Goal: Task Accomplishment & Management: Use online tool/utility

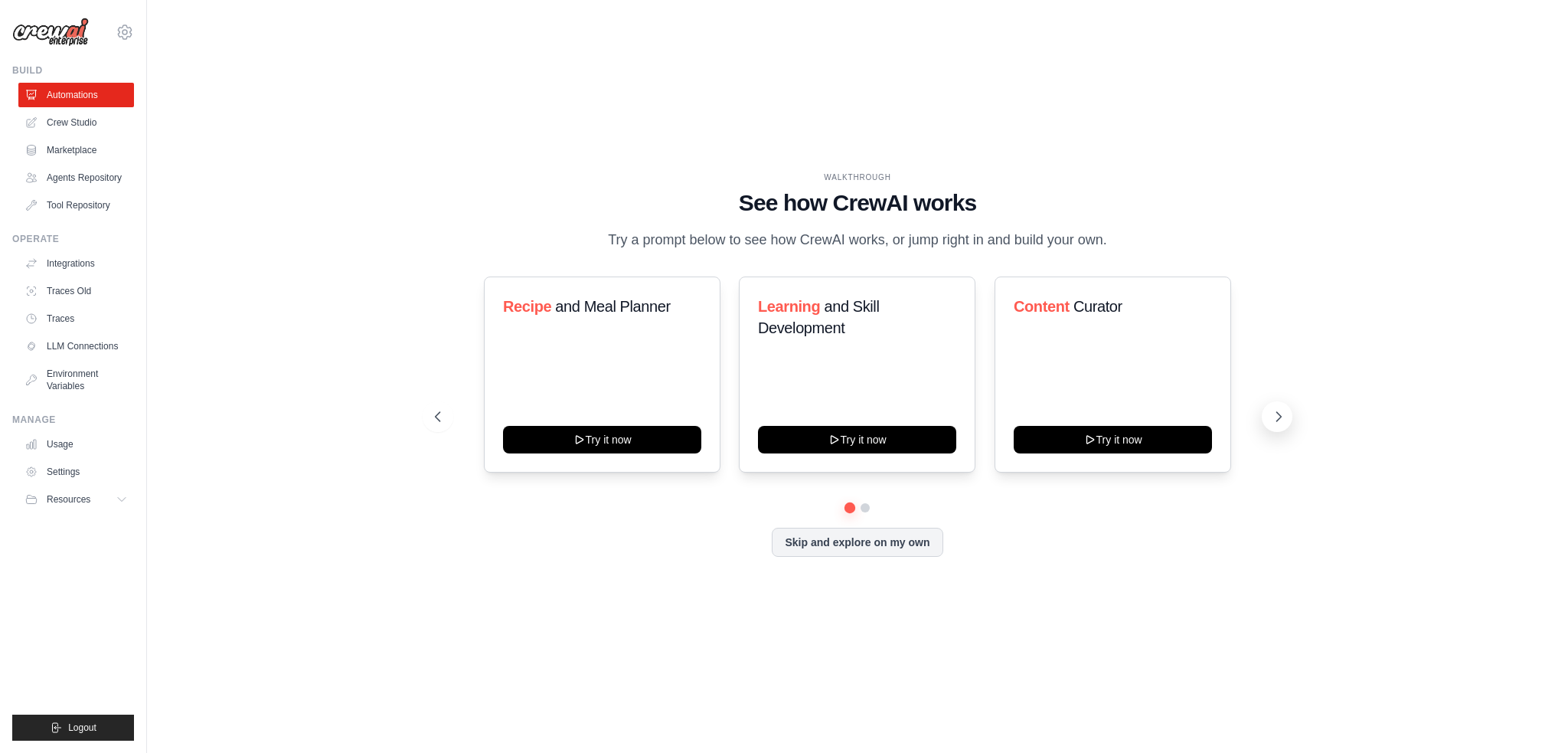
click at [1277, 424] on icon at bounding box center [1278, 417] width 15 height 15
click at [430, 424] on icon at bounding box center [436, 417] width 15 height 15
click at [79, 119] on link "Crew Studio" at bounding box center [77, 122] width 116 height 25
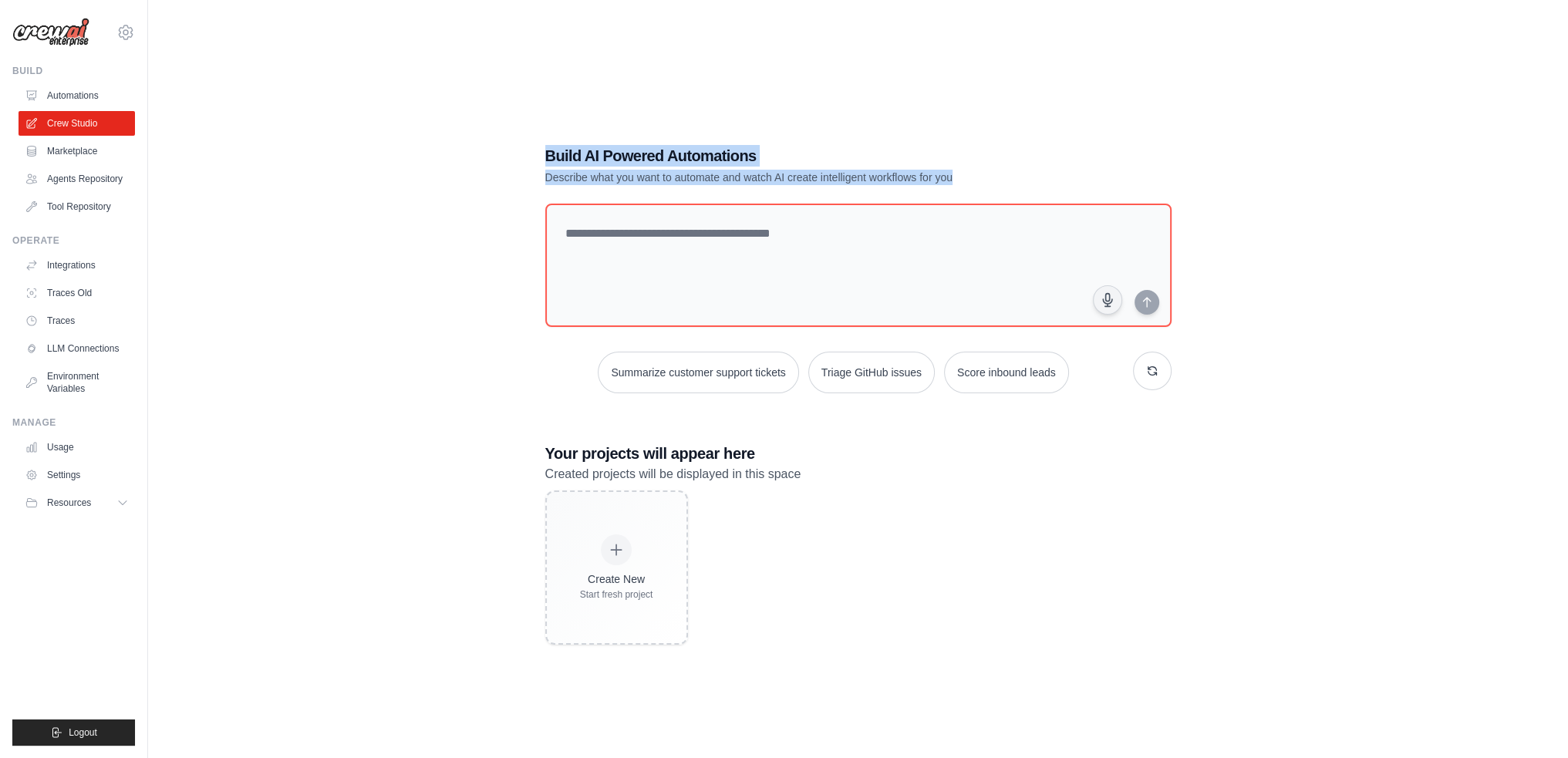
drag, startPoint x: 518, startPoint y: 152, endPoint x: 927, endPoint y: 169, distance: 409.4
click at [1015, 187] on div "Build AI Powered Automations Describe what you want to automate and watch AI cr…" at bounding box center [857, 395] width 1371 height 758
click at [911, 165] on h1 "Build AI Powered Automations" at bounding box center [804, 156] width 518 height 22
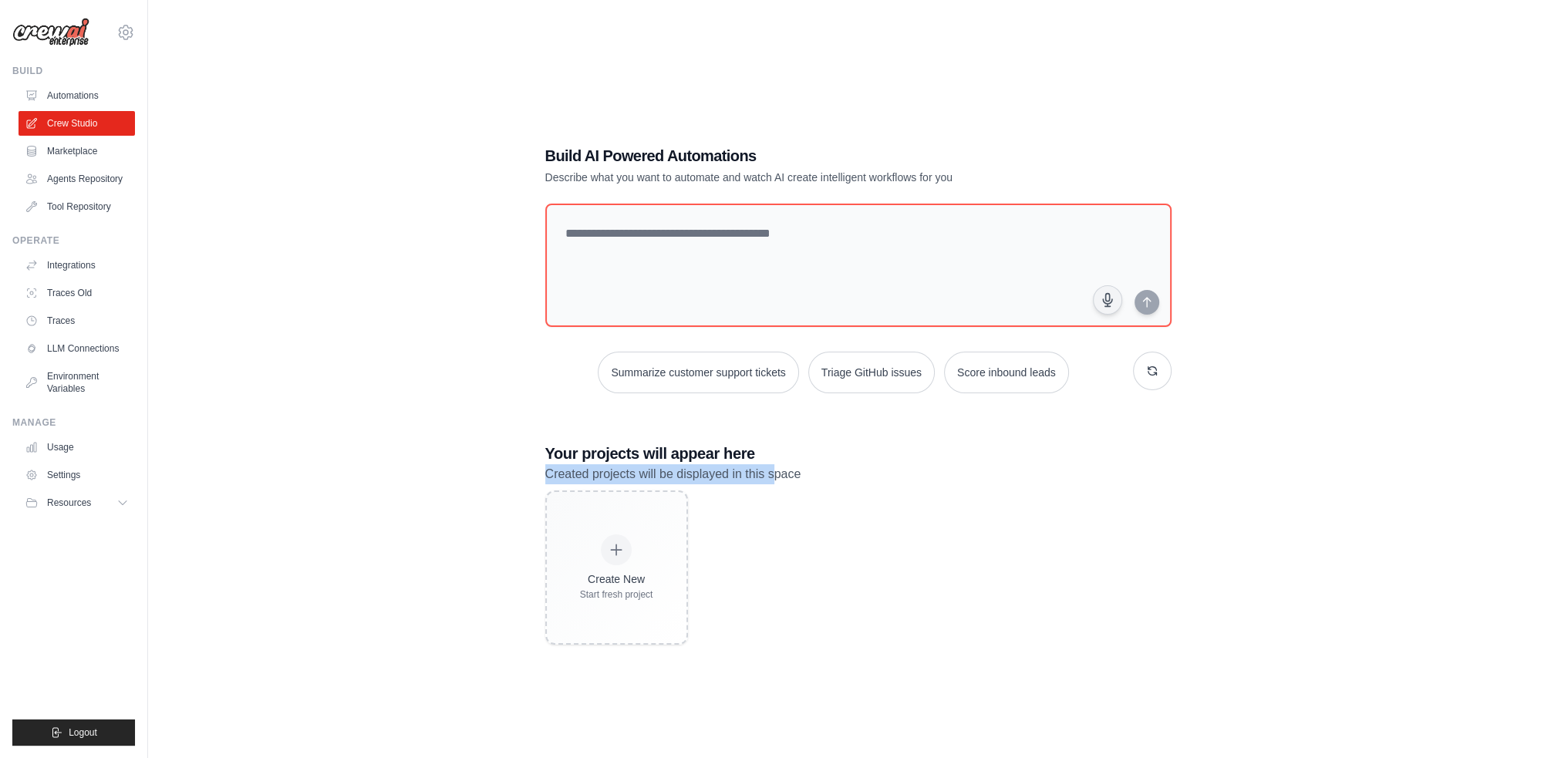
drag, startPoint x: 537, startPoint y: 474, endPoint x: 783, endPoint y: 467, distance: 246.1
click at [786, 467] on div "Build AI Powered Automations Describe what you want to automate and watch AI cr…" at bounding box center [858, 395] width 663 height 549
click at [783, 467] on p "Created projects will be displayed in this space" at bounding box center [858, 474] width 626 height 20
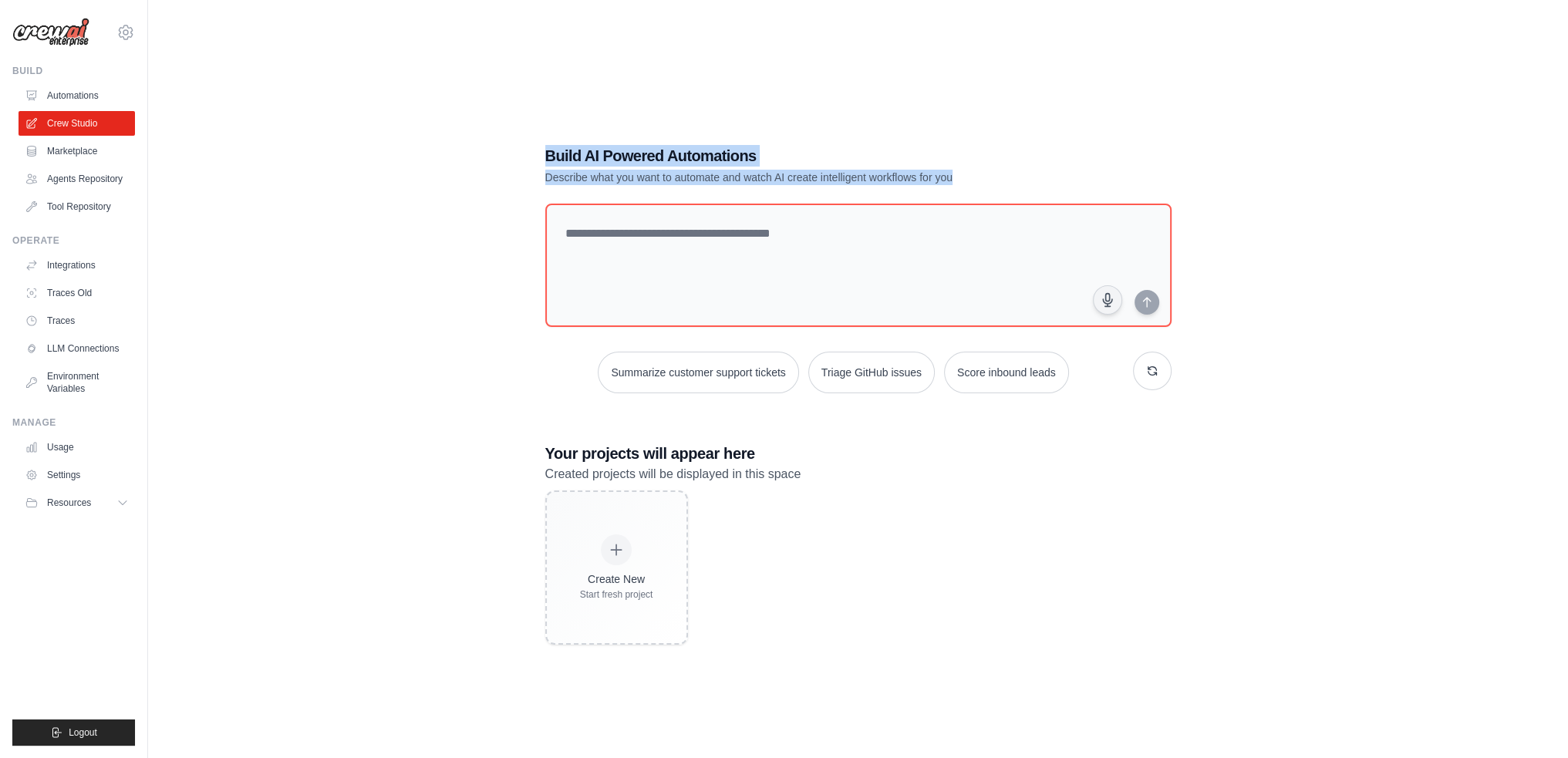
drag, startPoint x: 540, startPoint y: 156, endPoint x: 994, endPoint y: 173, distance: 454.3
click at [994, 173] on div "Build AI Powered Automations Describe what you want to automate and watch AI cr…" at bounding box center [858, 395] width 663 height 549
click at [959, 173] on p "Describe what you want to automate and watch AI create intelligent workflows fo…" at bounding box center [804, 177] width 518 height 16
click at [958, 173] on p "Describe what you want to automate and watch AI create intelligent workflows fo…" at bounding box center [804, 177] width 518 height 16
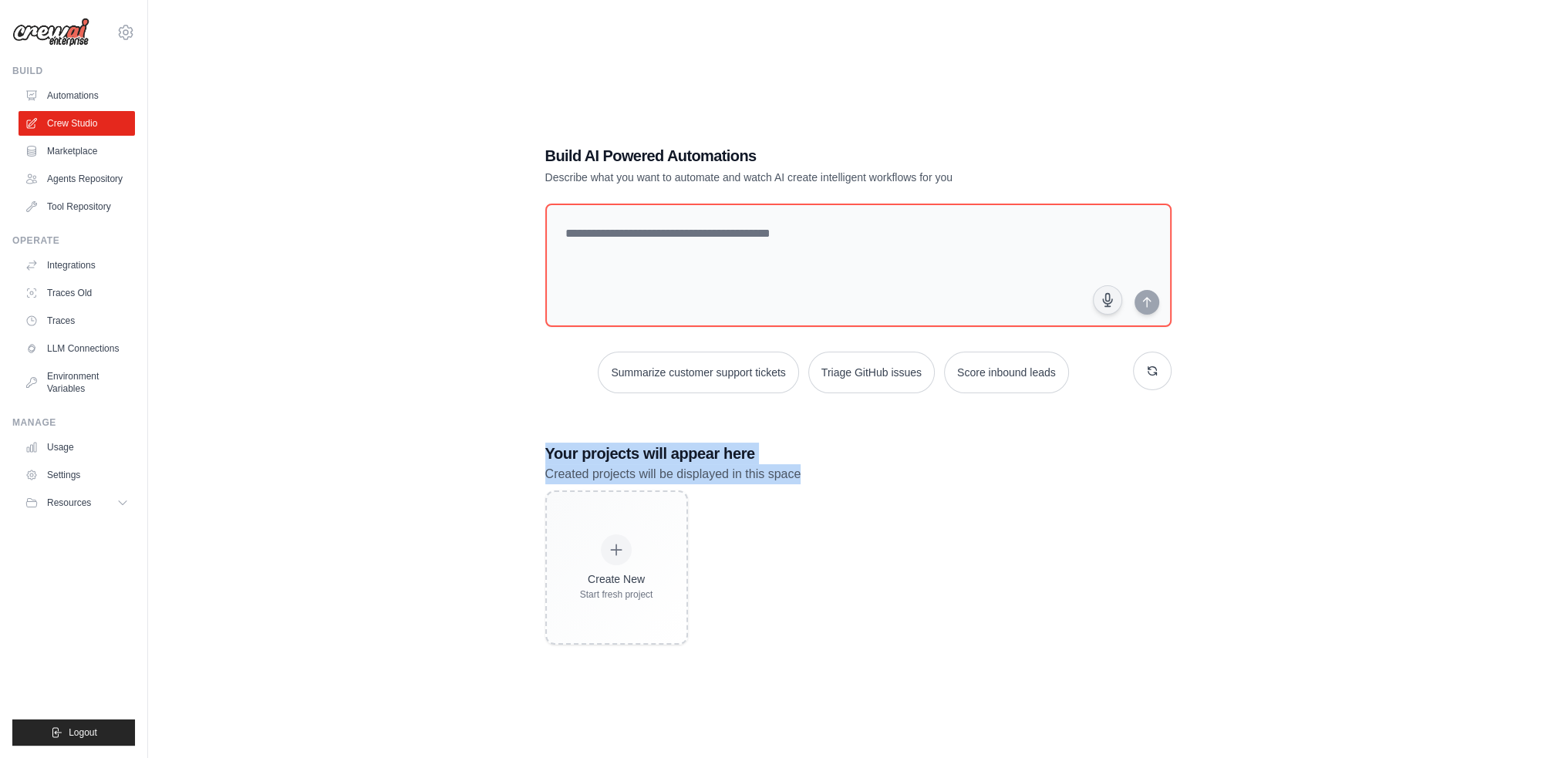
drag, startPoint x: 534, startPoint y: 447, endPoint x: 856, endPoint y: 472, distance: 323.0
click at [863, 472] on div "Build AI Powered Automations Describe what you want to automate and watch AI cr…" at bounding box center [858, 395] width 663 height 549
click at [778, 468] on p "Created projects will be displayed in this space" at bounding box center [858, 474] width 626 height 20
click at [80, 142] on link "Marketplace" at bounding box center [78, 150] width 117 height 25
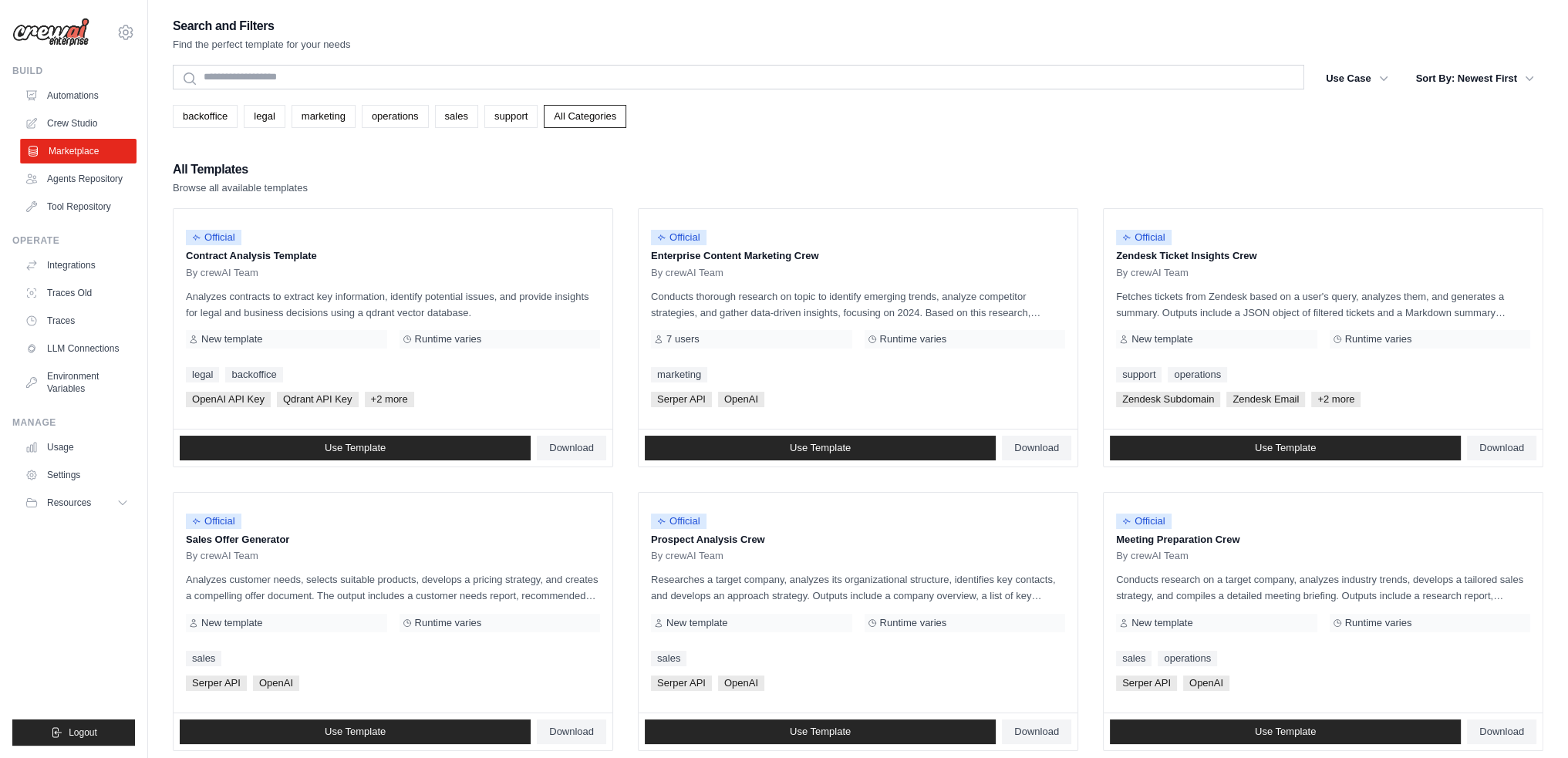
click at [84, 161] on link "Marketplace" at bounding box center [78, 150] width 117 height 25
click at [76, 172] on link "Agents Repository" at bounding box center [78, 178] width 117 height 25
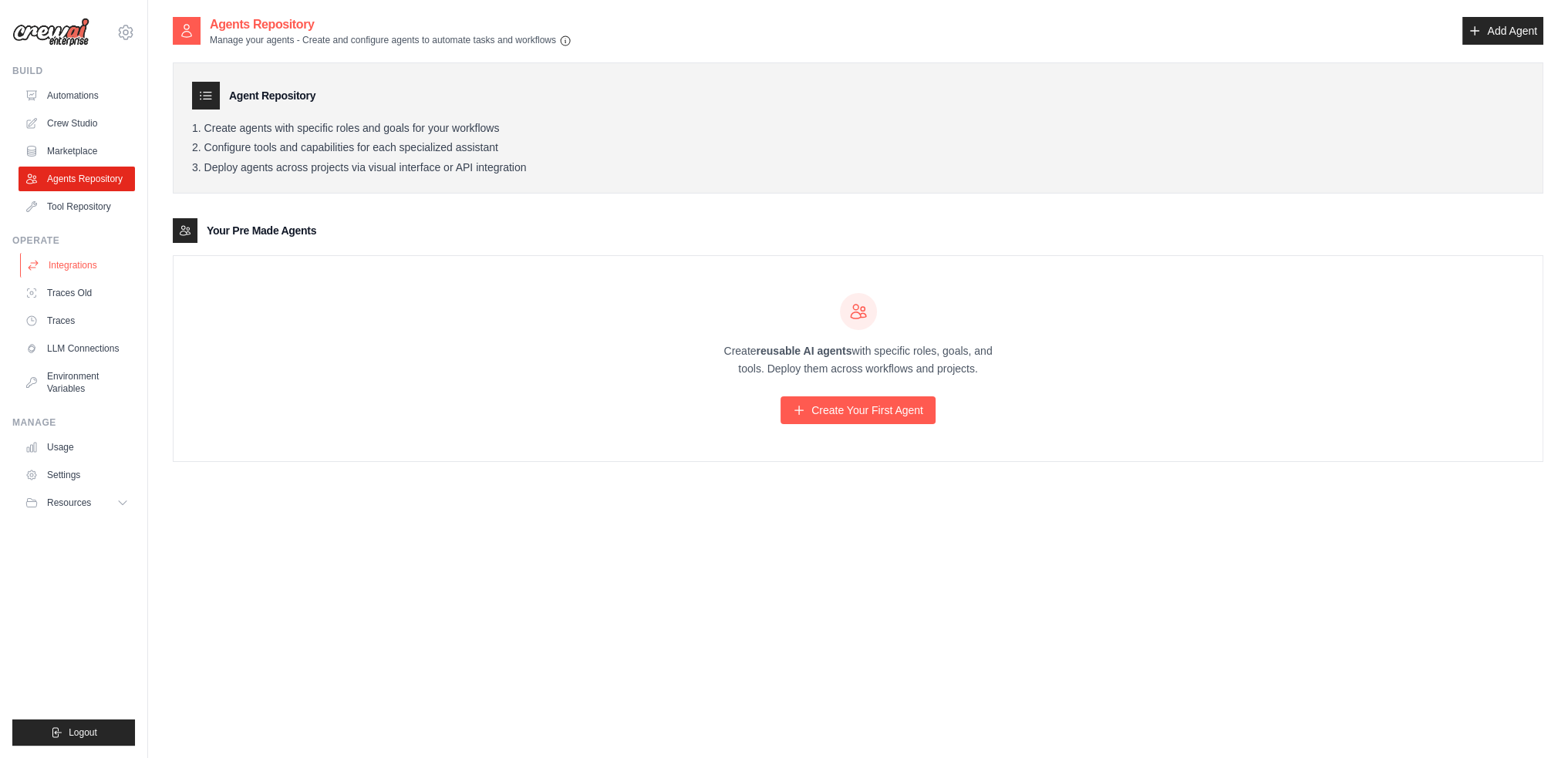
click at [74, 262] on link "Integrations" at bounding box center [78, 265] width 117 height 25
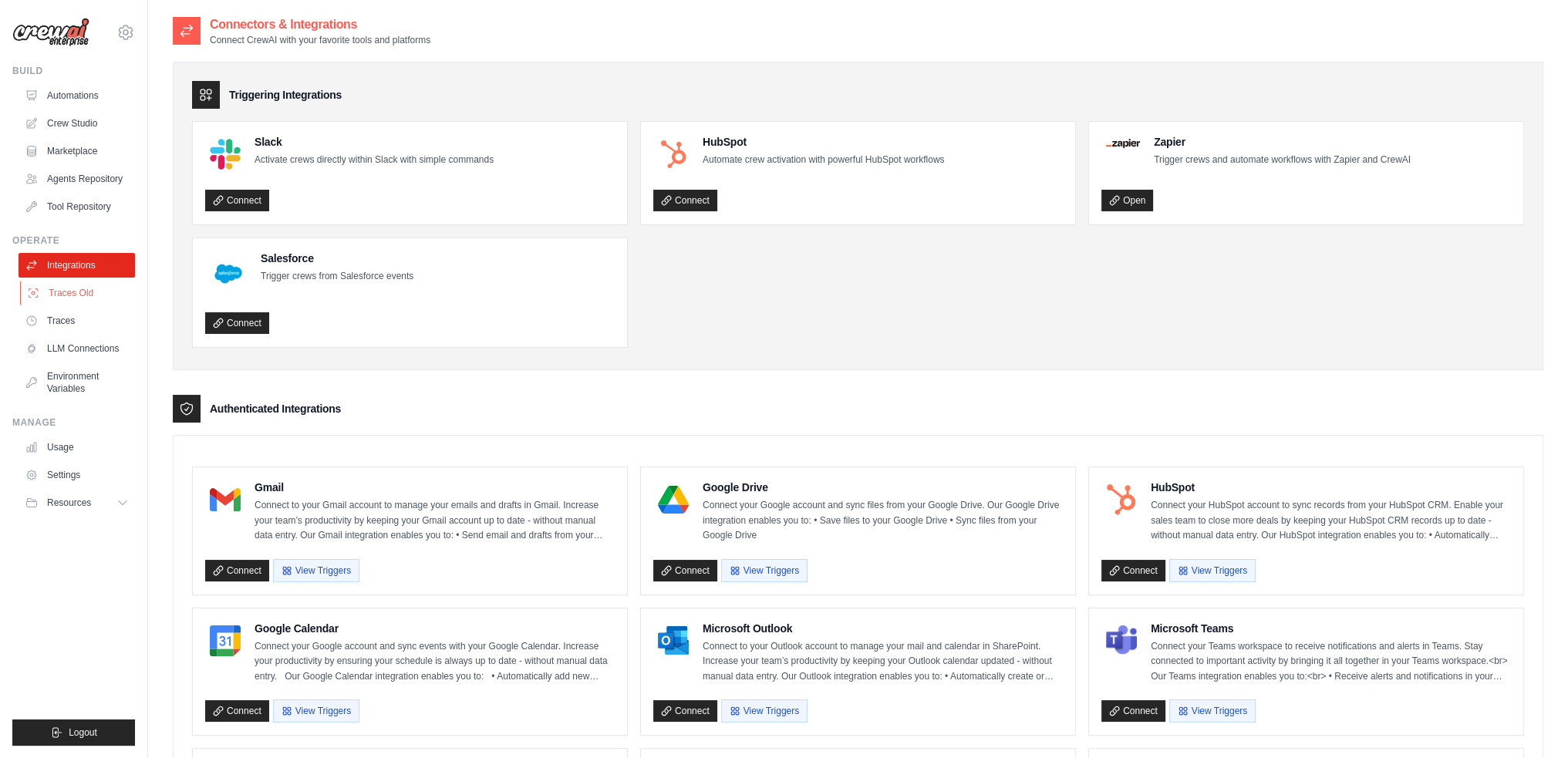
click at [65, 289] on link "Traces Old" at bounding box center [78, 293] width 117 height 25
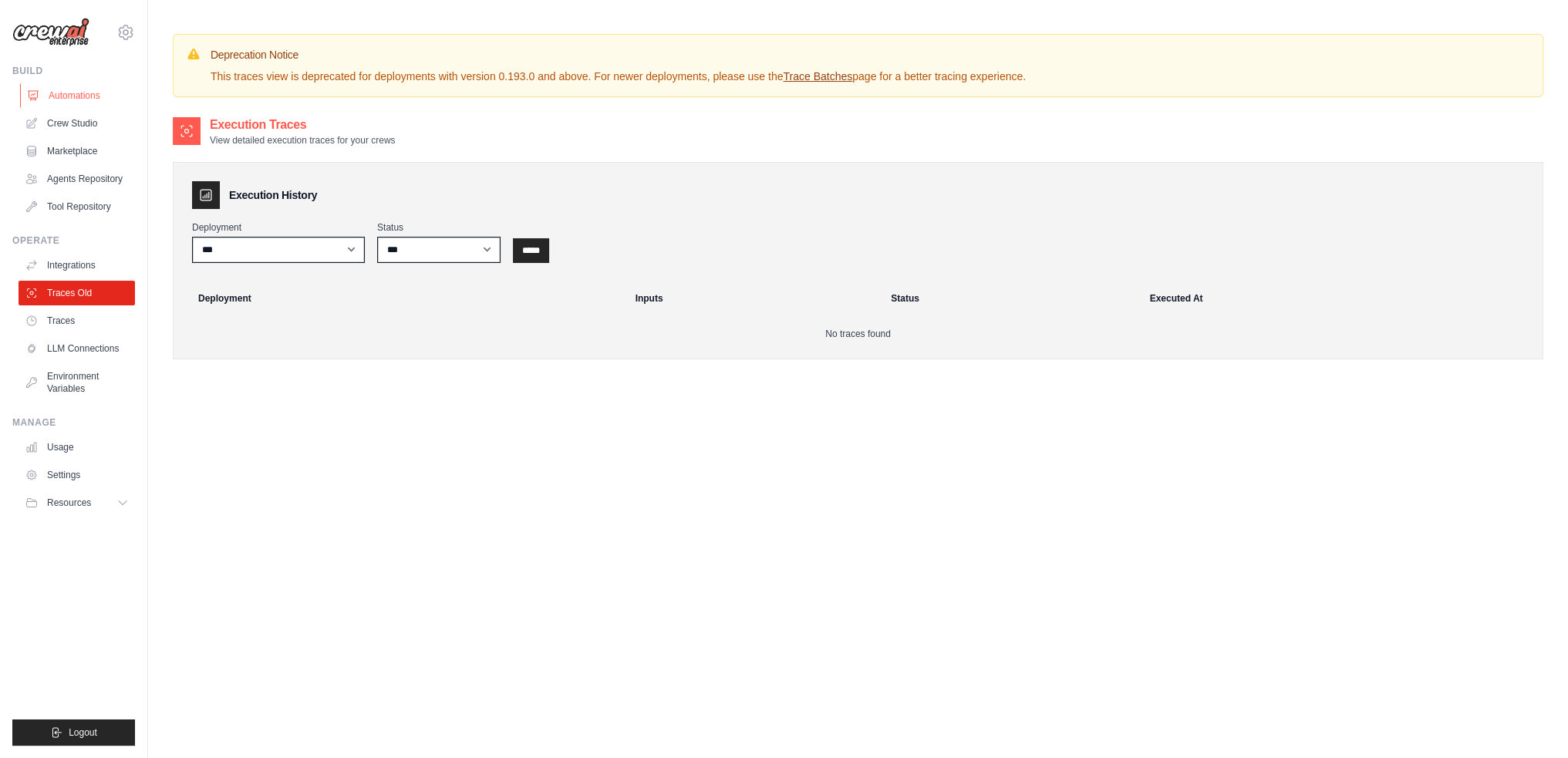
click at [89, 104] on link "Automations" at bounding box center [78, 95] width 117 height 25
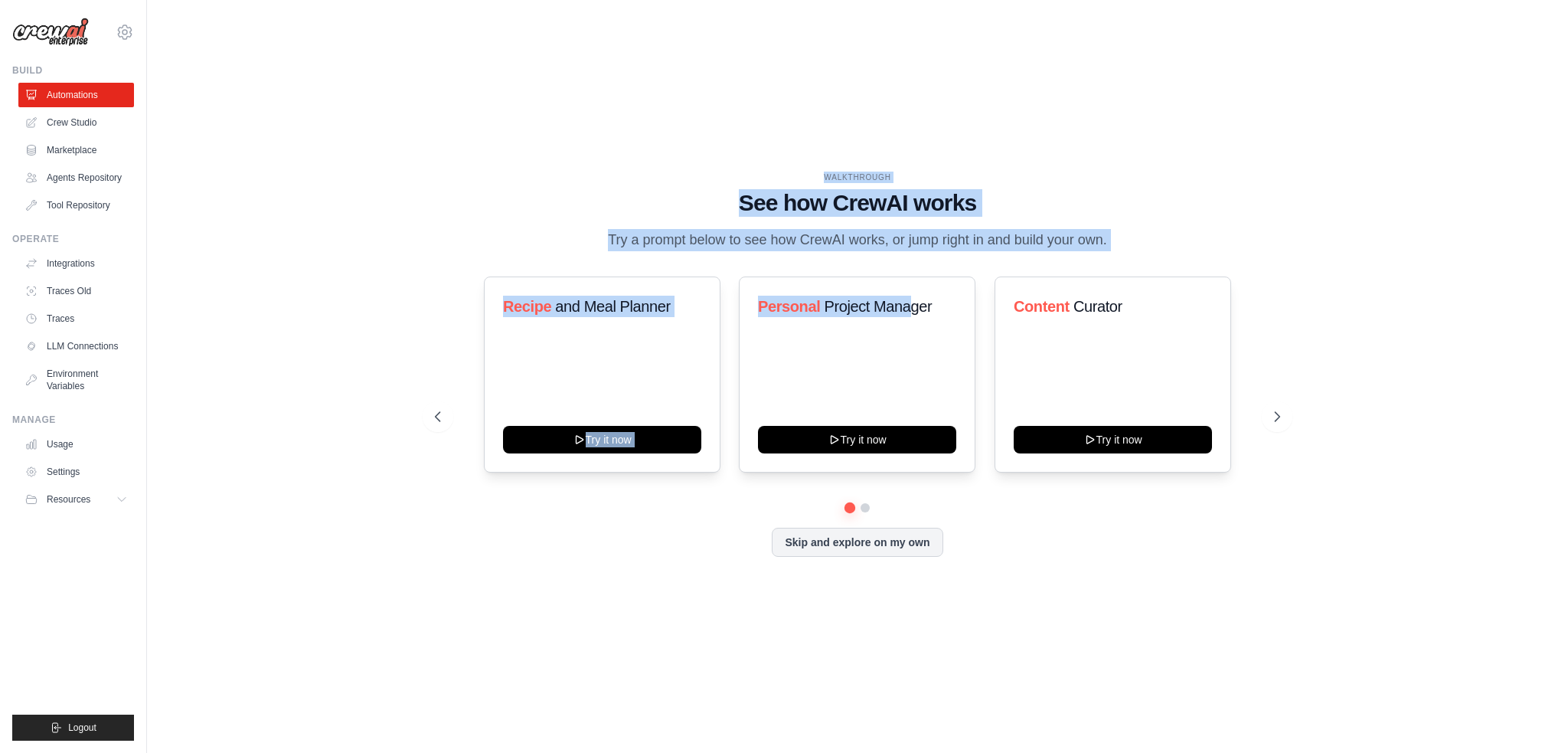
drag, startPoint x: 820, startPoint y: 160, endPoint x: 903, endPoint y: 262, distance: 131.5
click at [912, 265] on div "WALKTHROUGH See how CrewAI works Try a prompt below to see how CrewAI works, or…" at bounding box center [858, 376] width 882 height 409
drag, startPoint x: 882, startPoint y: 251, endPoint x: 873, endPoint y: 255, distance: 9.8
click at [882, 251] on p "Try a prompt below to see how CrewAI works, or jump right in and build your own." at bounding box center [858, 240] width 514 height 22
click at [873, 252] on p "Try a prompt below to see how CrewAI works, or jump right in and build your own." at bounding box center [858, 240] width 514 height 22
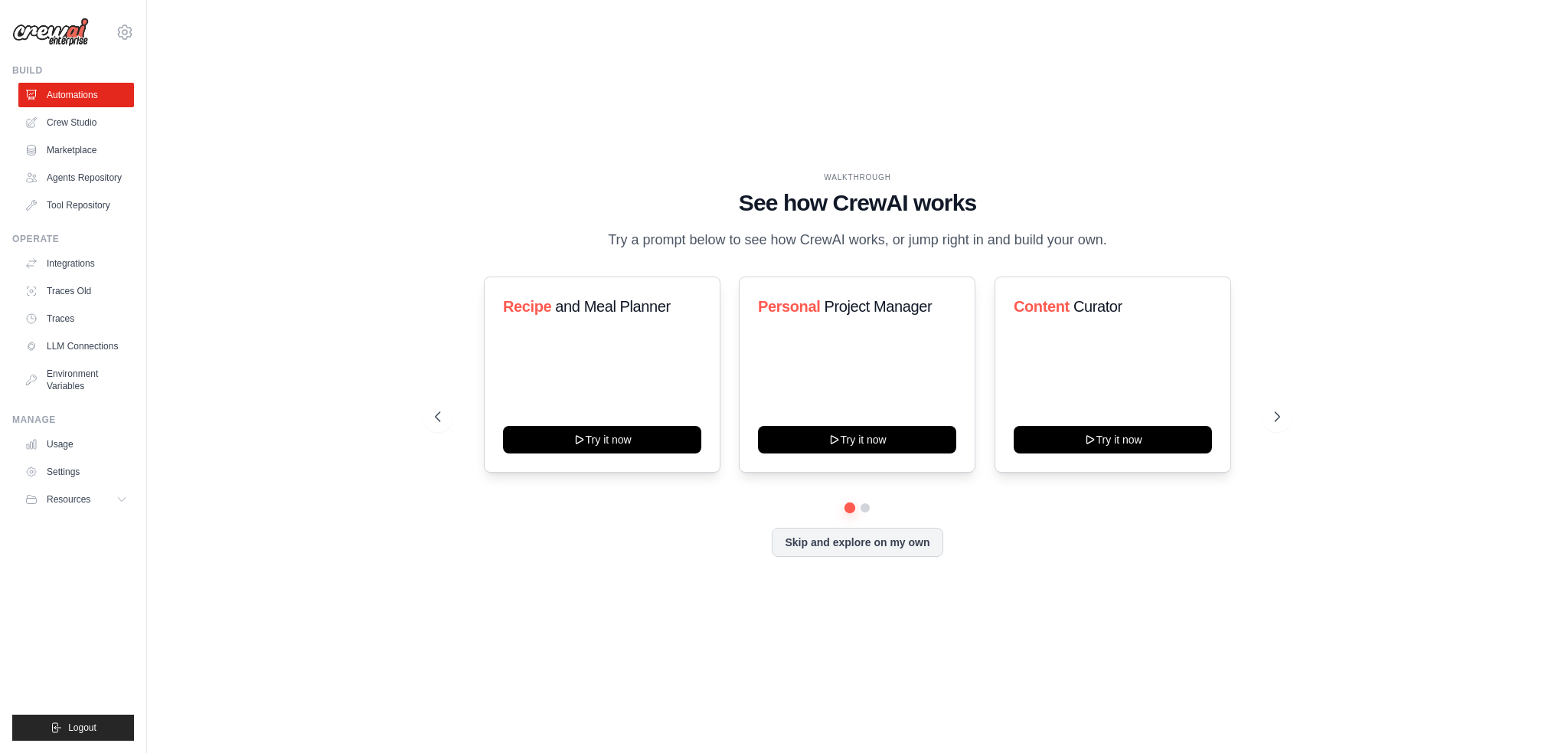
drag, startPoint x: 873, startPoint y: 255, endPoint x: 813, endPoint y: 155, distance: 116.6
click at [813, 155] on div "WALKTHROUGH See how CrewAI works Try a prompt below to see how CrewAI works, or…" at bounding box center [857, 376] width 1372 height 722
click at [841, 171] on div "WALKTHROUGH" at bounding box center [857, 177] width 845 height 12
drag, startPoint x: 810, startPoint y: 166, endPoint x: 878, endPoint y: 244, distance: 103.5
click at [887, 251] on div "WALKTHROUGH See how CrewAI works Try a prompt below to see how CrewAI works, or…" at bounding box center [857, 211] width 845 height 79
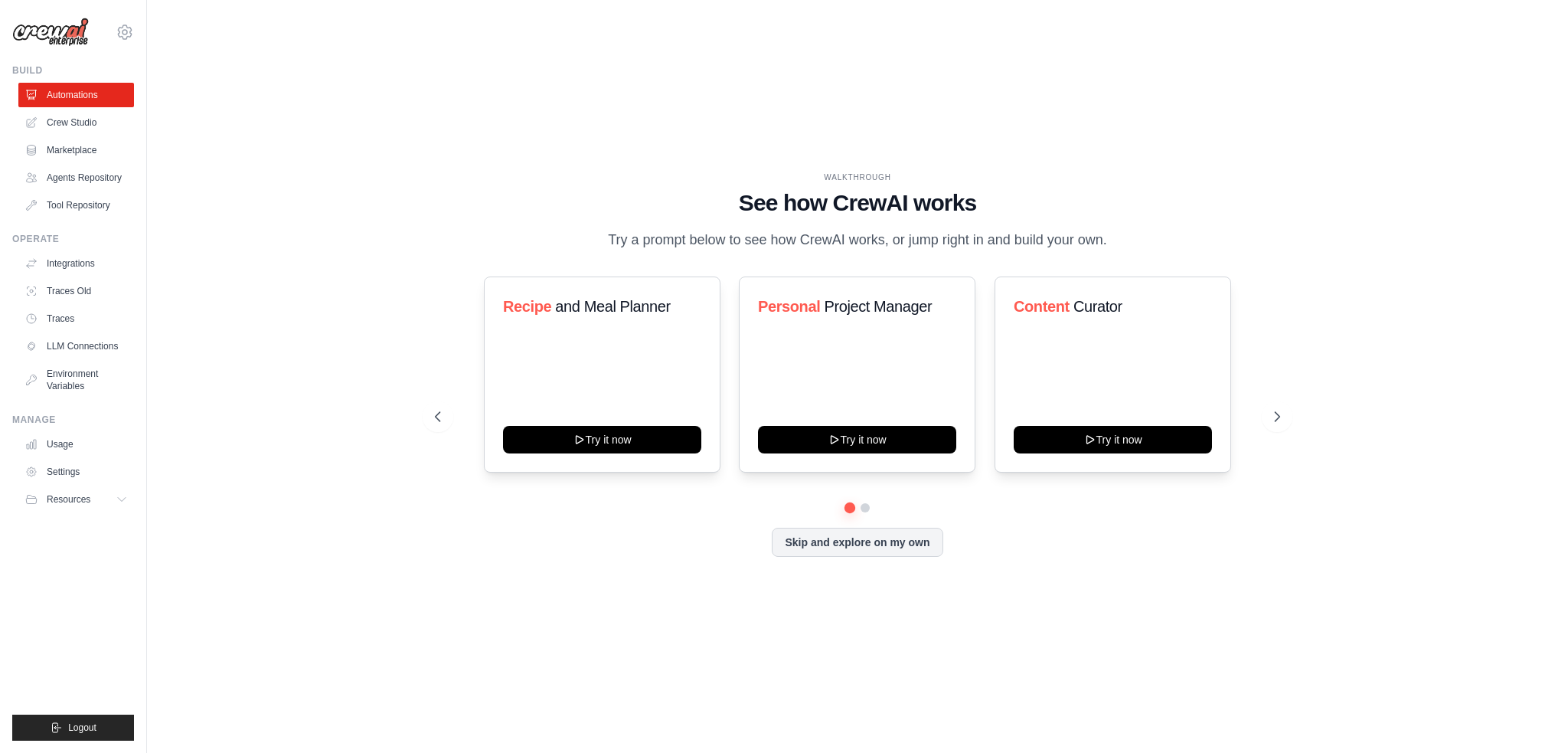
click at [856, 229] on p "Try a prompt below to see how CrewAI works, or jump right in and build your own." at bounding box center [858, 240] width 514 height 22
drag, startPoint x: 826, startPoint y: 155, endPoint x: 880, endPoint y: 251, distance: 110.1
click at [880, 251] on div "WALKTHROUGH See how CrewAI works Try a prompt below to see how CrewAI works, or…" at bounding box center [857, 376] width 1372 height 722
click at [869, 246] on p "Try a prompt below to see how CrewAI works, or jump right in and build your own." at bounding box center [858, 240] width 514 height 22
click at [851, 237] on p "Try a prompt below to see how CrewAI works, or jump right in and build your own." at bounding box center [858, 240] width 514 height 22
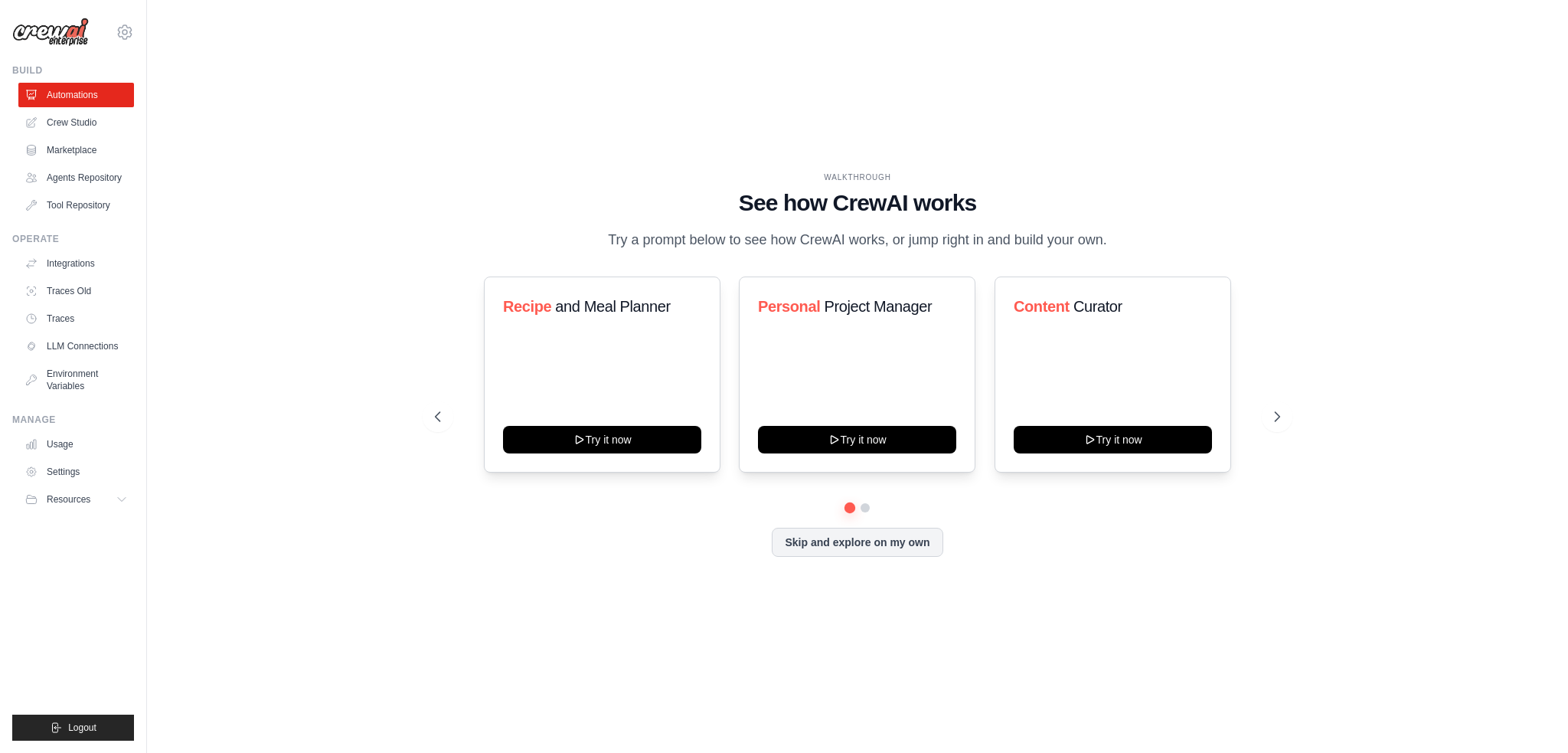
drag, startPoint x: 814, startPoint y: 156, endPoint x: 921, endPoint y: 252, distance: 143.8
click at [921, 252] on div "WALKTHROUGH See how CrewAI works Try a prompt below to see how CrewAI works, or…" at bounding box center [857, 376] width 1372 height 722
click at [914, 250] on p "Try a prompt below to see how CrewAI works, or jump right in and build your own." at bounding box center [858, 240] width 514 height 22
drag, startPoint x: 827, startPoint y: 168, endPoint x: 941, endPoint y: 261, distance: 147.1
click at [941, 252] on div "WALKTHROUGH See how CrewAI works Try a prompt below to see how CrewAI works, or…" at bounding box center [857, 211] width 845 height 79
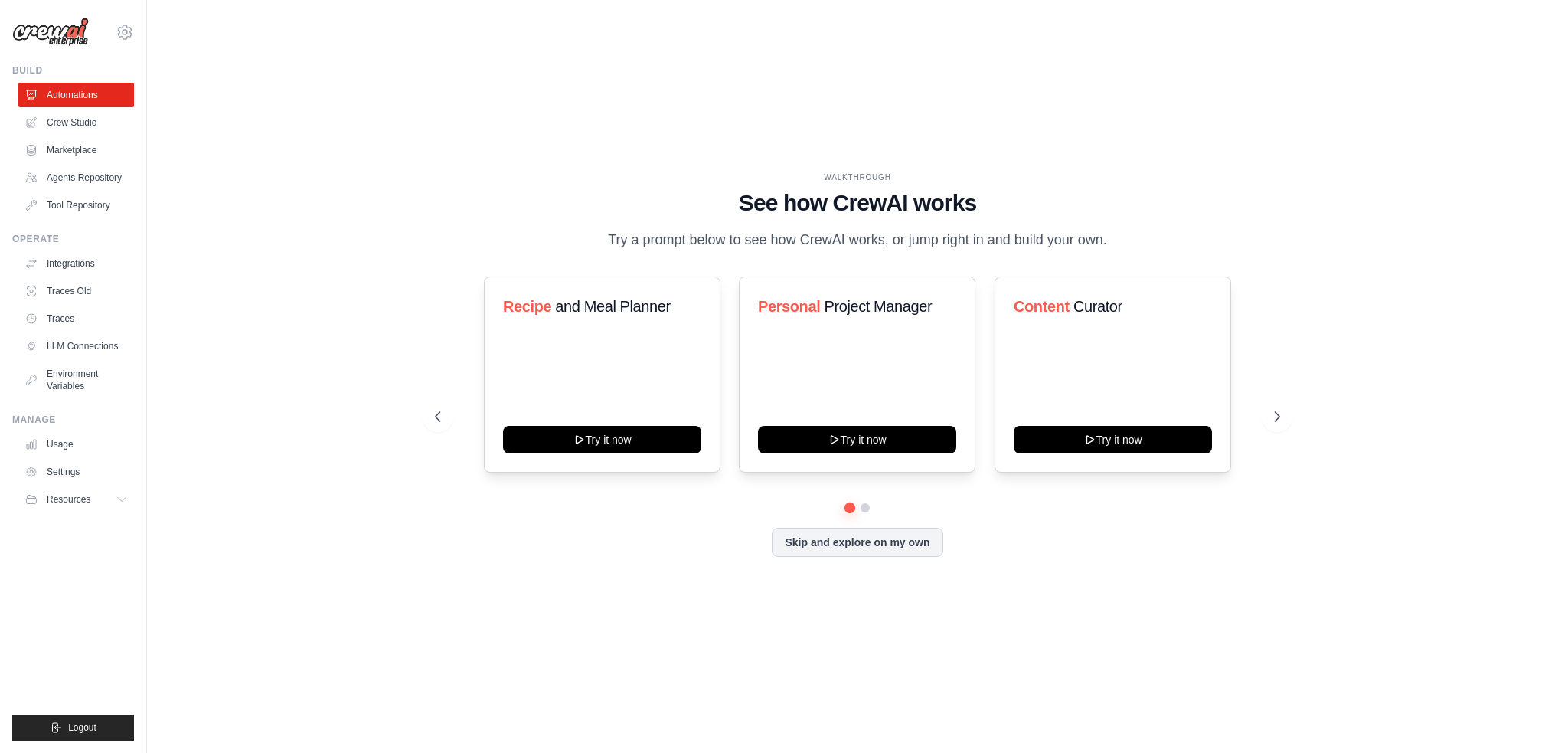
drag, startPoint x: 908, startPoint y: 233, endPoint x: 920, endPoint y: 235, distance: 12.2
click at [909, 233] on p "Try a prompt below to see how CrewAI works, or jump right in and build your own." at bounding box center [858, 240] width 514 height 22
click at [845, 211] on div "WALKTHROUGH See how CrewAI works Try a prompt below to see how CrewAI works, or…" at bounding box center [857, 211] width 845 height 79
drag, startPoint x: 827, startPoint y: 147, endPoint x: 925, endPoint y: 254, distance: 145.1
click at [925, 254] on div "WALKTHROUGH See how CrewAI works Try a prompt below to see how CrewAI works, or…" at bounding box center [857, 376] width 1372 height 722
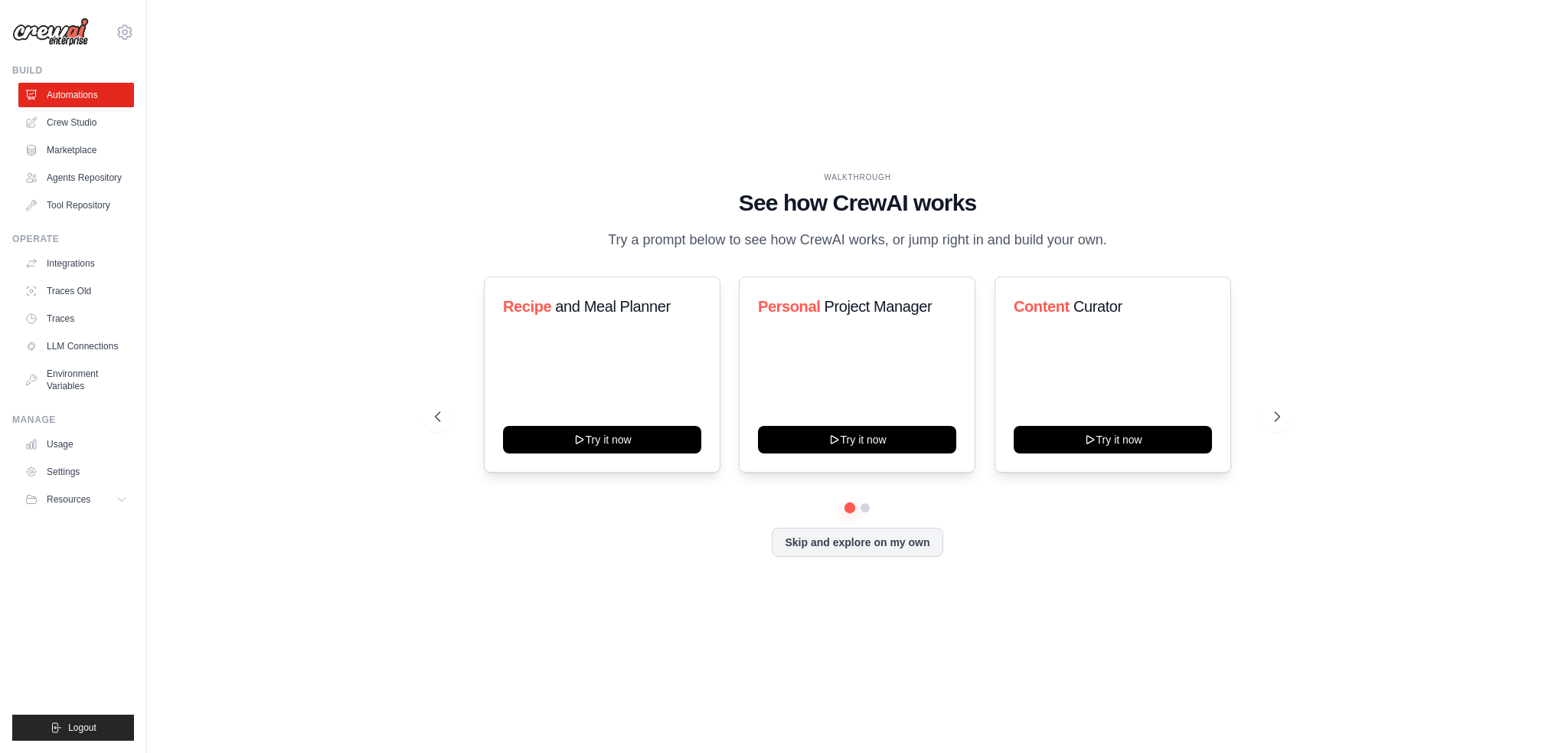
click at [901, 230] on p "Try a prompt below to see how CrewAI works, or jump right in and build your own." at bounding box center [858, 240] width 514 height 22
drag, startPoint x: 823, startPoint y: 161, endPoint x: 899, endPoint y: 249, distance: 116.3
click at [902, 250] on div "WALKTHROUGH See how CrewAI works Try a prompt below to see how CrewAI works, or…" at bounding box center [857, 211] width 845 height 79
click at [864, 229] on p "Try a prompt below to see how CrewAI works, or jump right in and build your own." at bounding box center [858, 240] width 514 height 22
drag, startPoint x: 802, startPoint y: 192, endPoint x: 925, endPoint y: 243, distance: 133.2
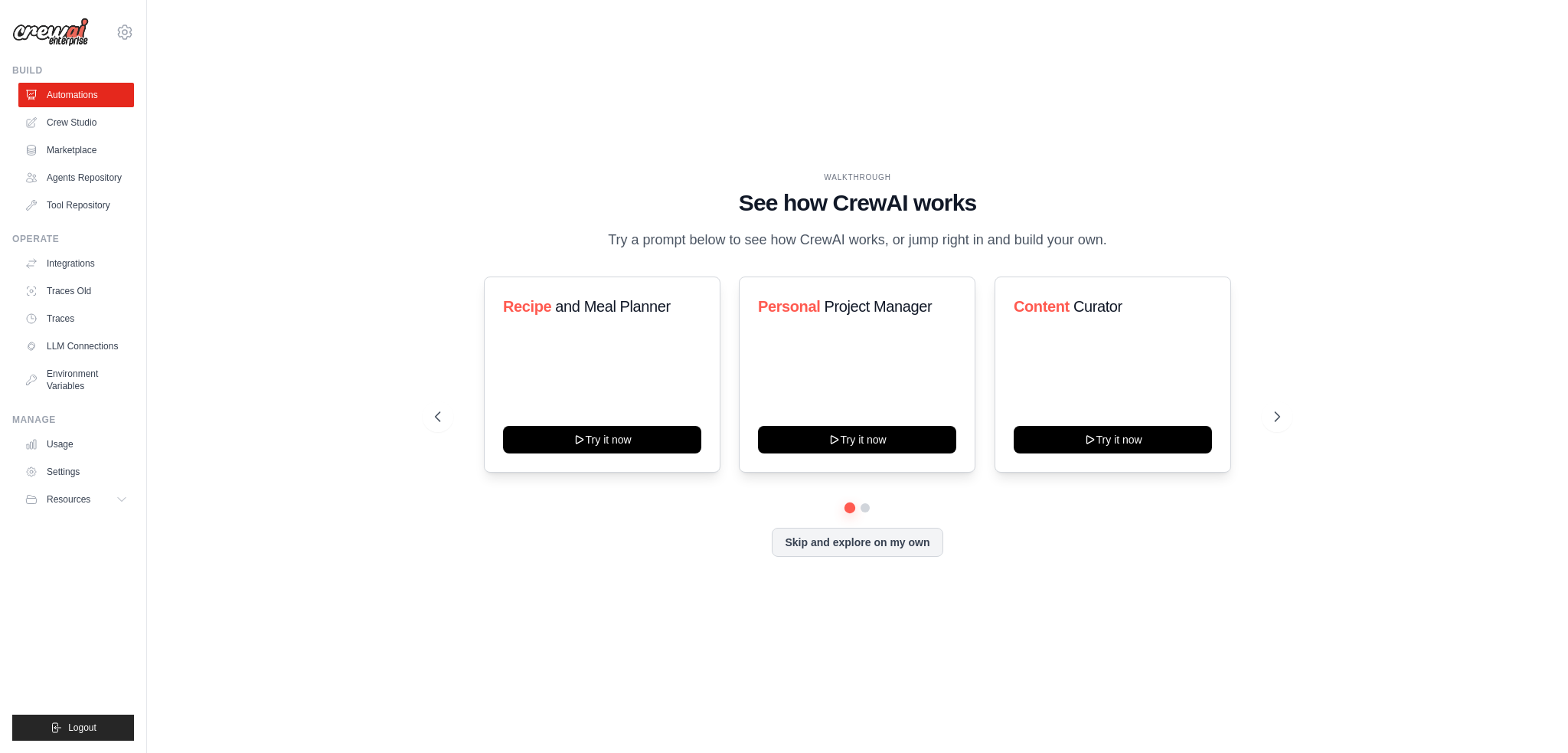
click at [925, 243] on div "WALKTHROUGH See how CrewAI works Try a prompt below to see how CrewAI works, or…" at bounding box center [857, 211] width 845 height 79
click at [889, 235] on p "Try a prompt below to see how CrewAI works, or jump right in and build your own." at bounding box center [858, 240] width 514 height 22
drag, startPoint x: 502, startPoint y: 317, endPoint x: 696, endPoint y: 326, distance: 194.2
click at [696, 326] on div "Recipe and Meal Planner Try it now" at bounding box center [603, 374] width 237 height 196
click at [634, 315] on span "and Meal Planner" at bounding box center [613, 306] width 115 height 16
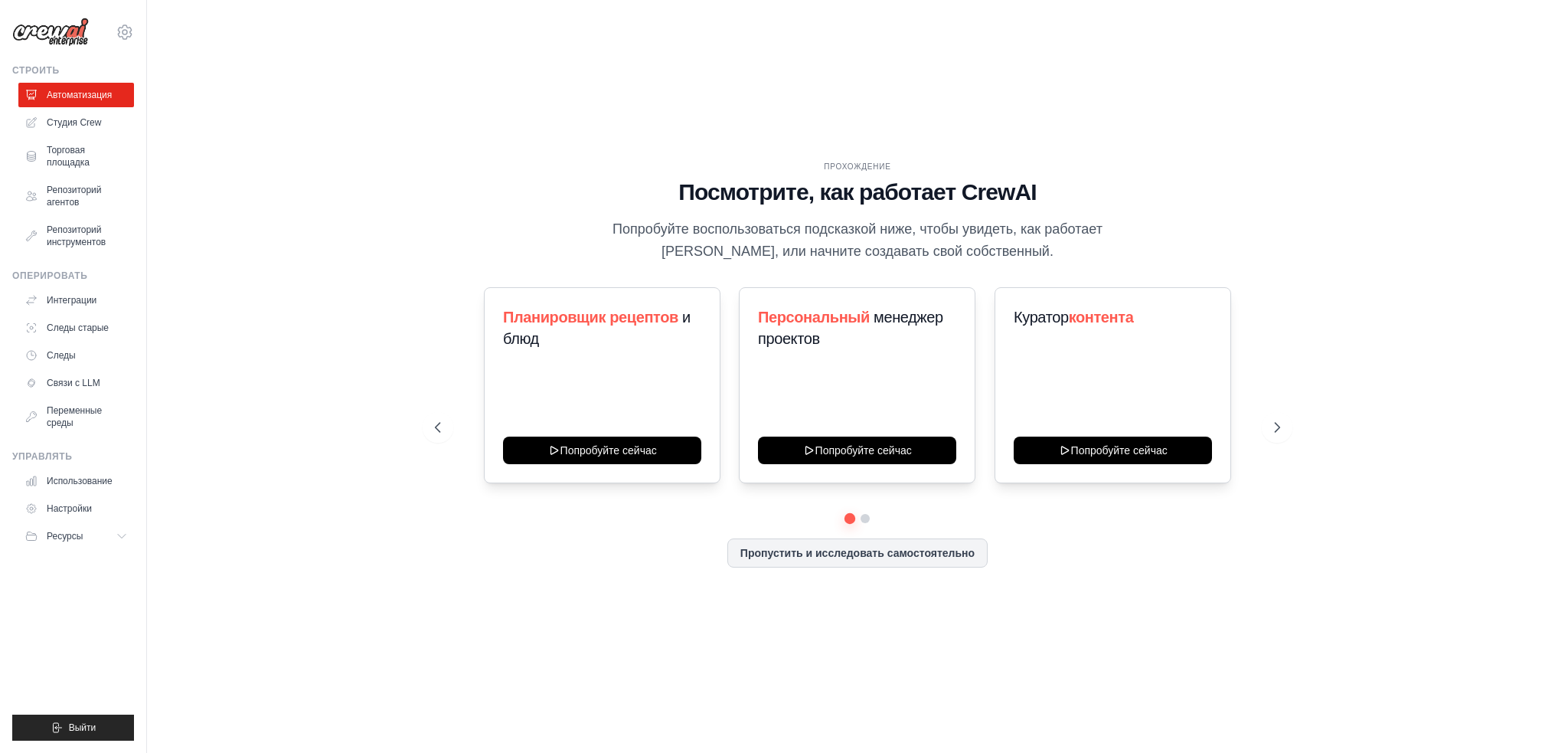
click at [1281, 325] on div "ПРОХОЖДЕНИЕ Посмотрите, как работает CrewAI Попробуйте воспользоваться подсказк…" at bounding box center [858, 376] width 882 height 432
click at [79, 112] on link "Студия Crew" at bounding box center [77, 122] width 116 height 25
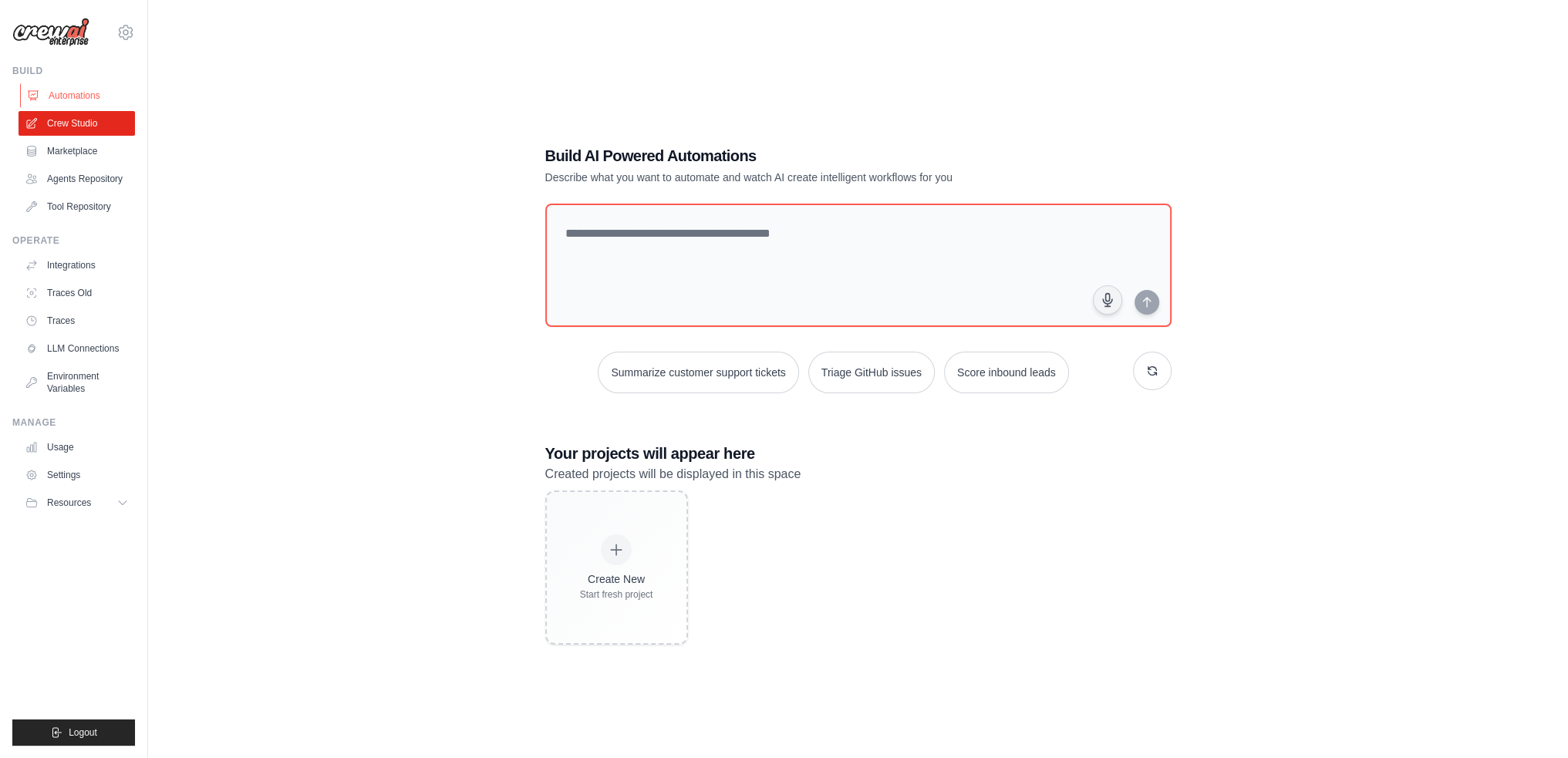
click at [80, 98] on link "Automations" at bounding box center [78, 95] width 117 height 25
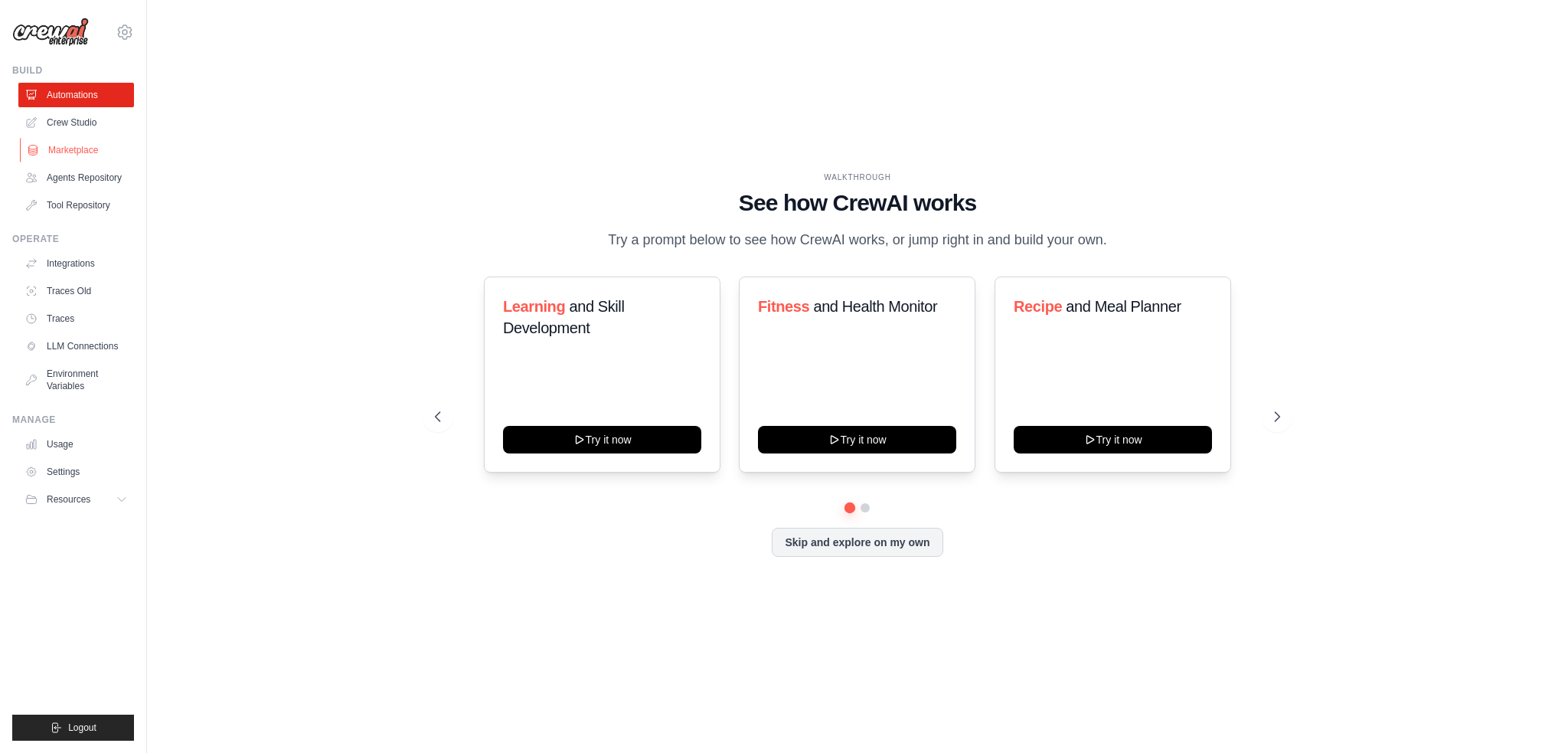
click at [80, 142] on link "Marketplace" at bounding box center [77, 150] width 116 height 25
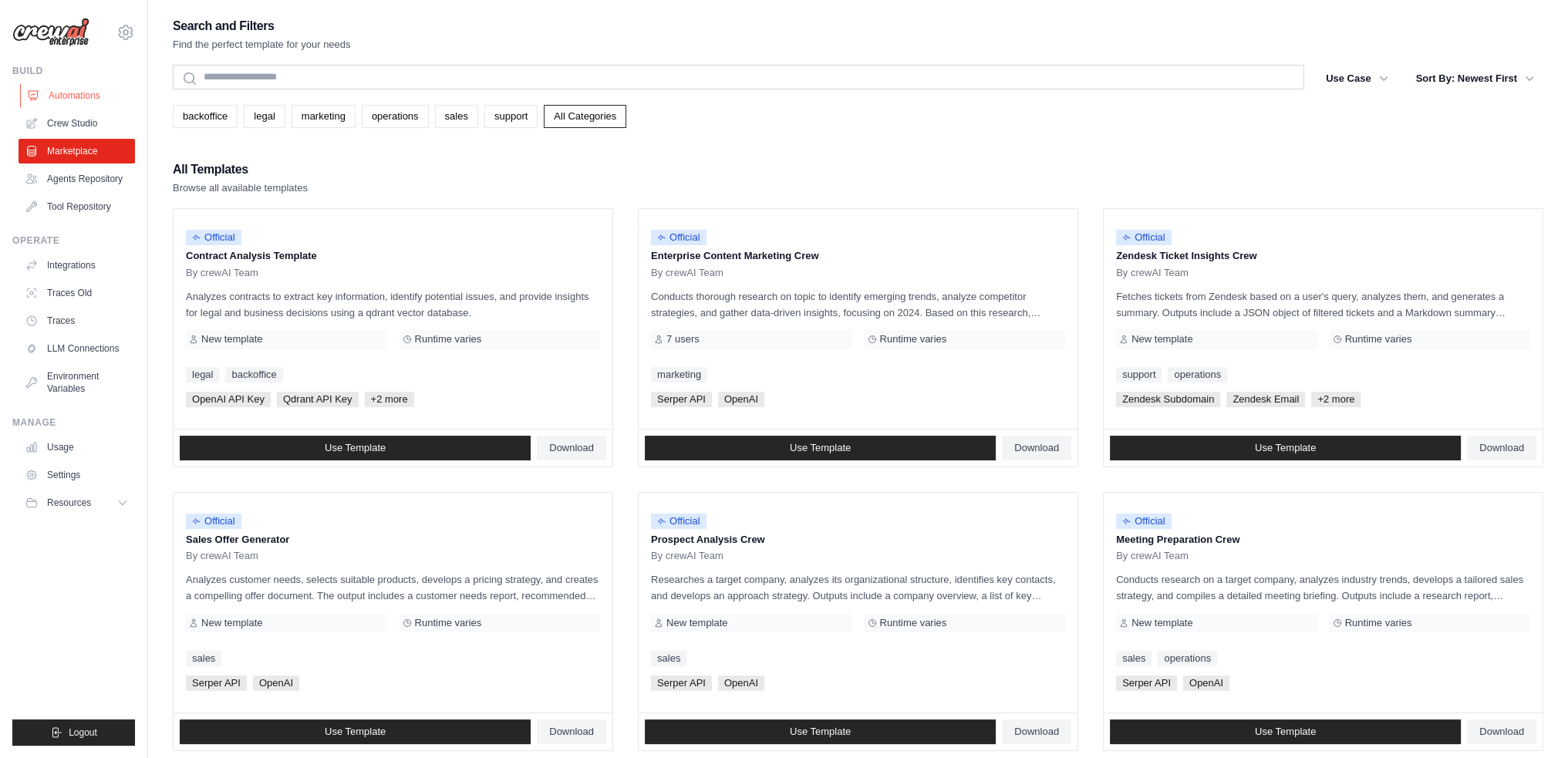
click at [50, 89] on link "Automations" at bounding box center [78, 95] width 117 height 25
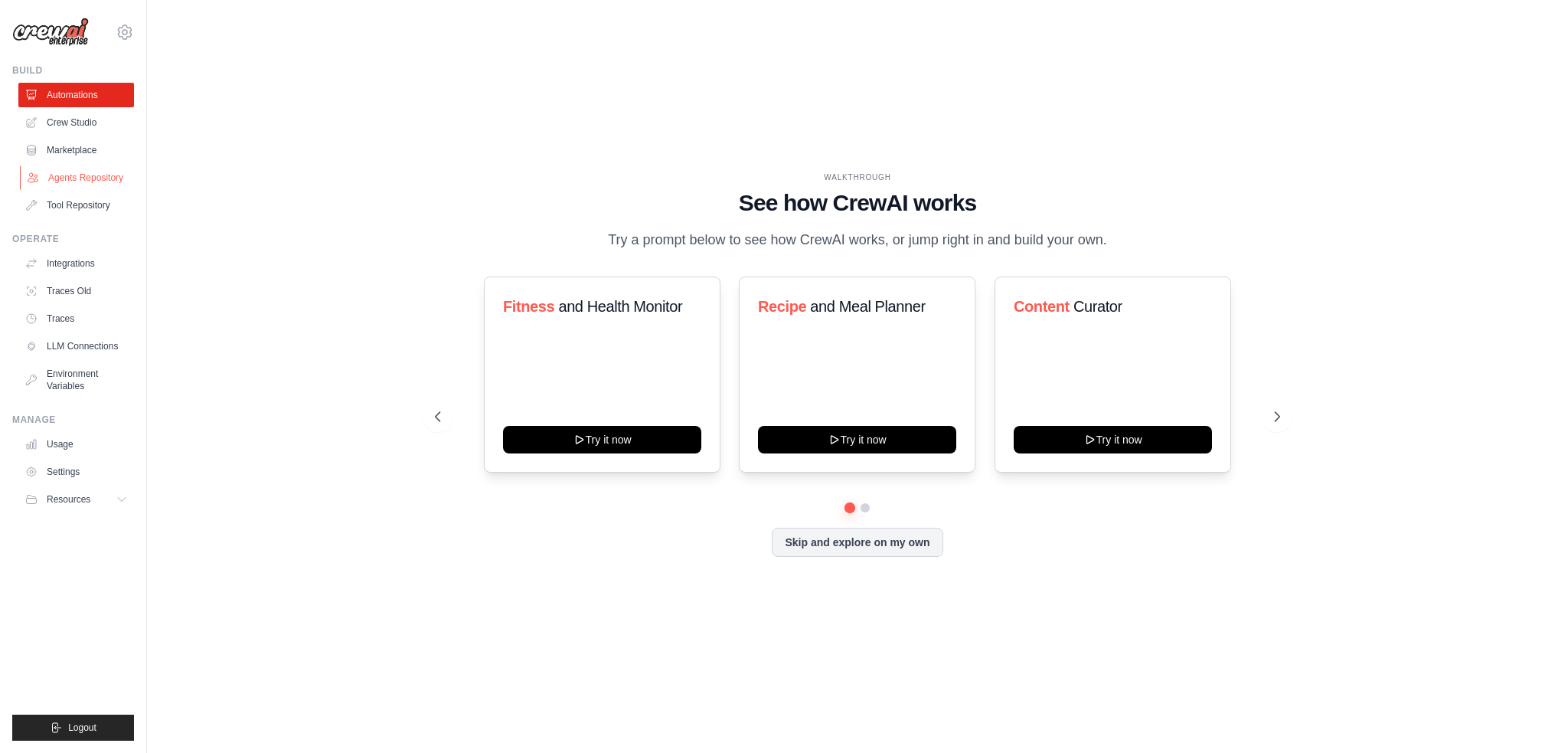
click at [66, 183] on link "Agents Repository" at bounding box center [77, 177] width 116 height 25
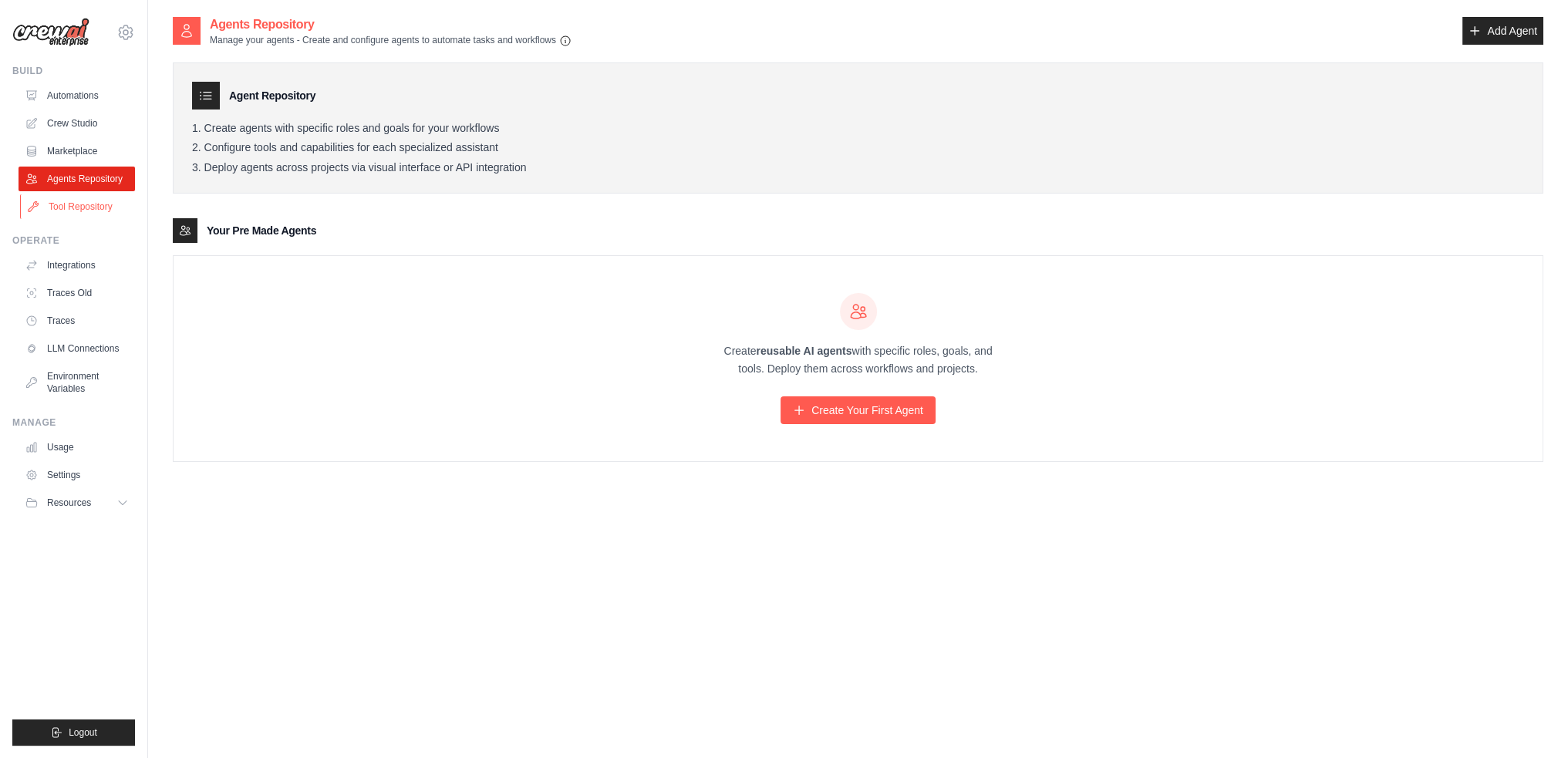
click at [73, 205] on link "Tool Repository" at bounding box center [78, 206] width 117 height 25
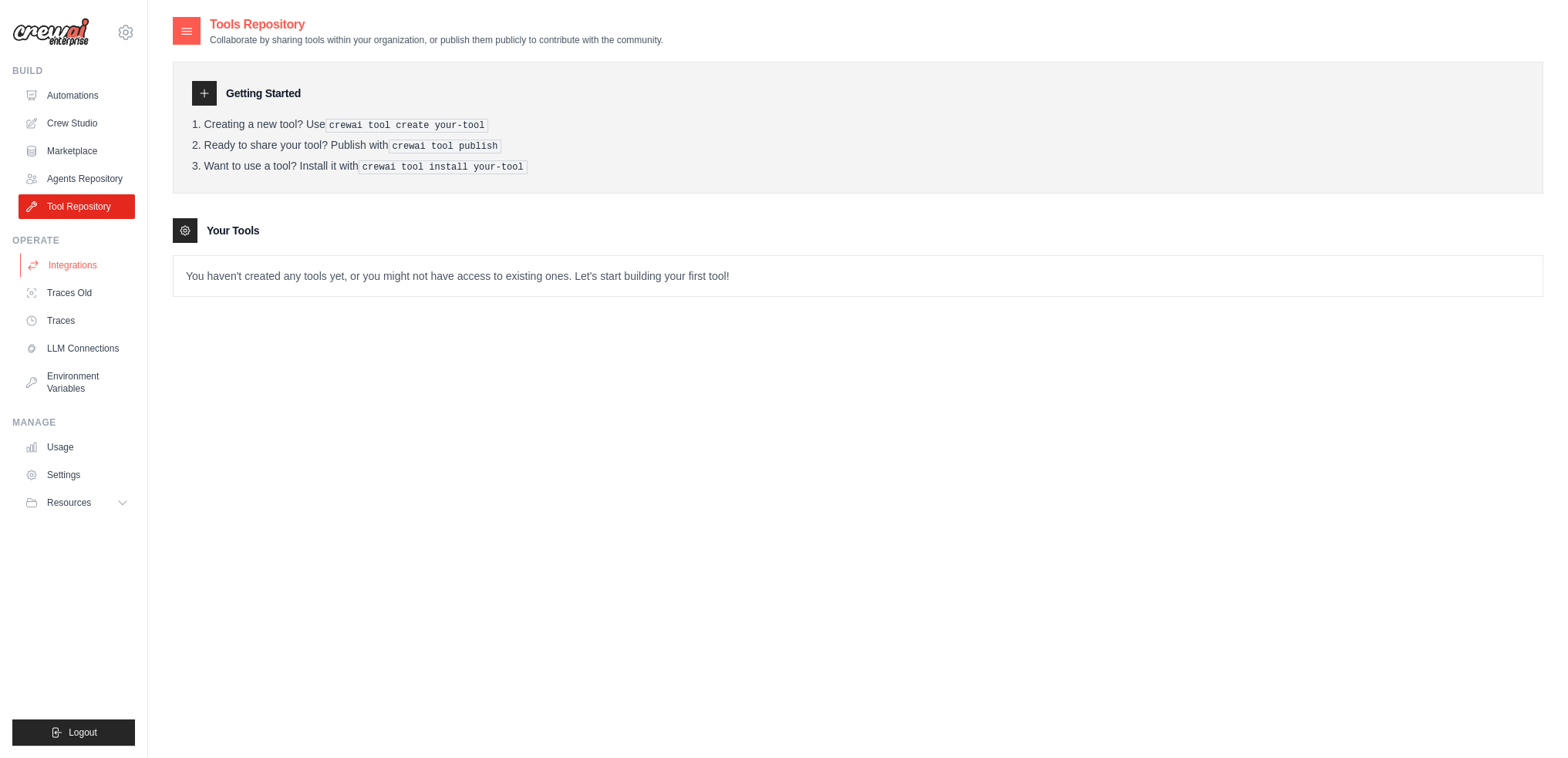
click at [72, 273] on link "Integrations" at bounding box center [78, 265] width 117 height 25
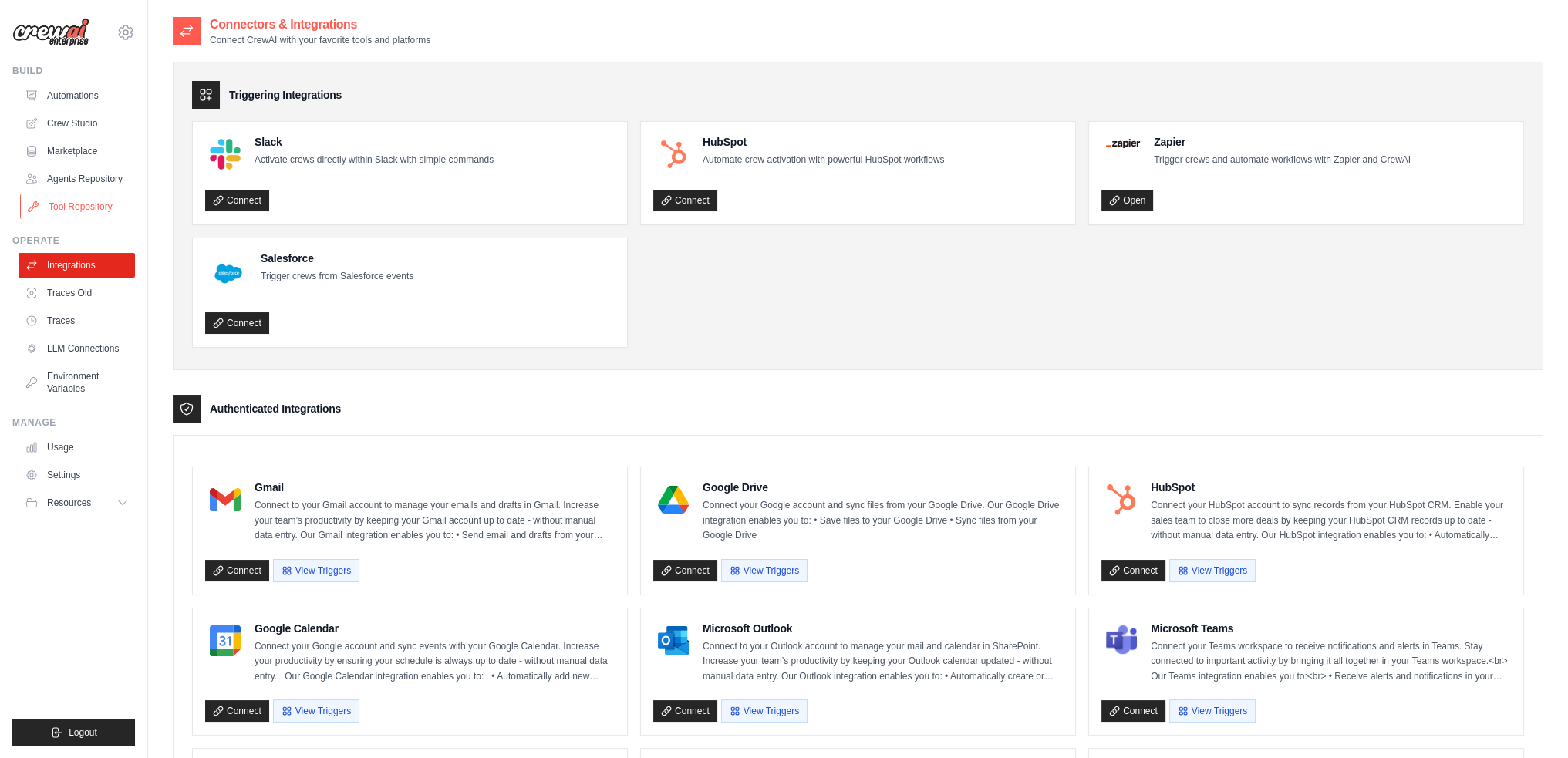
click at [81, 206] on link "Tool Repository" at bounding box center [78, 206] width 117 height 25
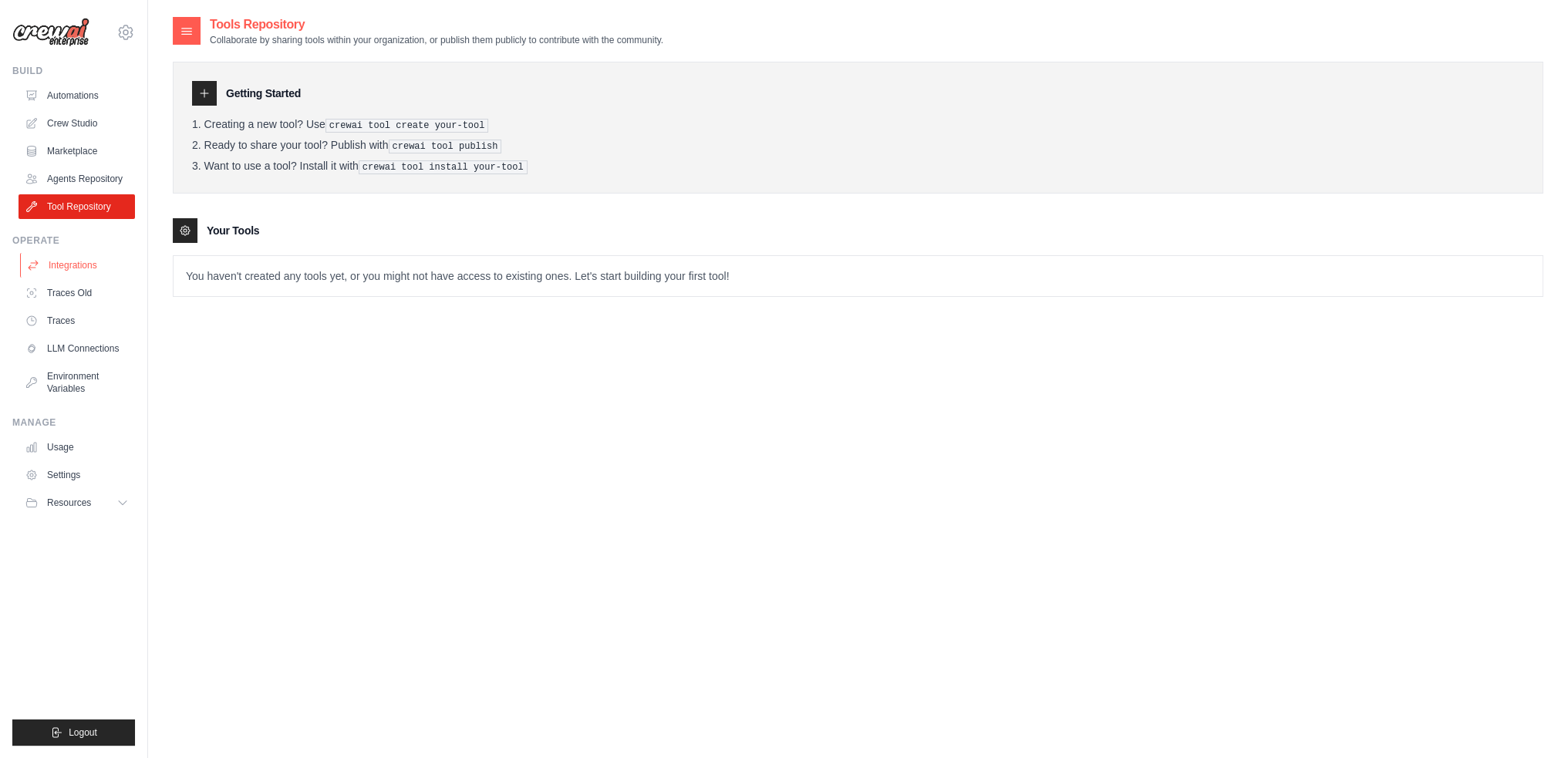
click at [59, 264] on link "Integrations" at bounding box center [78, 265] width 117 height 25
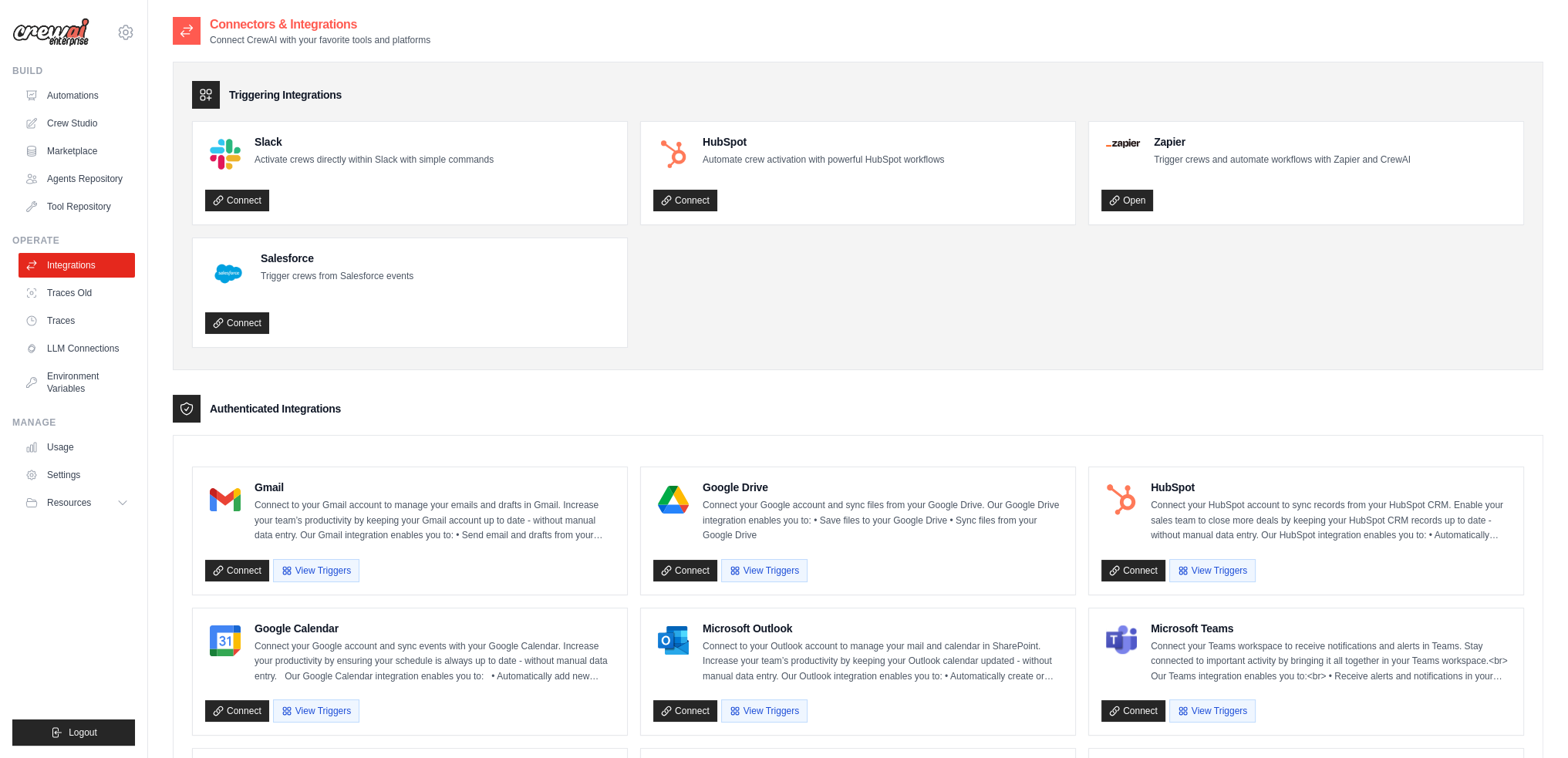
drag, startPoint x: 913, startPoint y: 240, endPoint x: 919, endPoint y: 248, distance: 10.0
drag, startPoint x: 716, startPoint y: 276, endPoint x: 731, endPoint y: 306, distance: 33.5
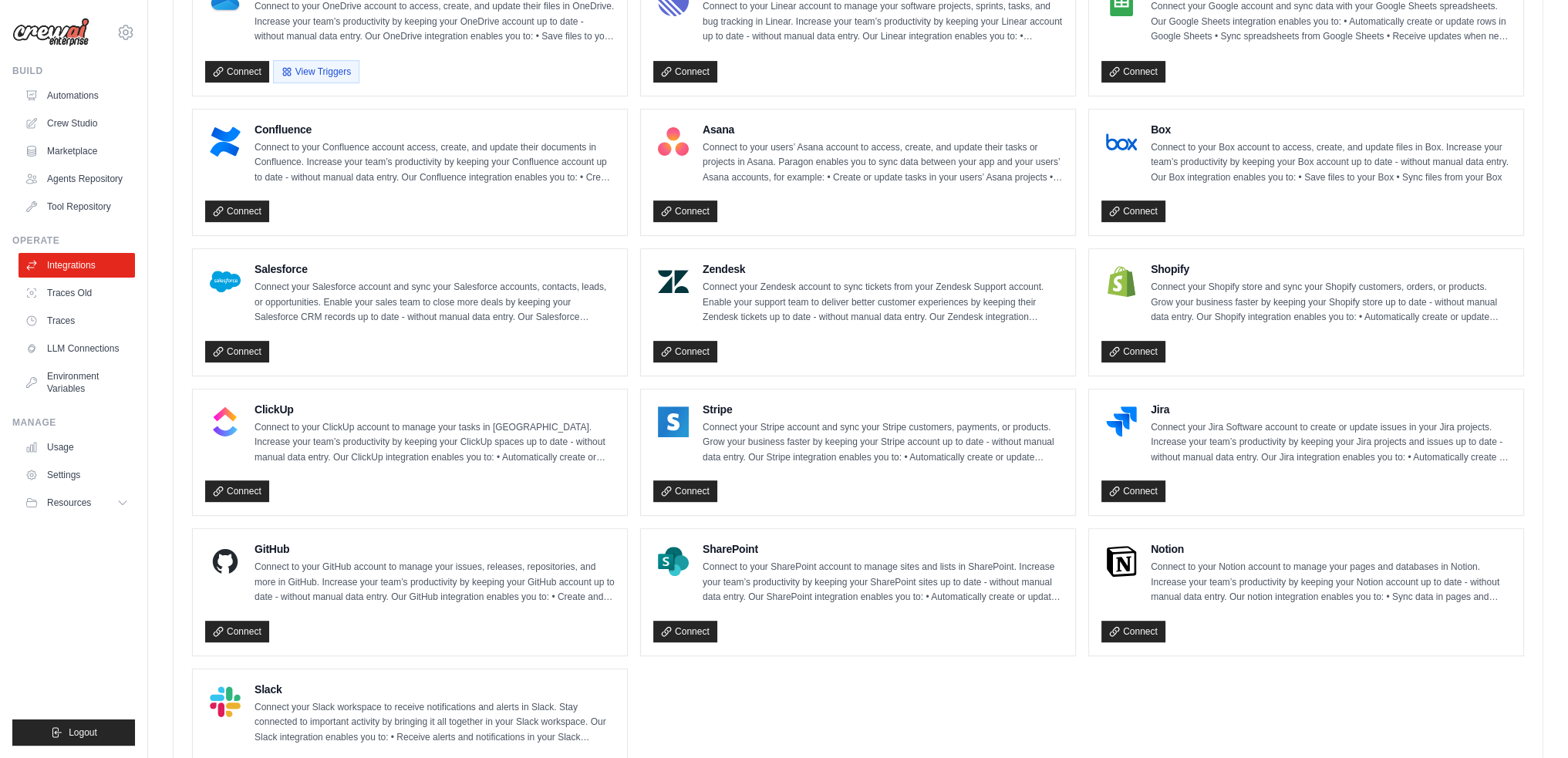
scroll to position [860, 0]
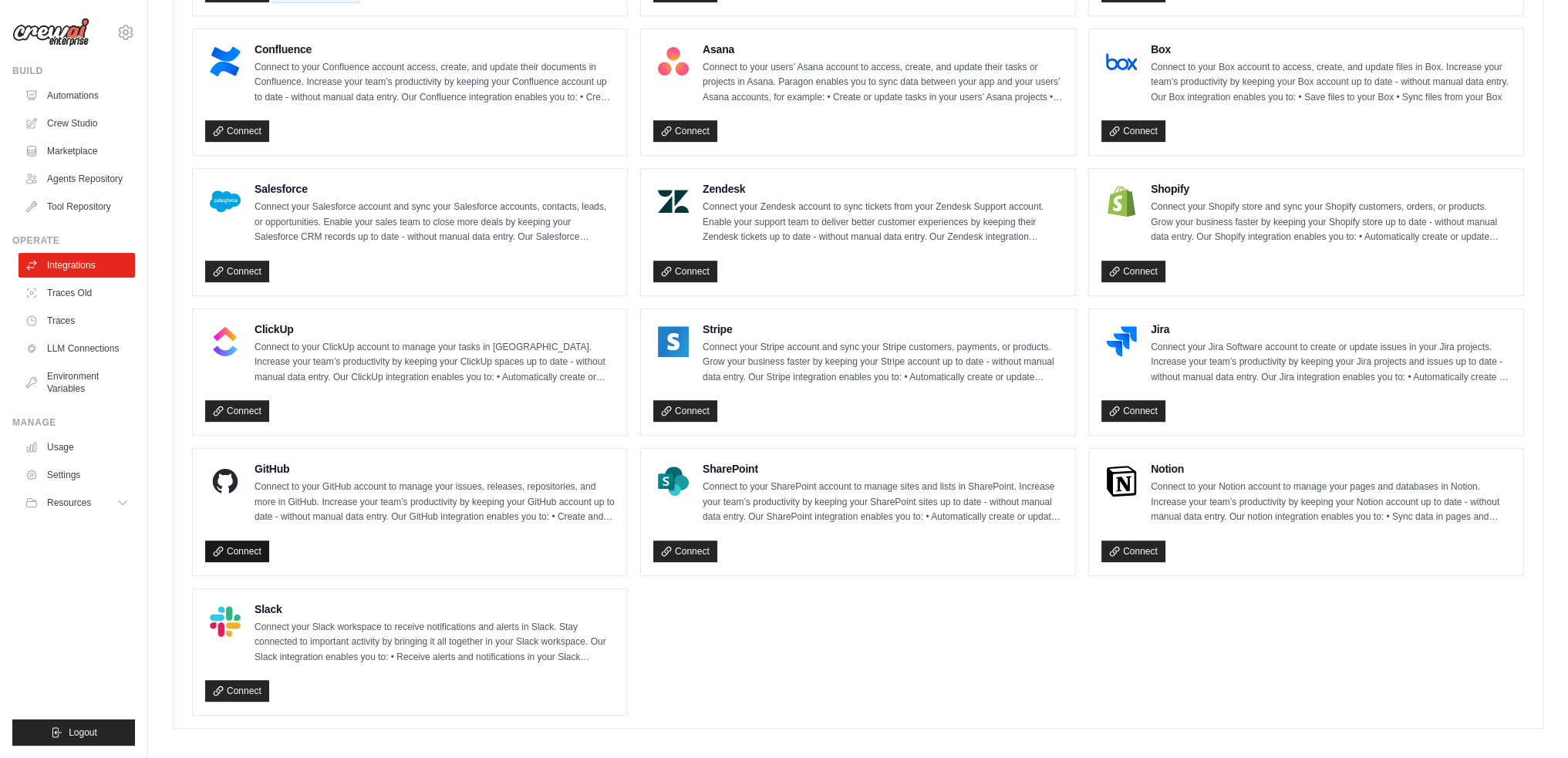
click at [241, 546] on link "Connect" at bounding box center [237, 552] width 64 height 22
click at [252, 545] on link "Connect" at bounding box center [237, 552] width 64 height 22
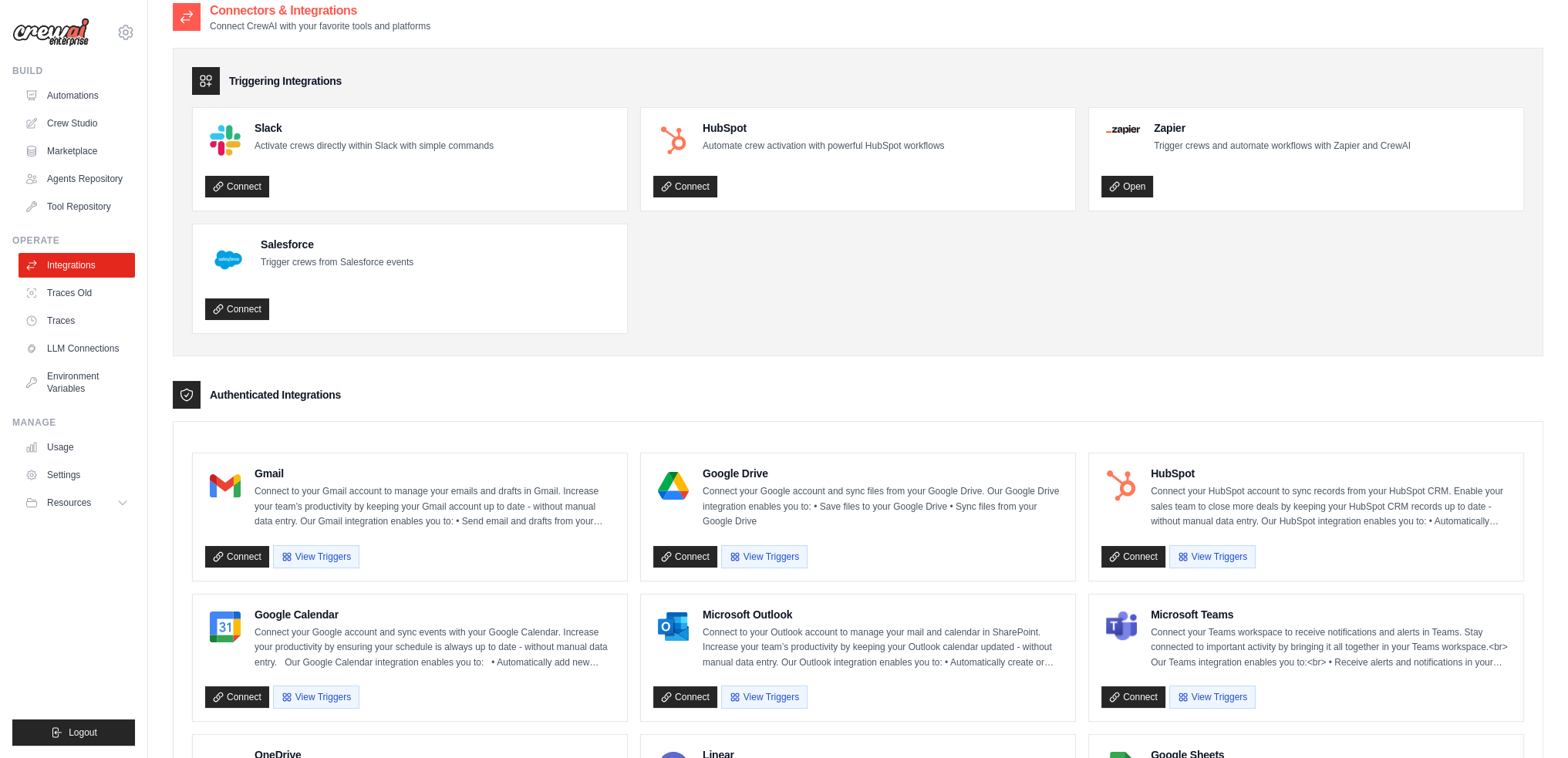
scroll to position [0, 0]
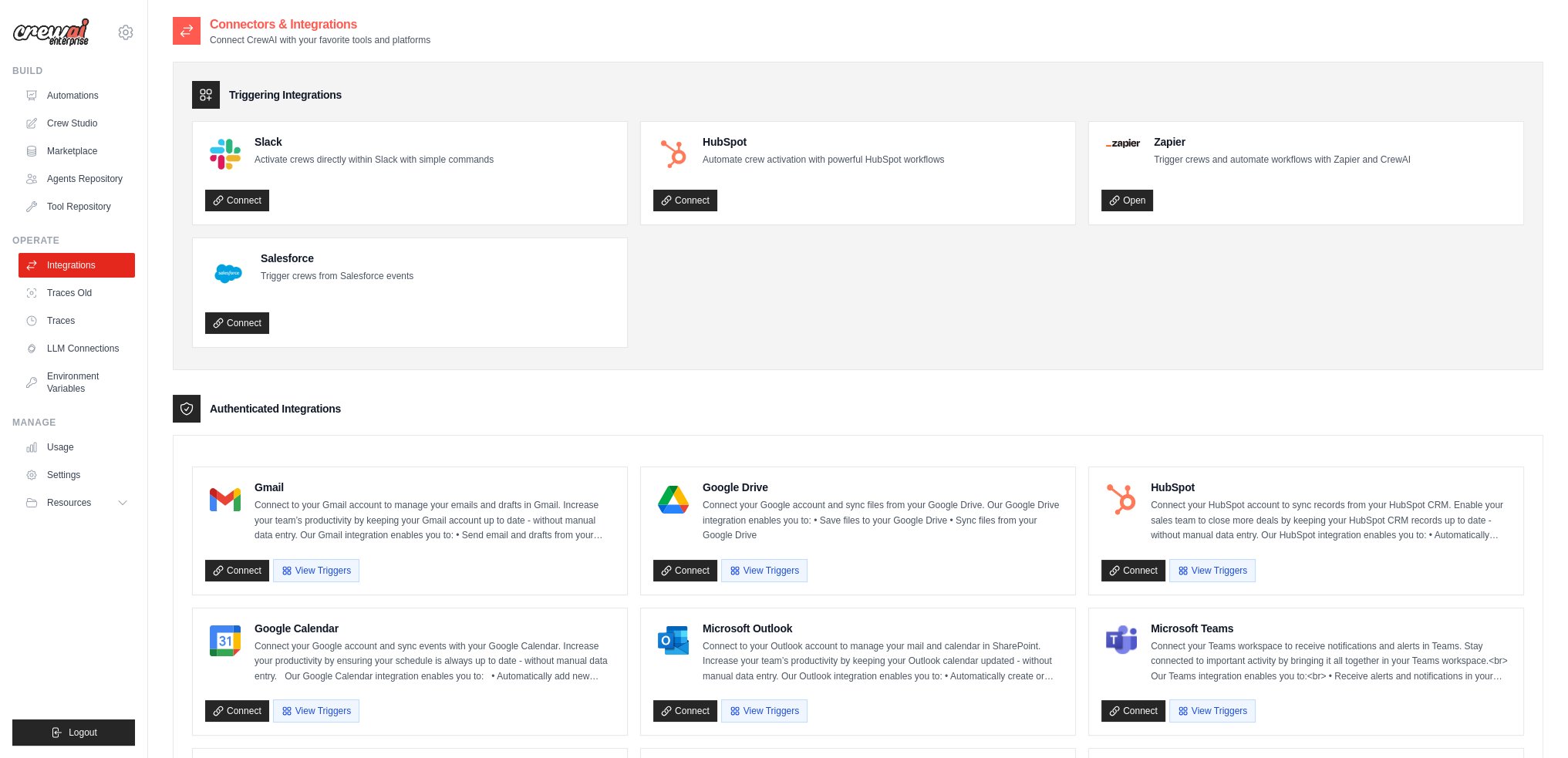
drag, startPoint x: 1304, startPoint y: 238, endPoint x: 1304, endPoint y: 253, distance: 15.0
click at [201, 408] on div "Authenticated Integrations" at bounding box center [857, 408] width 1371 height 28
click at [185, 403] on icon at bounding box center [186, 408] width 16 height 16
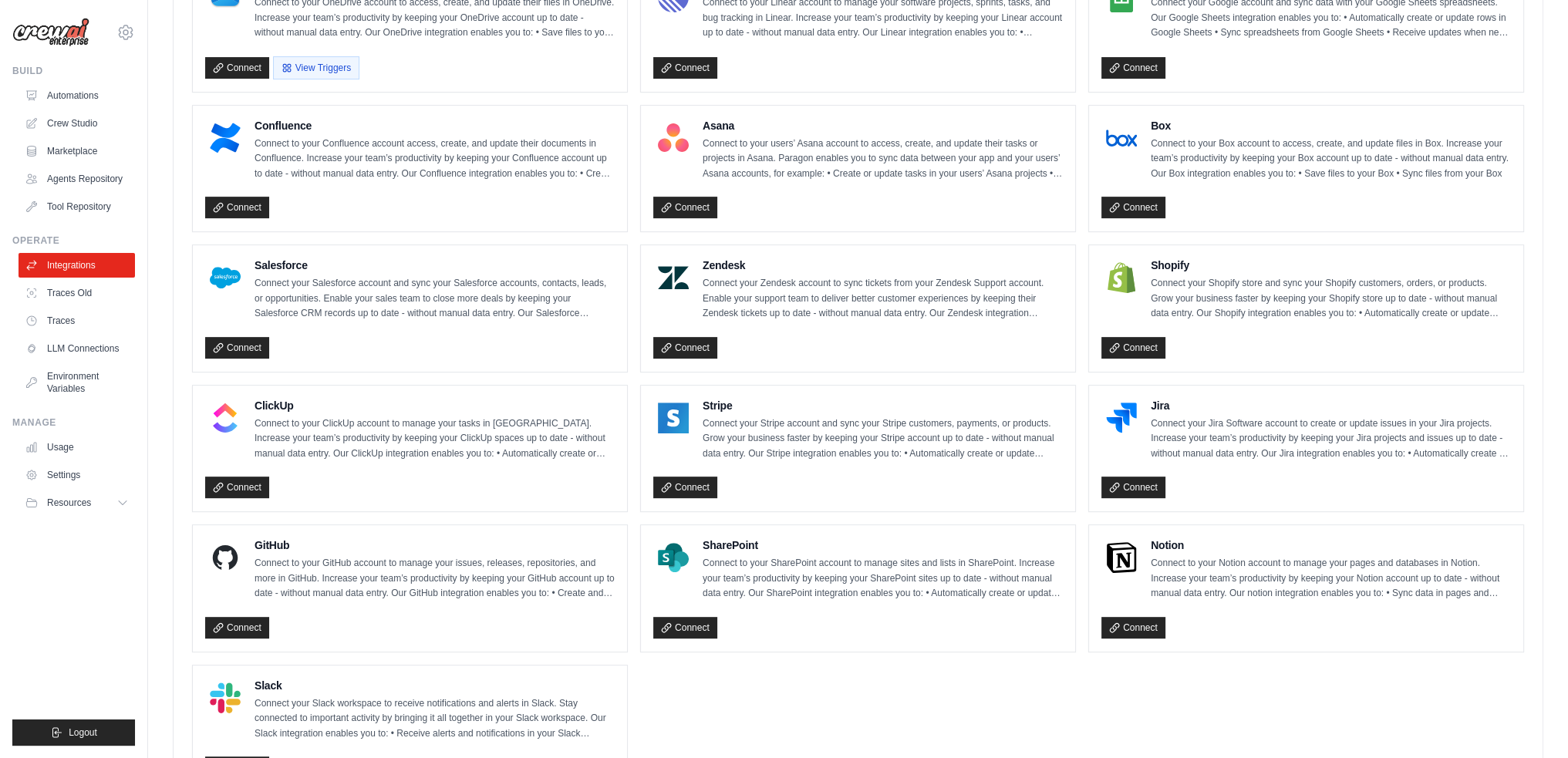
scroll to position [860, 0]
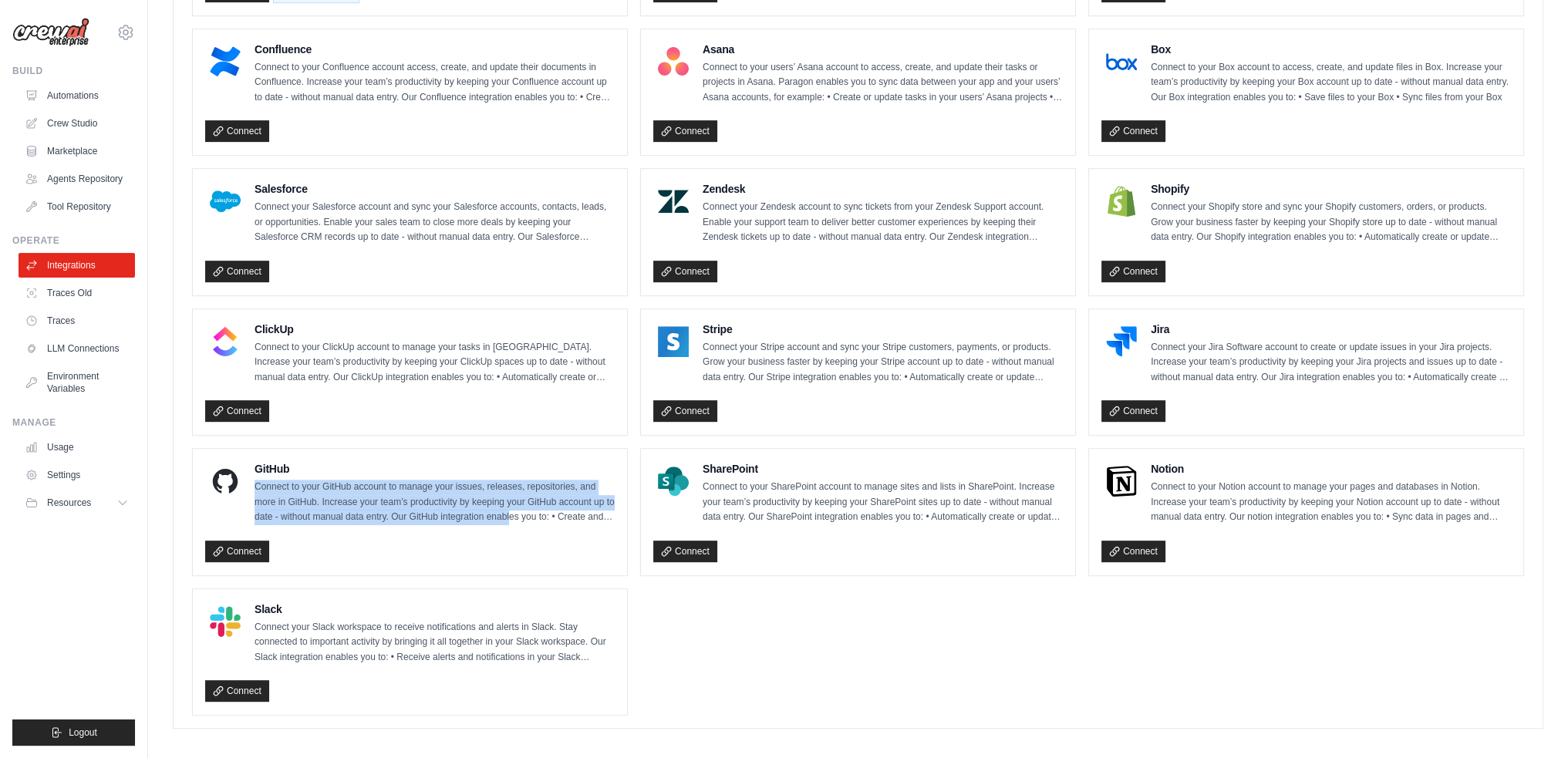
drag, startPoint x: 250, startPoint y: 481, endPoint x: 590, endPoint y: 511, distance: 341.3
click at [590, 511] on div "GitHub Connect to your GitHub account to manage your issues, releases, reposito…" at bounding box center [409, 493] width 409 height 64
click at [590, 511] on p "Connect to your GitHub account to manage your issues, releases, repositories, a…" at bounding box center [434, 502] width 360 height 46
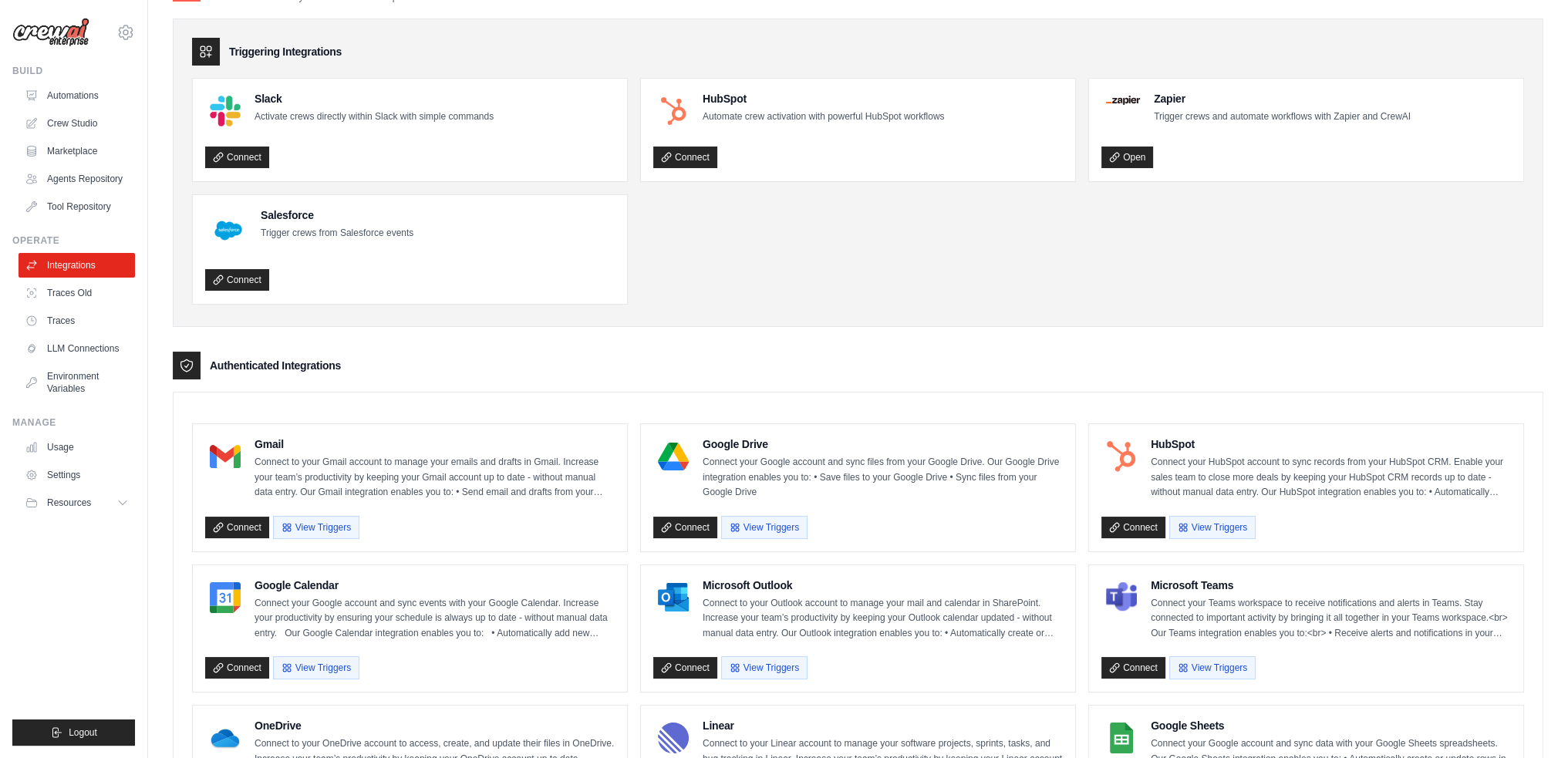
scroll to position [0, 0]
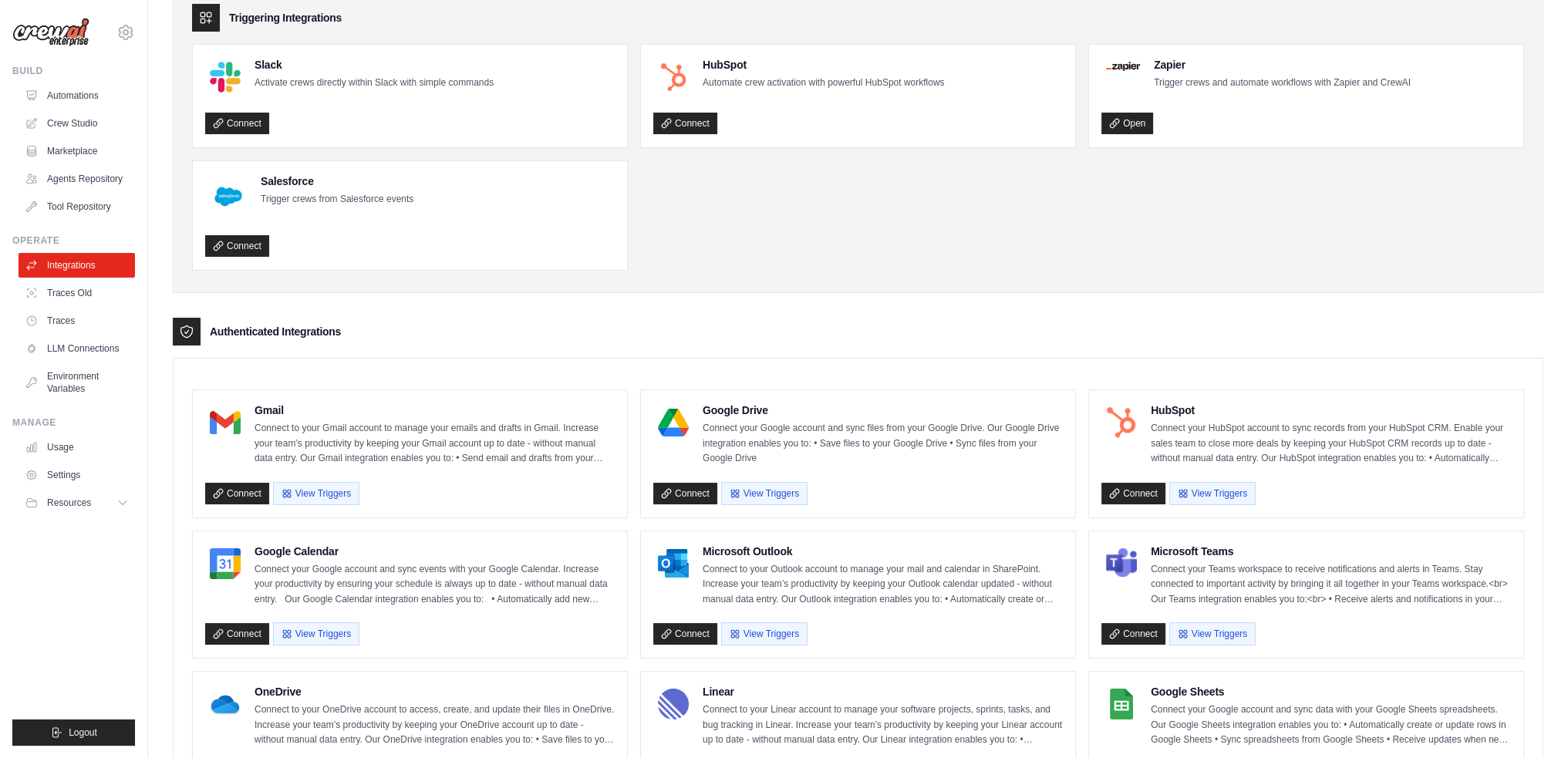
drag, startPoint x: 899, startPoint y: 211, endPoint x: 900, endPoint y: 233, distance: 22.0
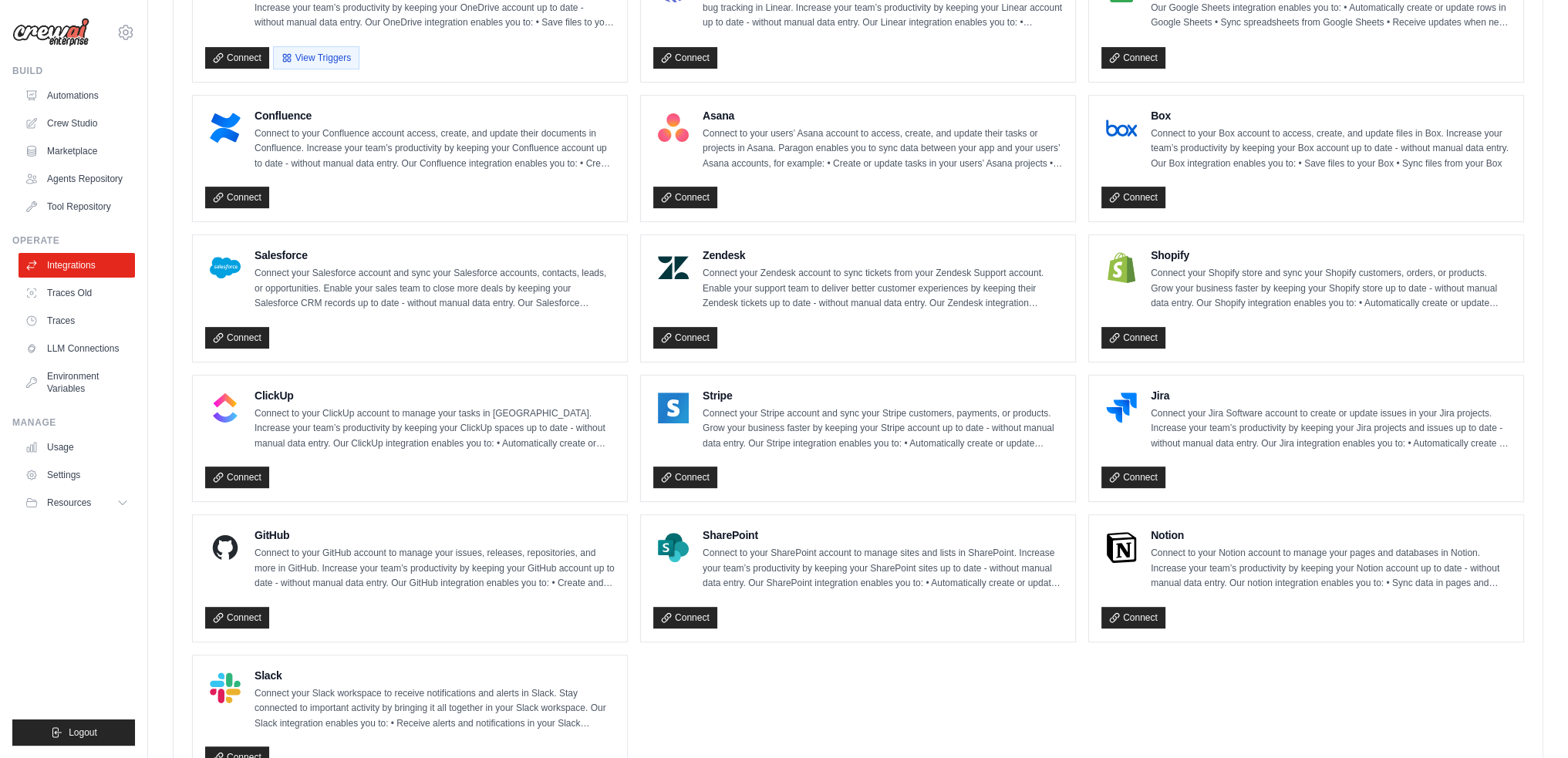
scroll to position [860, 0]
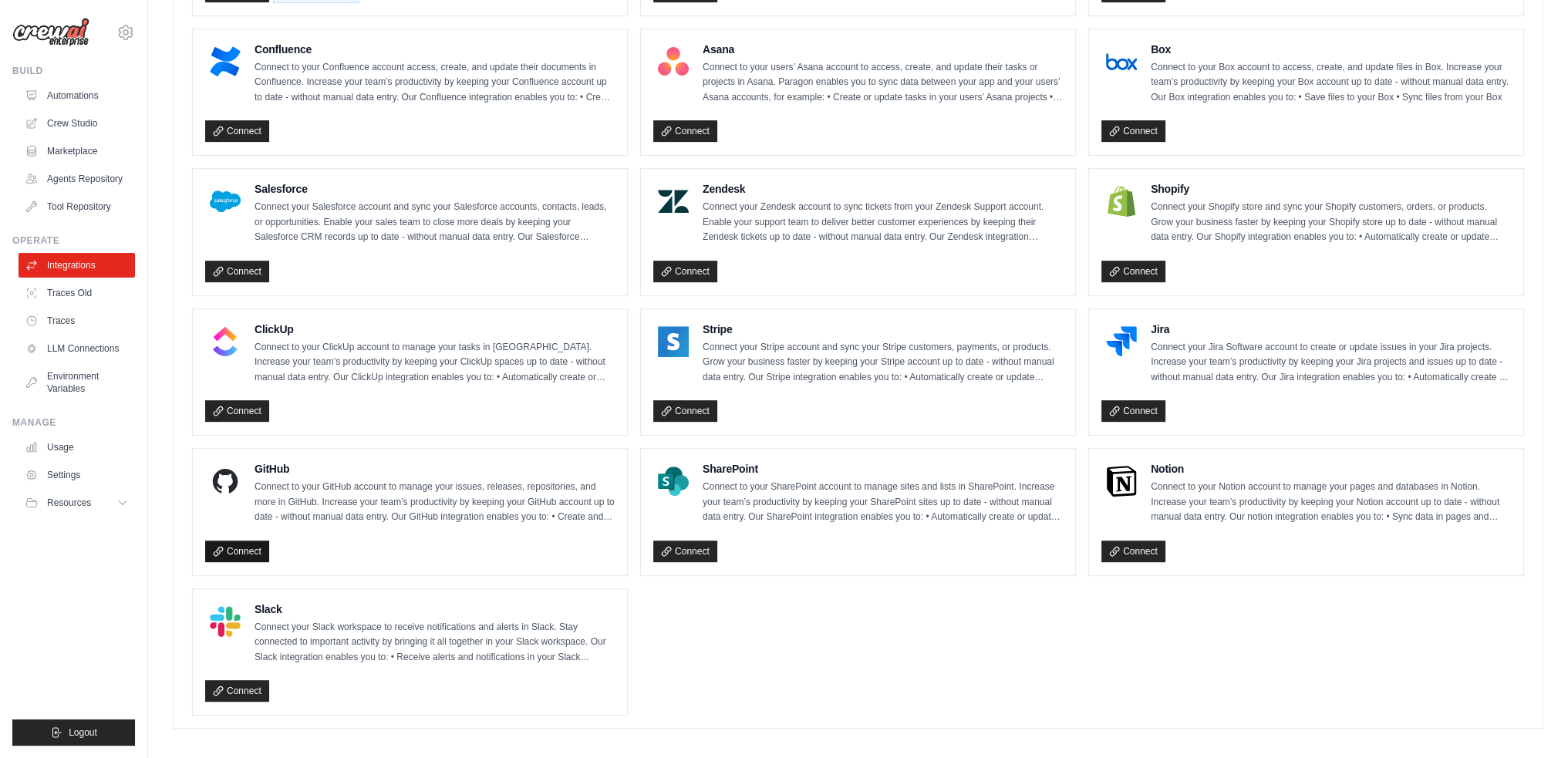
click at [218, 547] on icon at bounding box center [218, 551] width 8 height 8
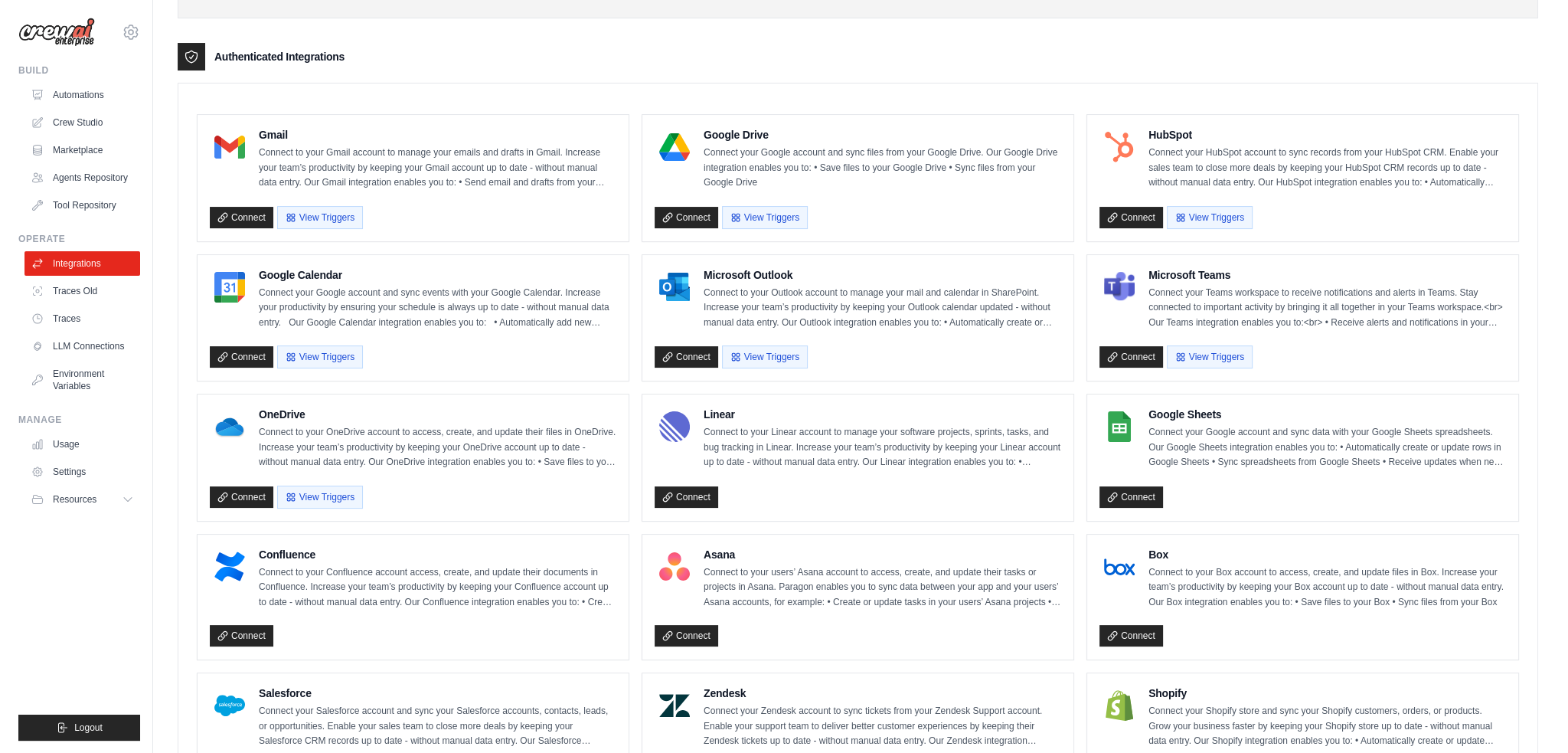
scroll to position [0, 0]
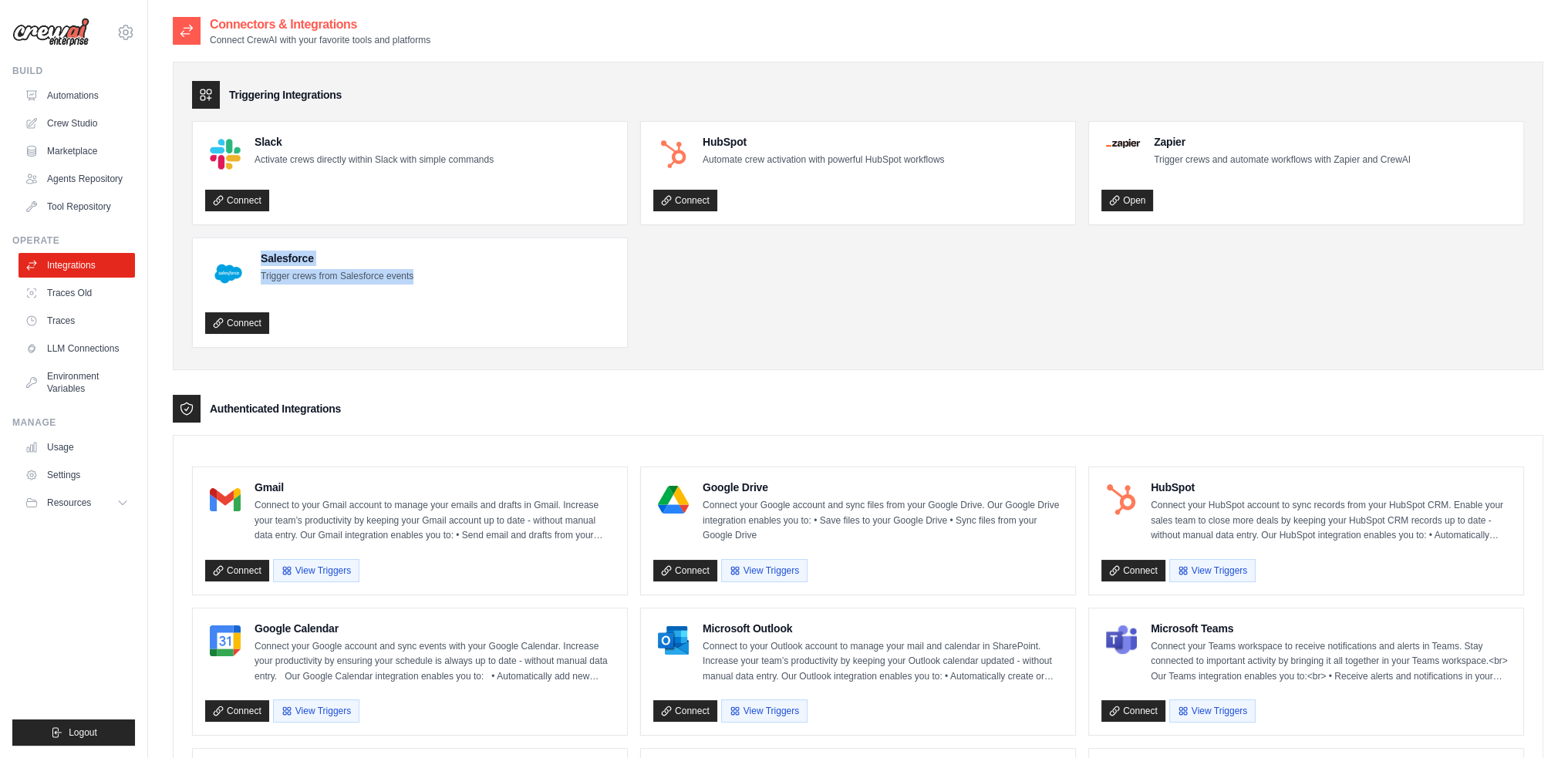
drag, startPoint x: 256, startPoint y: 251, endPoint x: 451, endPoint y: 275, distance: 196.5
click at [451, 275] on div "Salesforce Trigger crews from Salesforce events" at bounding box center [409, 273] width 409 height 46
click at [427, 280] on div "Salesforce Trigger crews from Salesforce events" at bounding box center [409, 273] width 409 height 46
click at [92, 295] on link "Traces Old" at bounding box center [78, 293] width 117 height 25
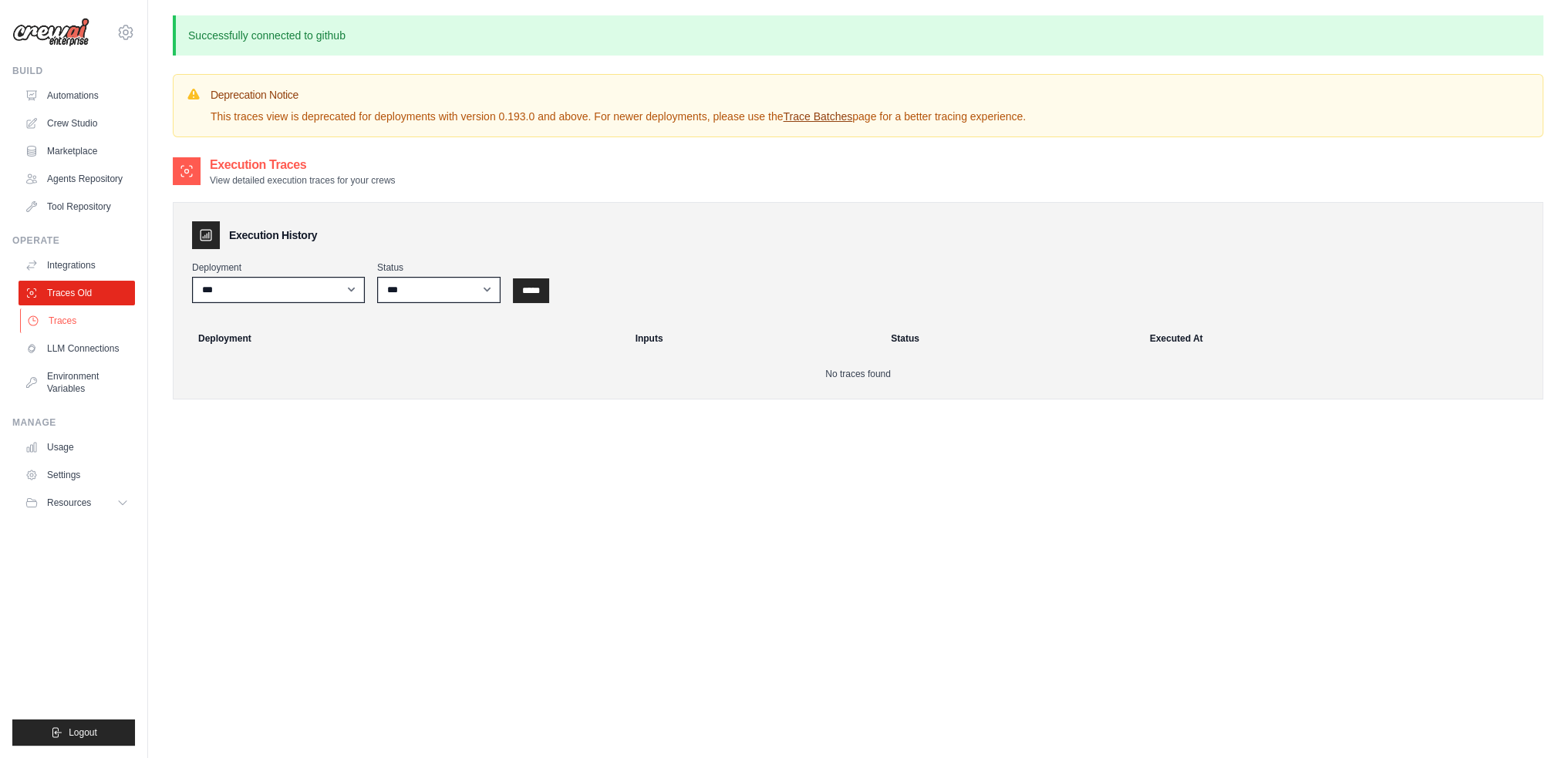
click at [69, 321] on link "Traces" at bounding box center [78, 320] width 117 height 25
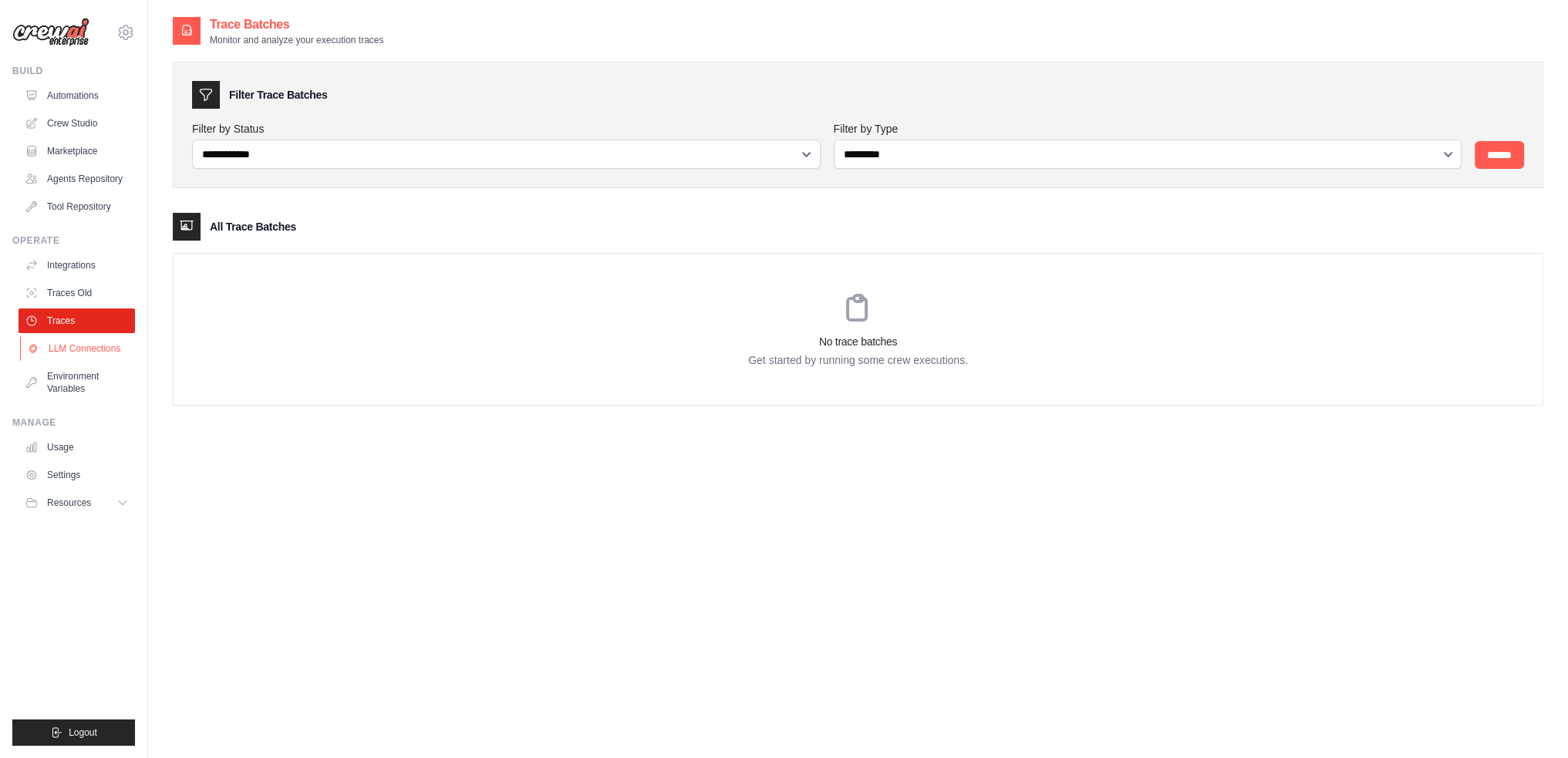
click at [108, 344] on link "LLM Connections" at bounding box center [78, 348] width 117 height 25
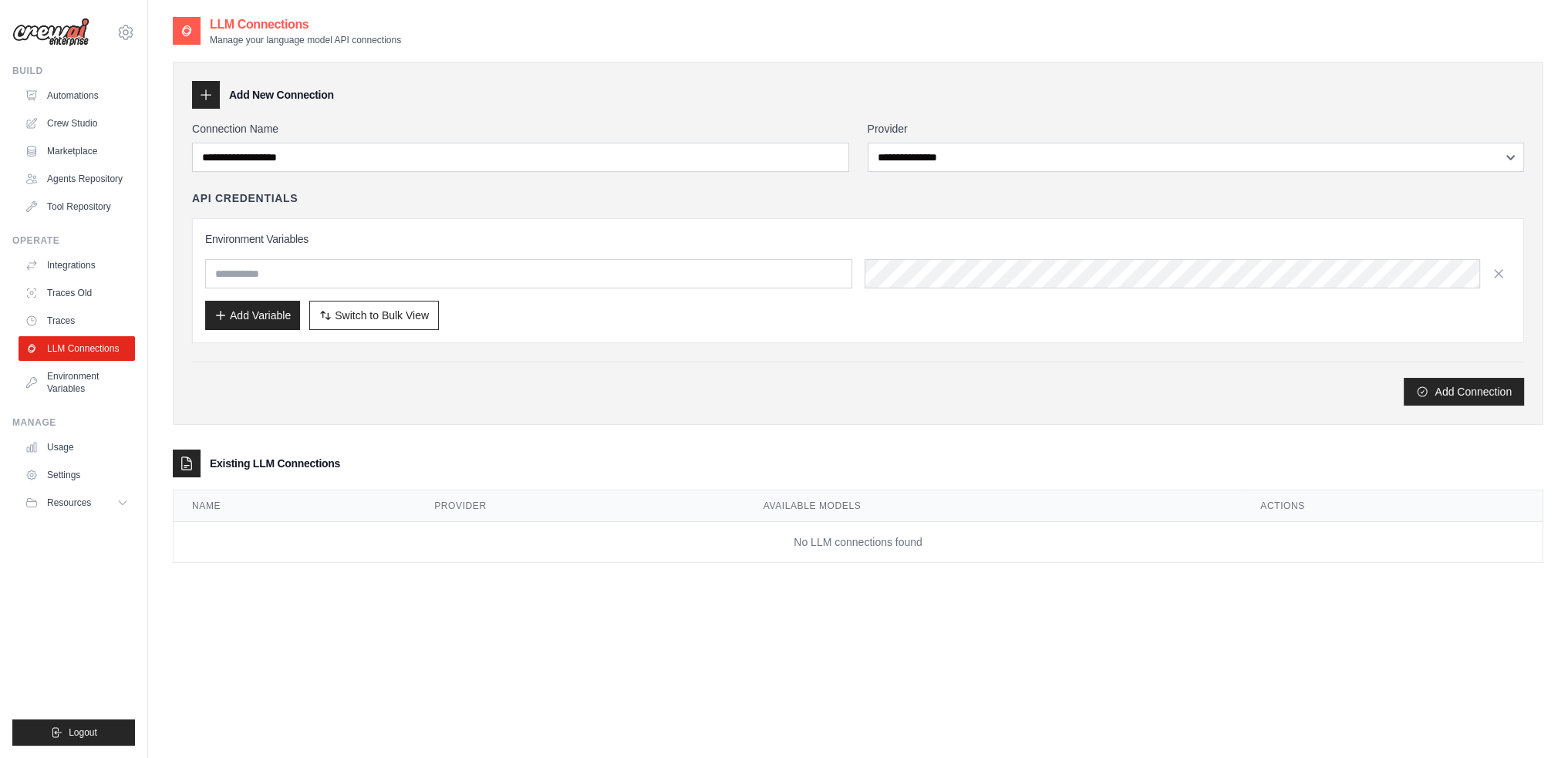
click at [47, 407] on ul "Build Automations Crew Studio Marketplace Agents Repository GitHub" at bounding box center [73, 406] width 123 height 681
click at [53, 395] on link "Environment Variables" at bounding box center [78, 382] width 117 height 37
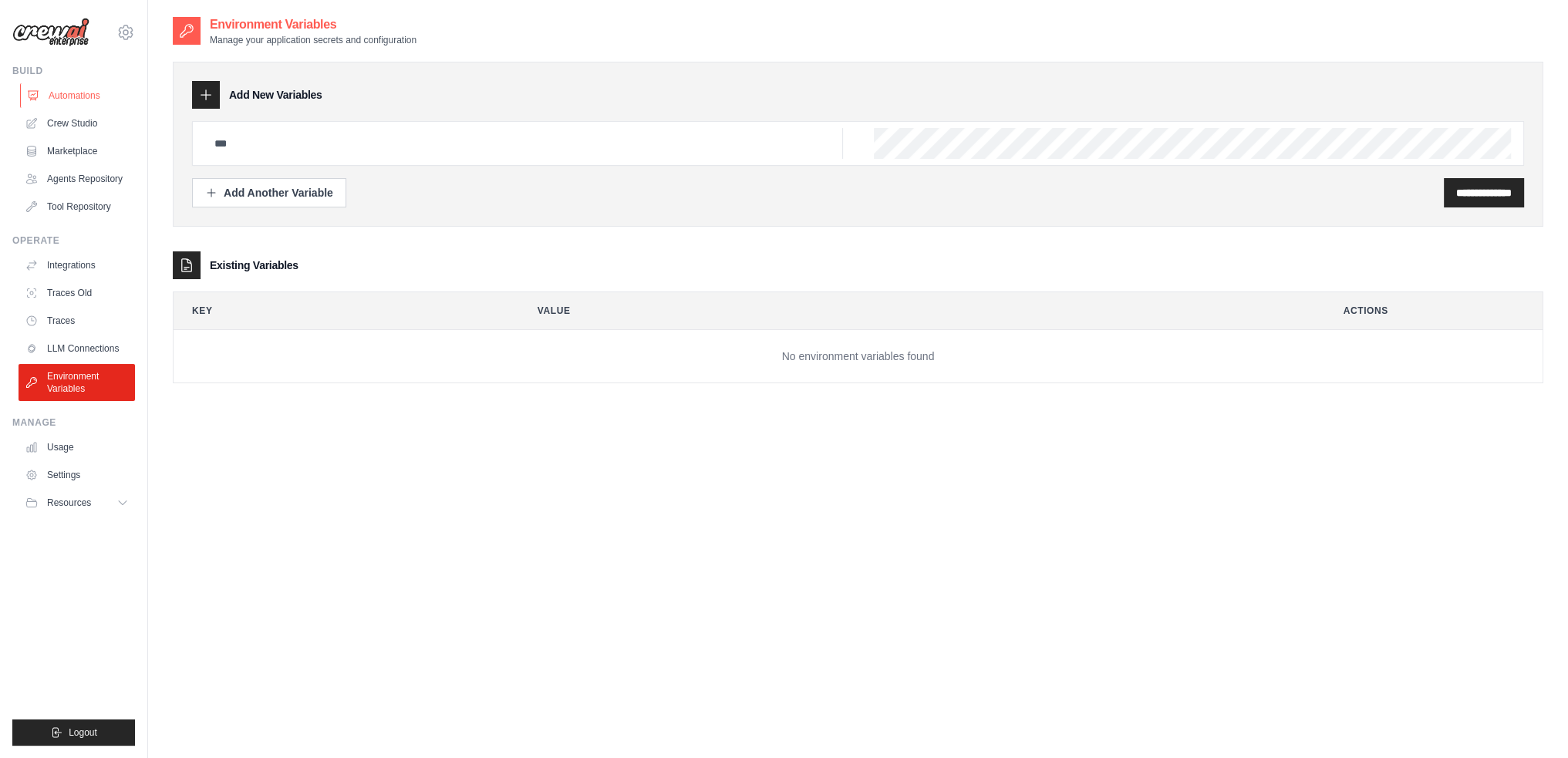
click at [74, 89] on link "Automations" at bounding box center [78, 95] width 117 height 25
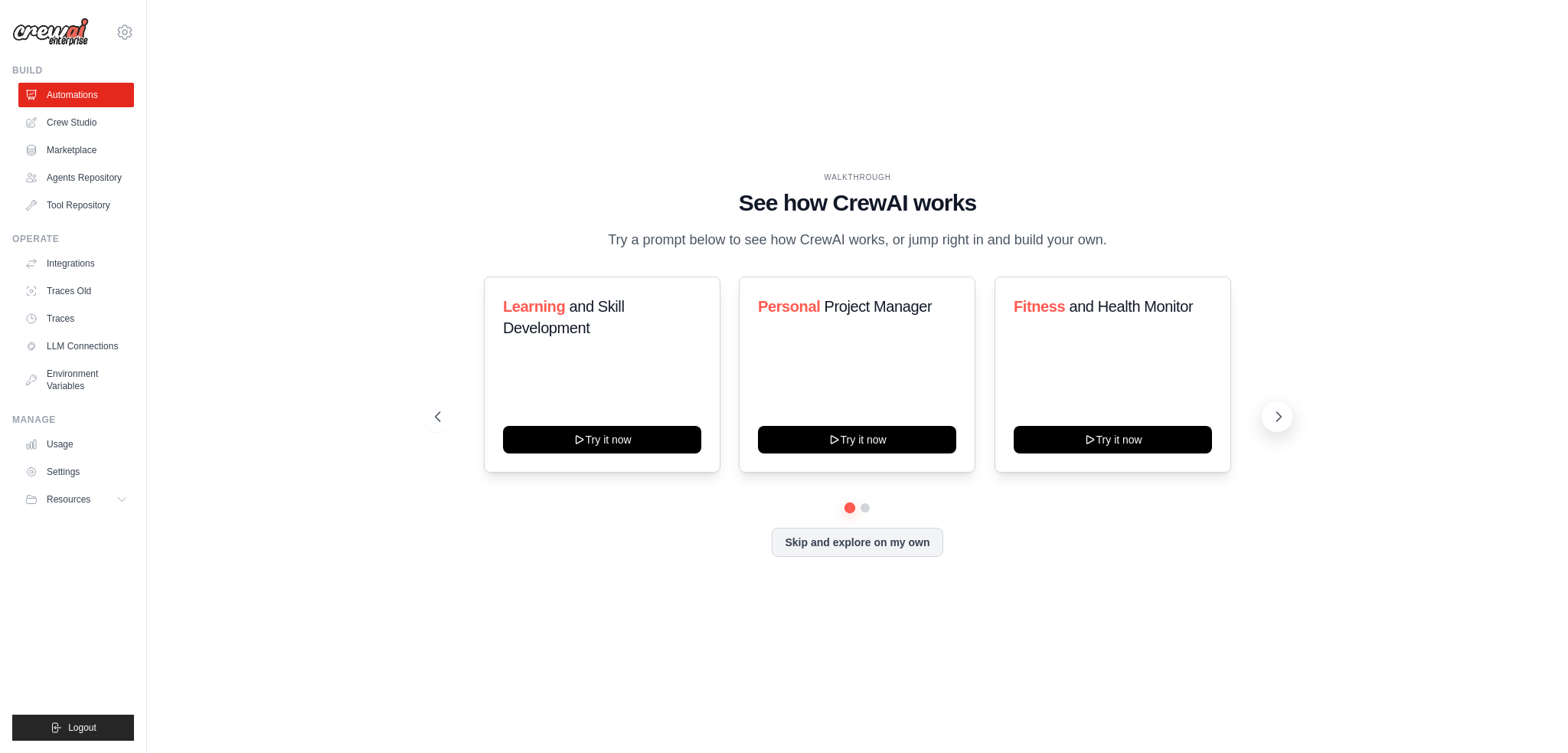
click at [1273, 420] on icon at bounding box center [1278, 417] width 15 height 15
click at [1290, 423] on button at bounding box center [1277, 417] width 31 height 31
click at [74, 122] on link "Crew Studio" at bounding box center [77, 122] width 116 height 25
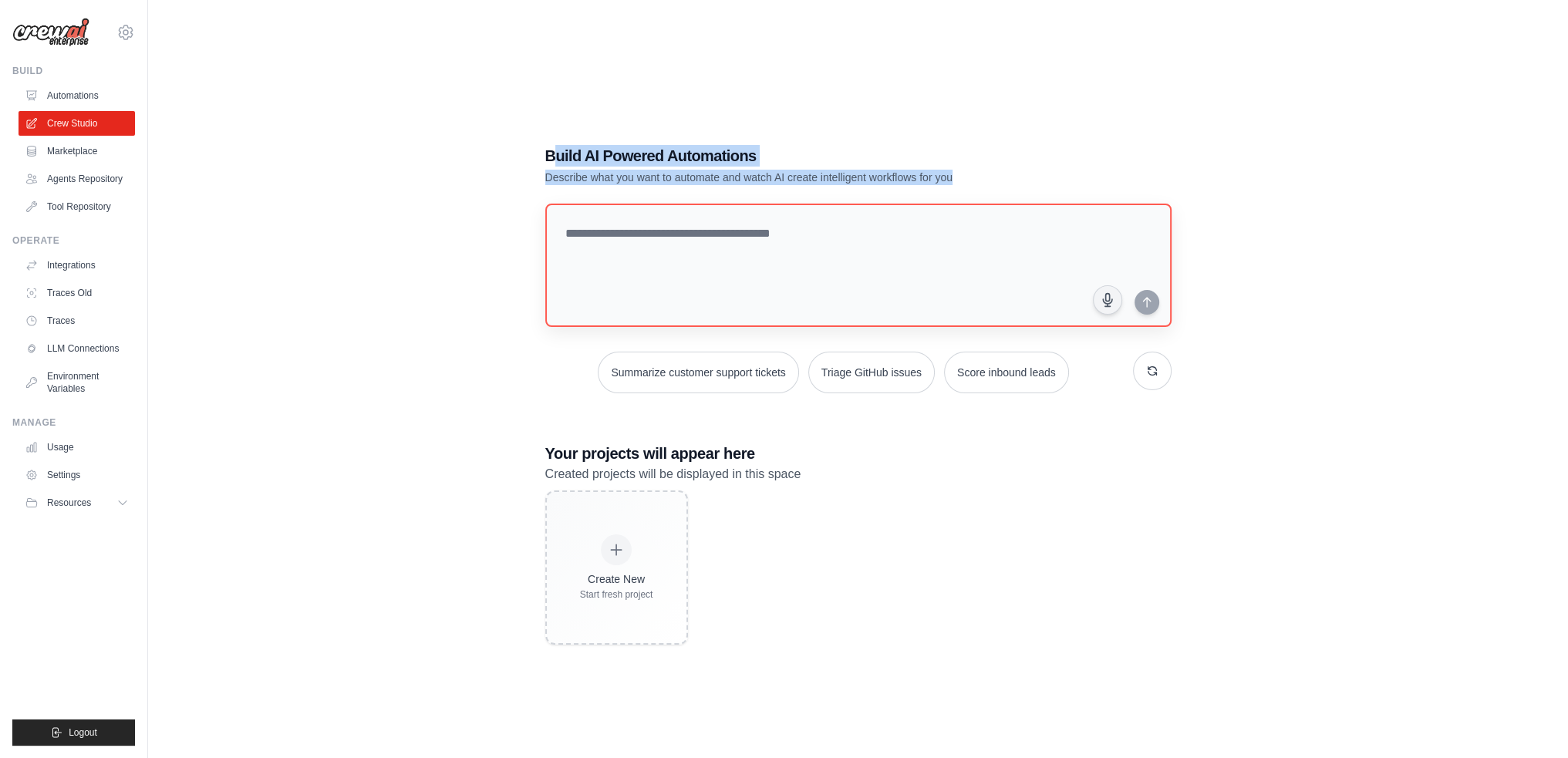
drag, startPoint x: 552, startPoint y: 150, endPoint x: 1083, endPoint y: 217, distance: 535.2
click at [1083, 217] on div "Build AI Powered Automations Describe what you want to automate and watch AI cr…" at bounding box center [858, 395] width 663 height 549
click at [991, 187] on div "Build AI Powered Automations Describe what you want to automate and watch AI cr…" at bounding box center [858, 395] width 663 height 549
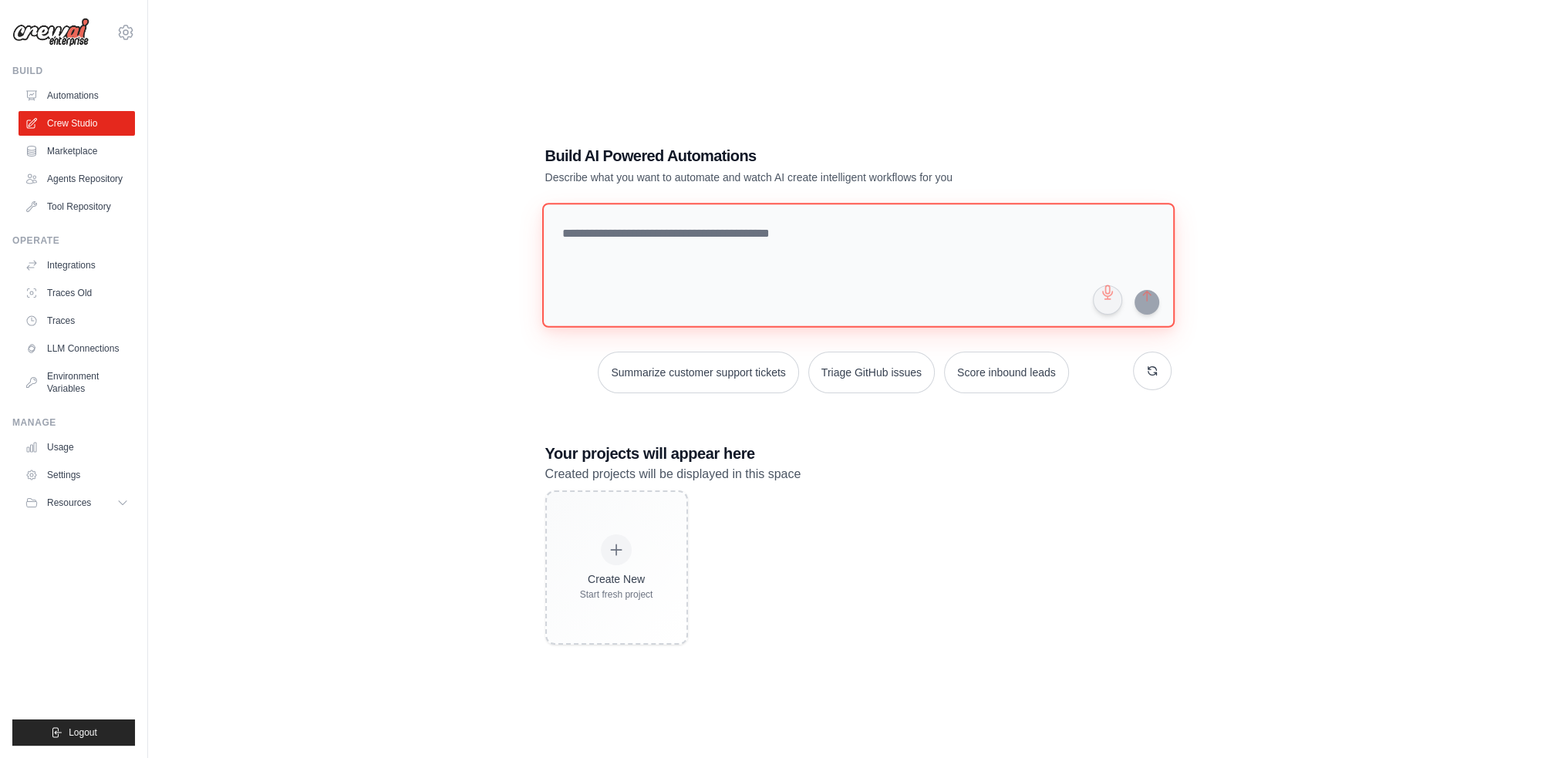
click at [753, 282] on textarea at bounding box center [857, 265] width 633 height 125
click at [913, 539] on div "Create New Start fresh project" at bounding box center [858, 567] width 626 height 154
click at [93, 95] on link "Automations" at bounding box center [78, 95] width 117 height 25
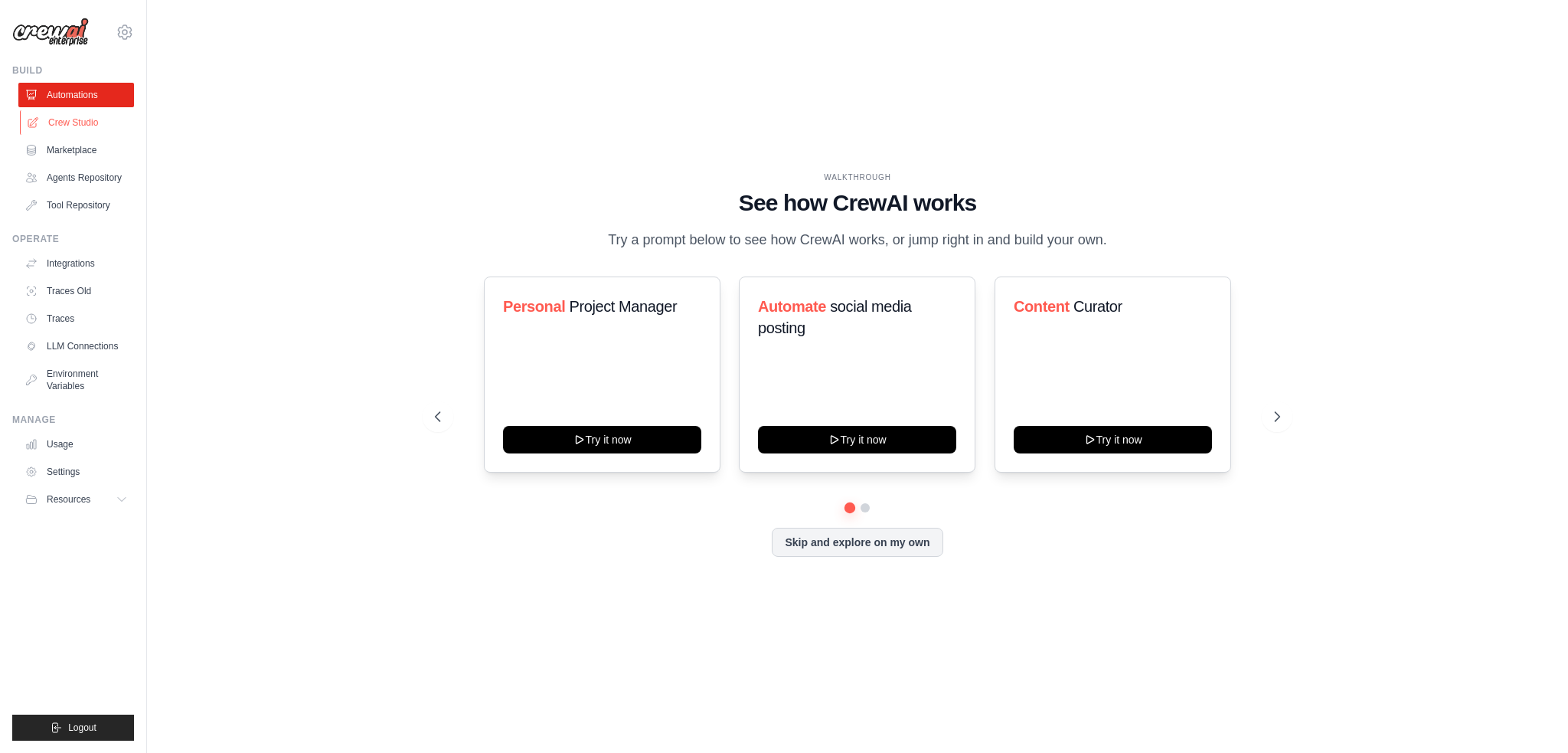
click at [88, 124] on link "Crew Studio" at bounding box center [77, 122] width 116 height 25
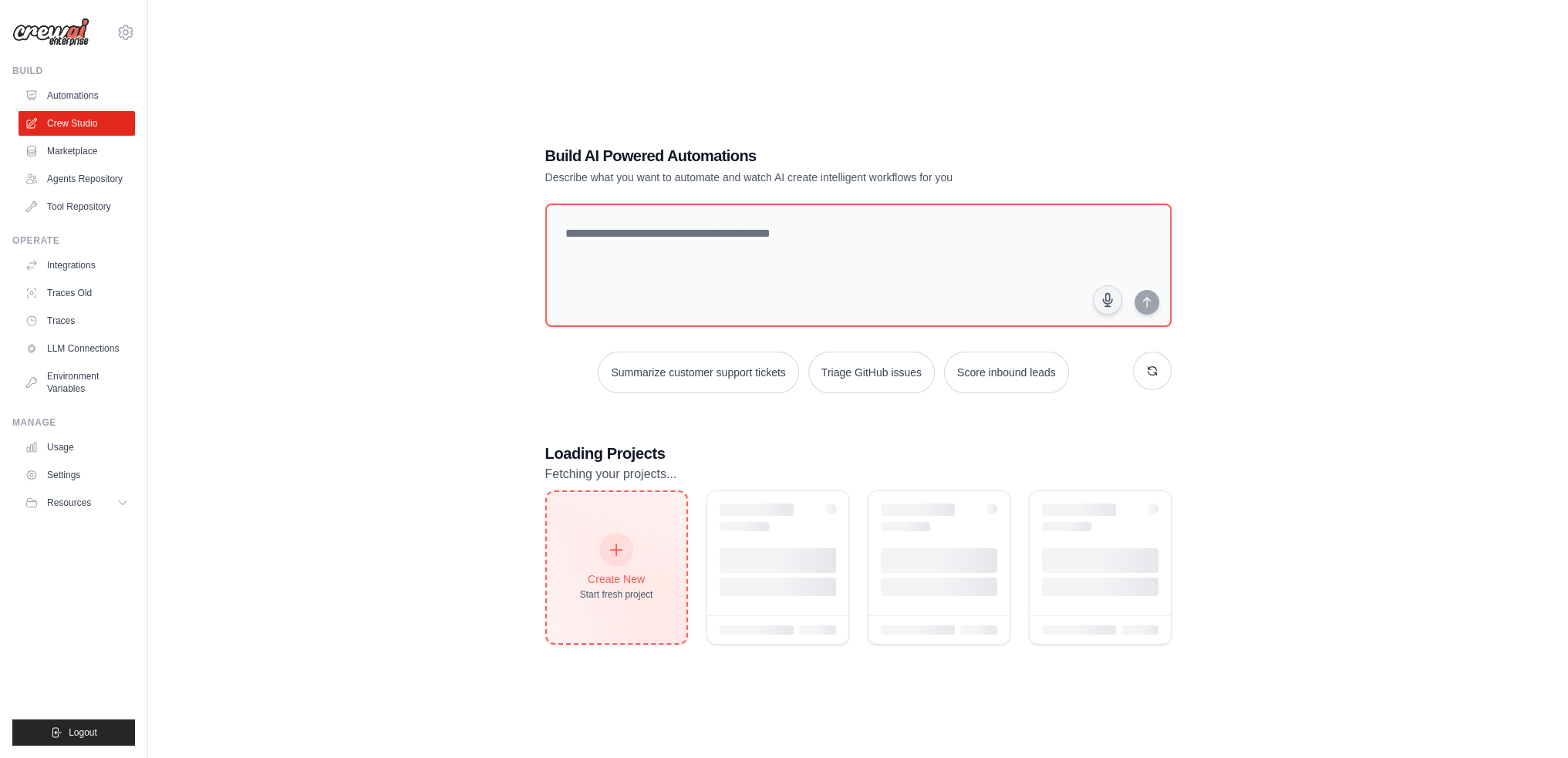
click at [633, 556] on div "Create New Start fresh project" at bounding box center [617, 567] width 73 height 66
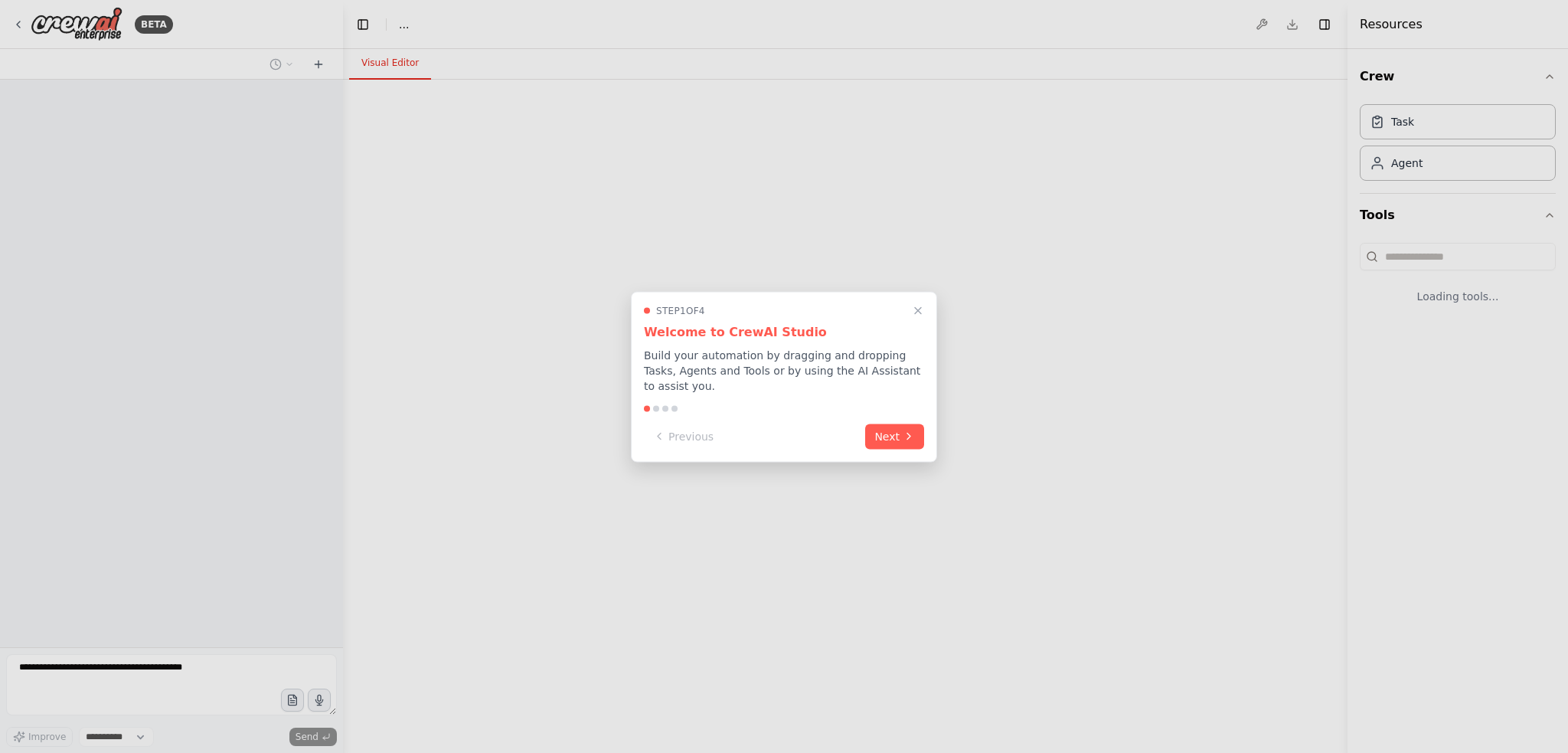
select select "****"
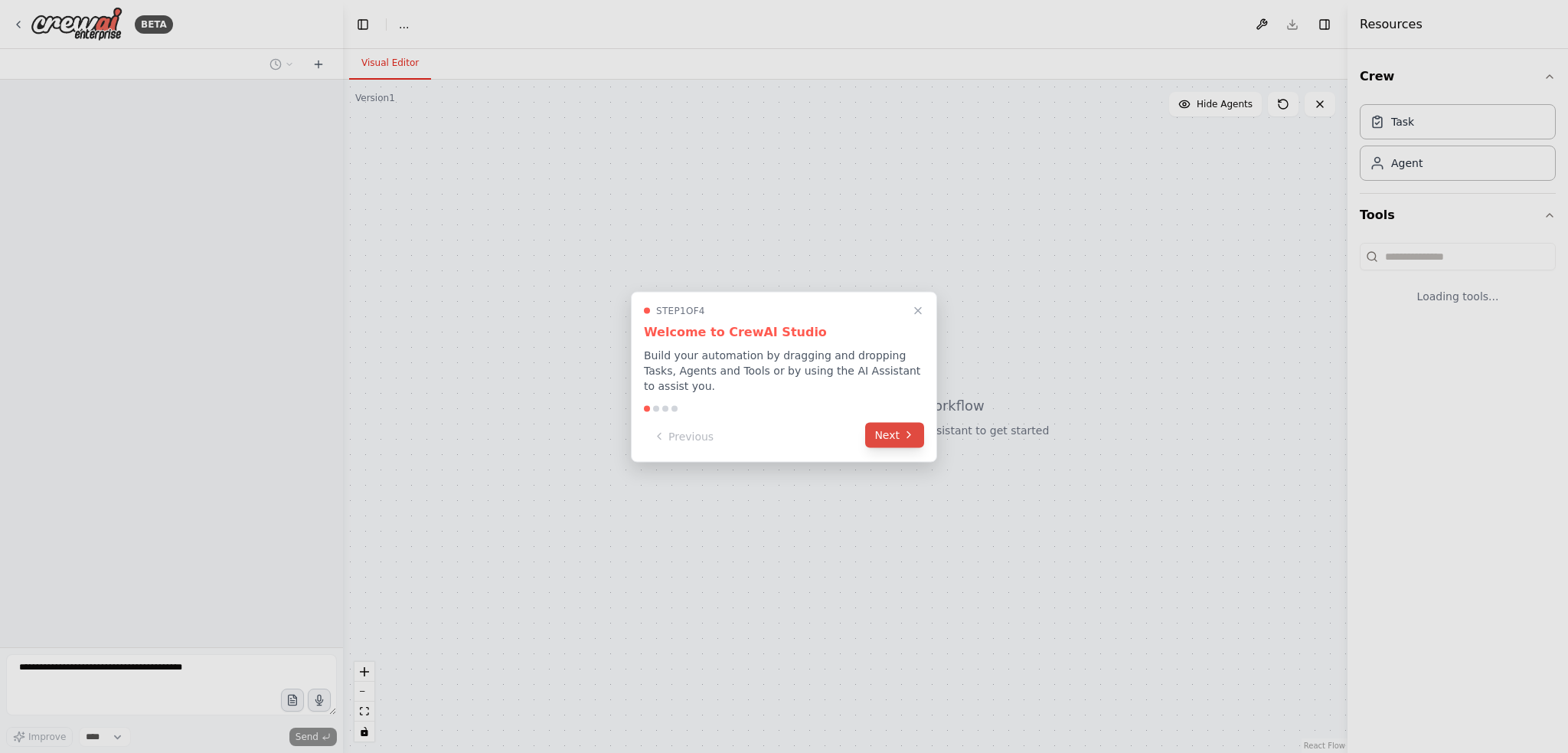
click at [900, 431] on button "Next" at bounding box center [894, 435] width 59 height 26
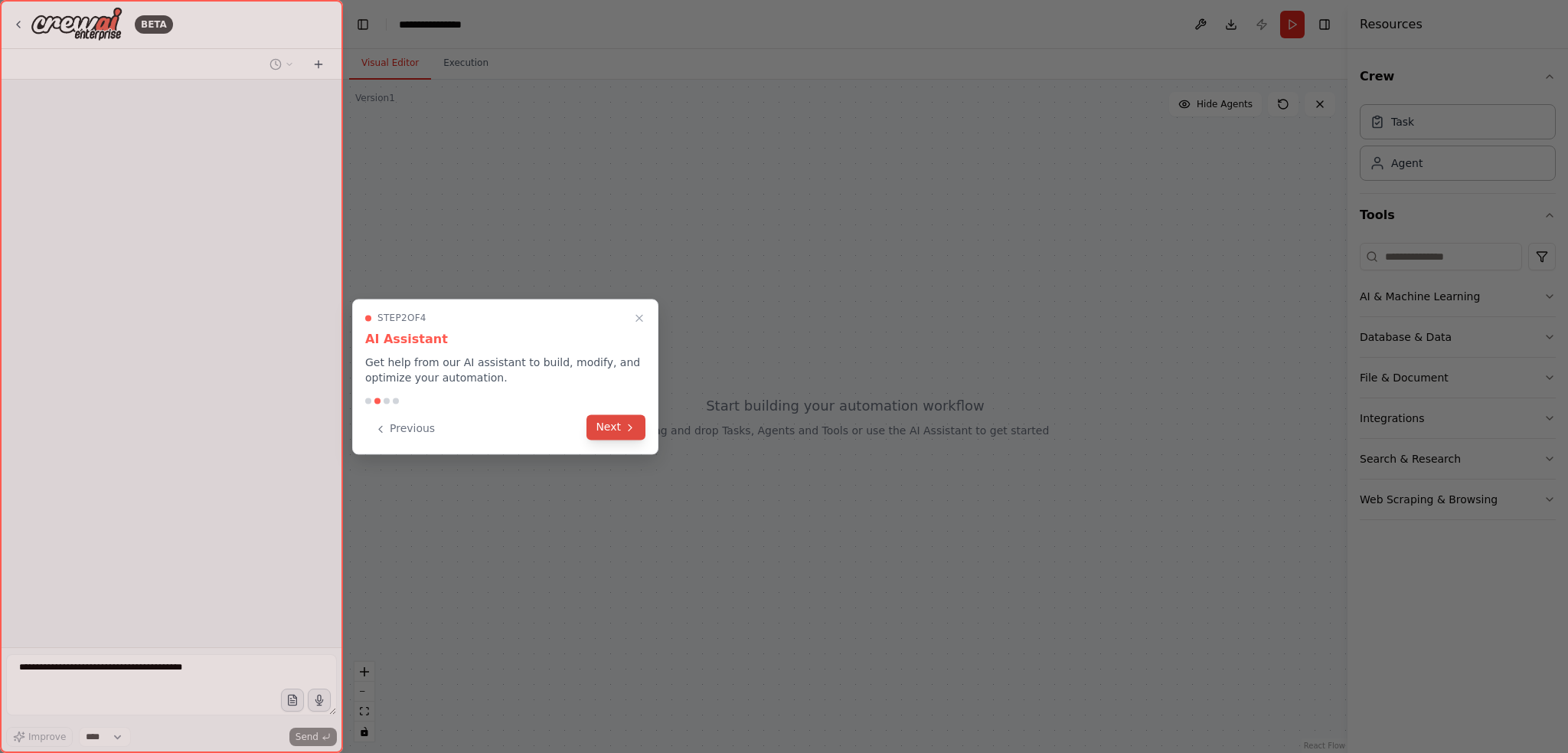
click at [615, 424] on button "Next" at bounding box center [615, 427] width 59 height 26
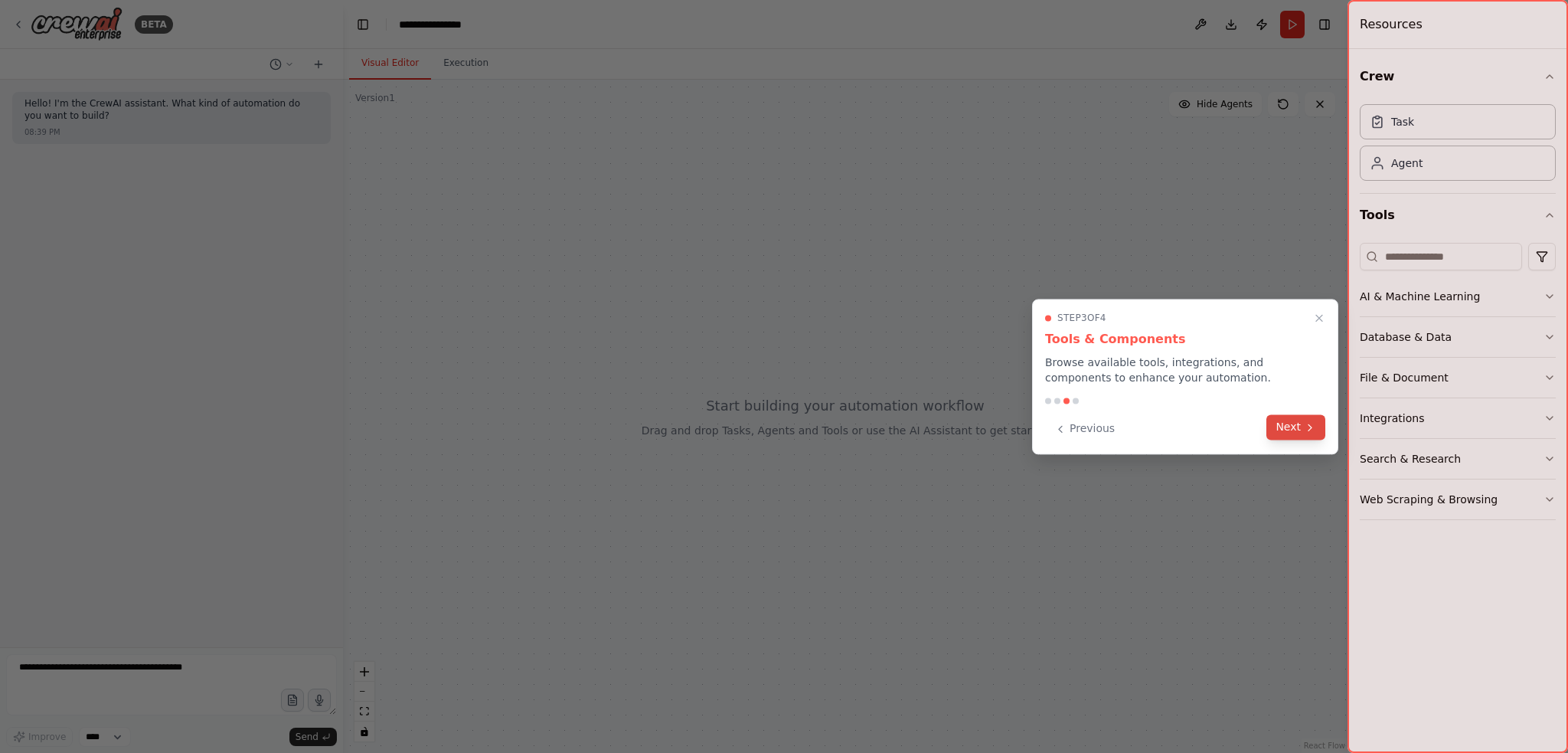
click at [1314, 423] on icon at bounding box center [1310, 427] width 12 height 12
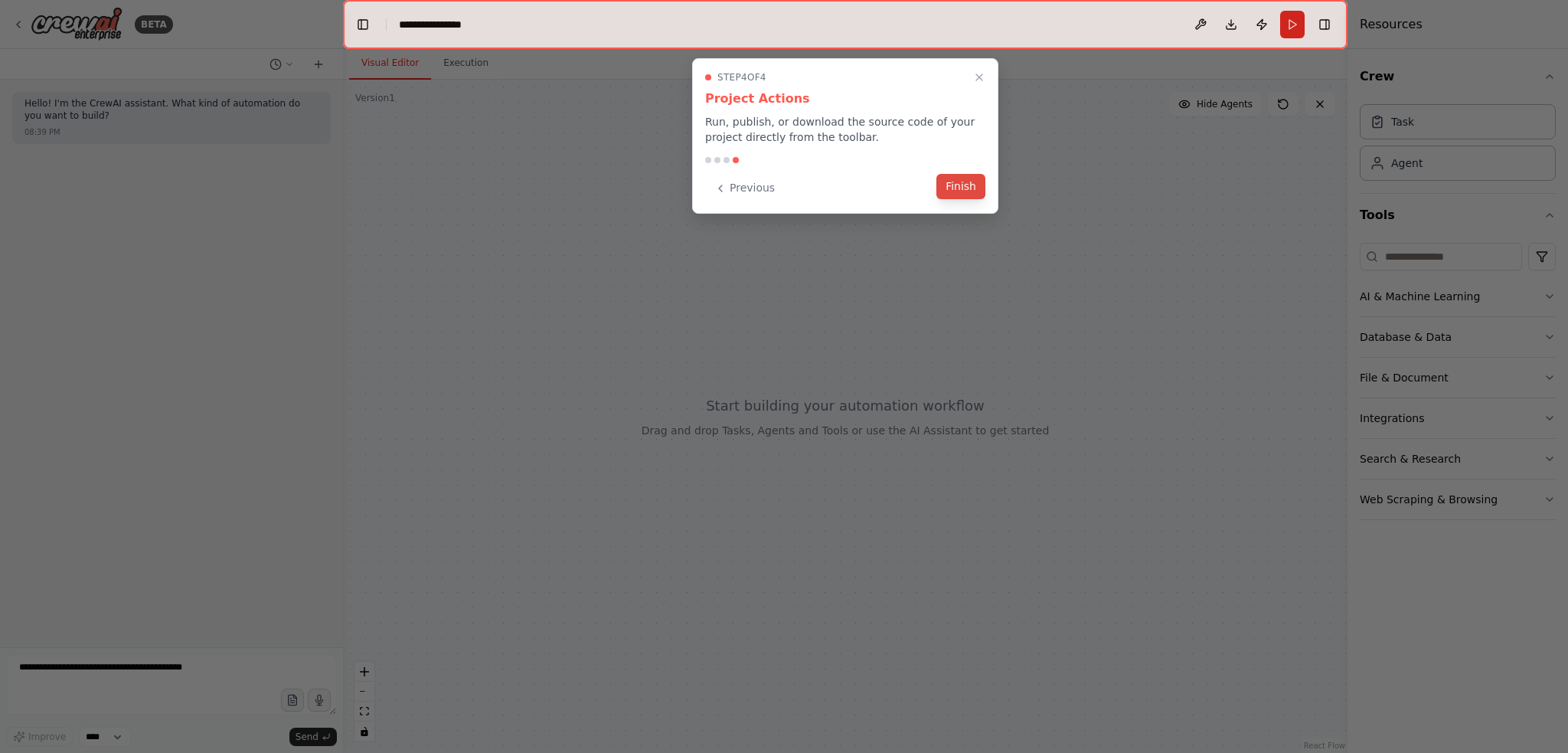
click at [971, 191] on button "Finish" at bounding box center [961, 187] width 49 height 26
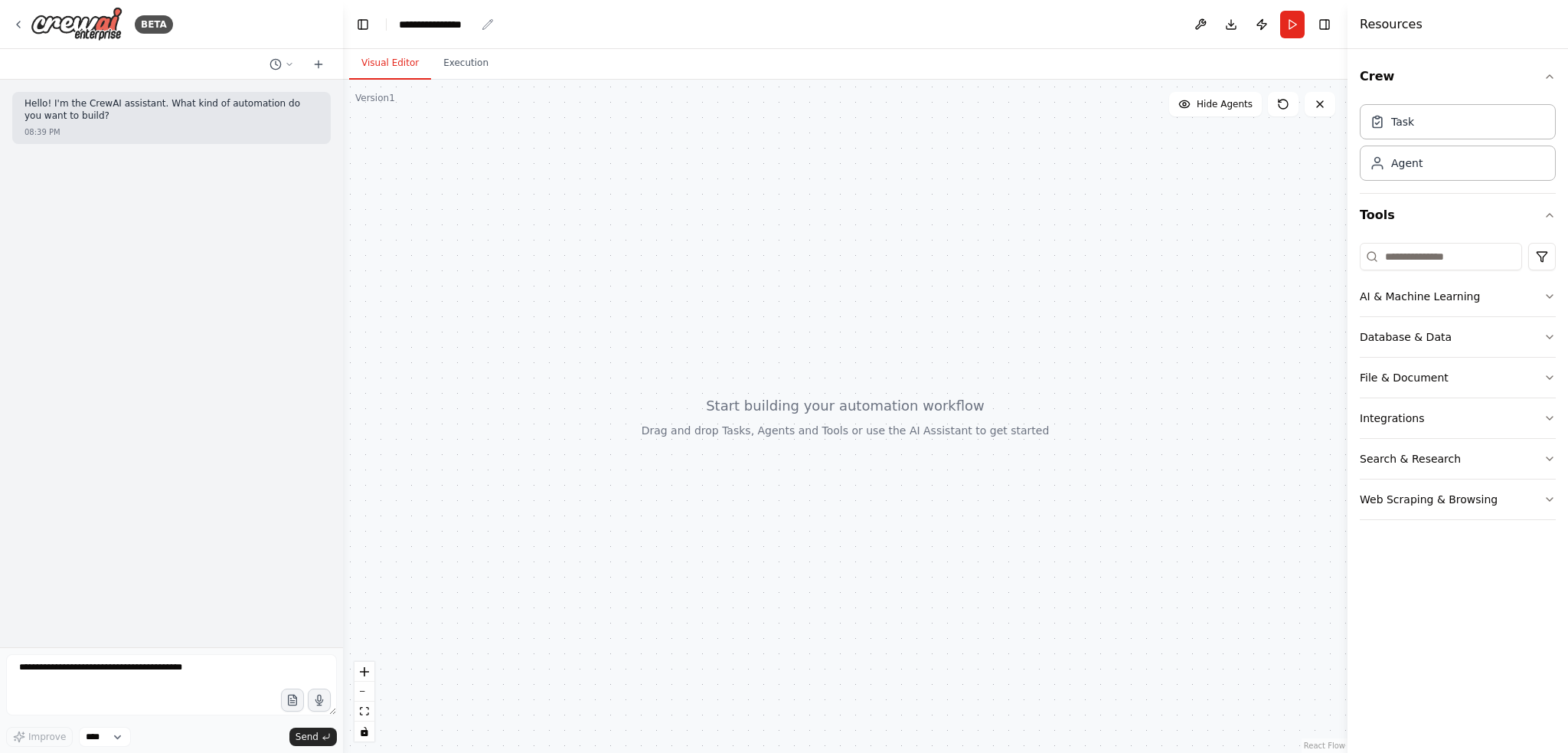
click at [426, 18] on div "**********" at bounding box center [438, 24] width 77 height 15
click at [487, 26] on div "**********" at bounding box center [457, 24] width 115 height 15
click at [582, 277] on div at bounding box center [845, 416] width 1005 height 673
drag, startPoint x: 509, startPoint y: 218, endPoint x: 452, endPoint y: 163, distance: 79.2
click at [452, 163] on div at bounding box center [845, 416] width 1005 height 673
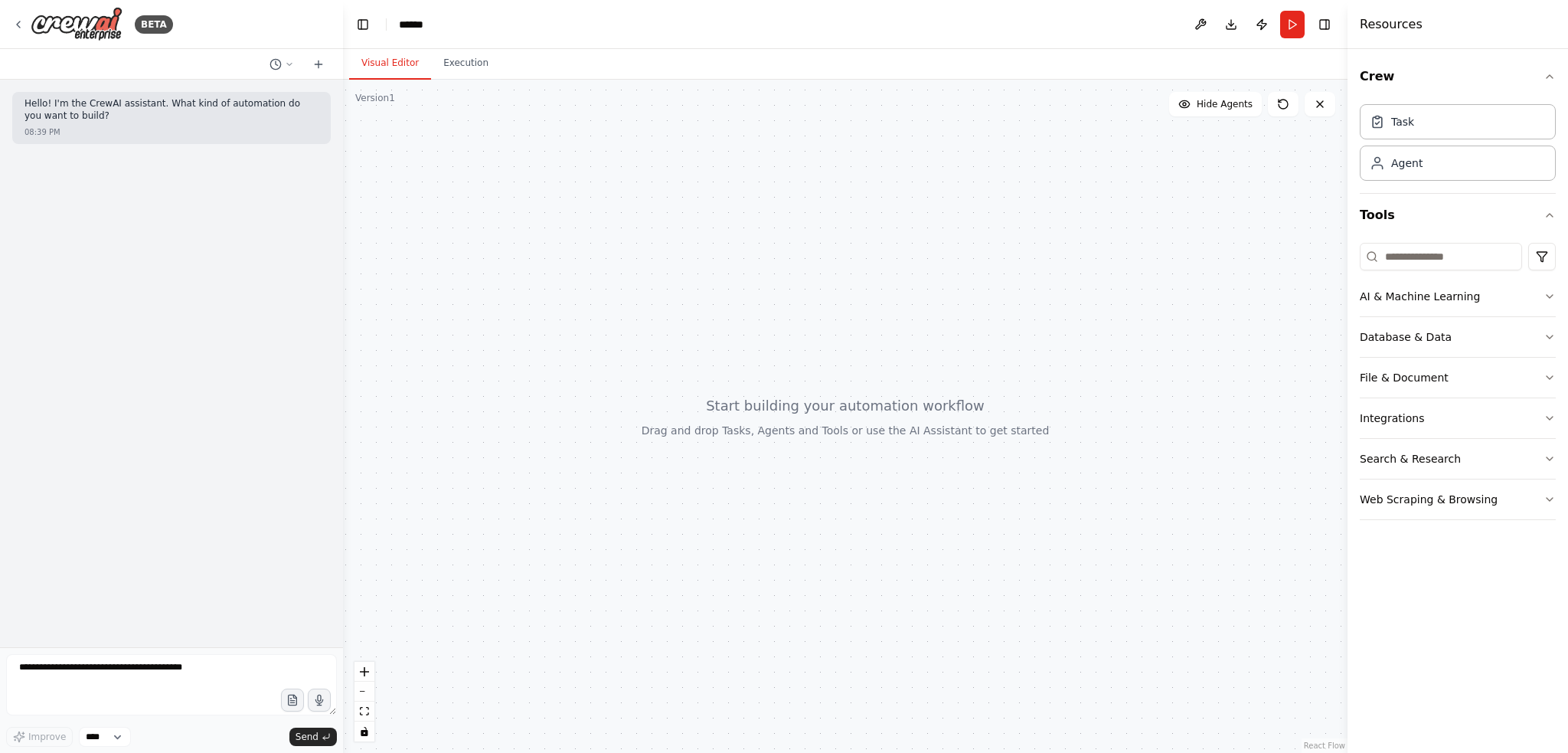
drag, startPoint x: 1045, startPoint y: 194, endPoint x: 1021, endPoint y: 189, distance: 24.5
click at [1021, 189] on div at bounding box center [845, 416] width 1005 height 673
click at [1491, 330] on button "Database & Data" at bounding box center [1458, 337] width 196 height 40
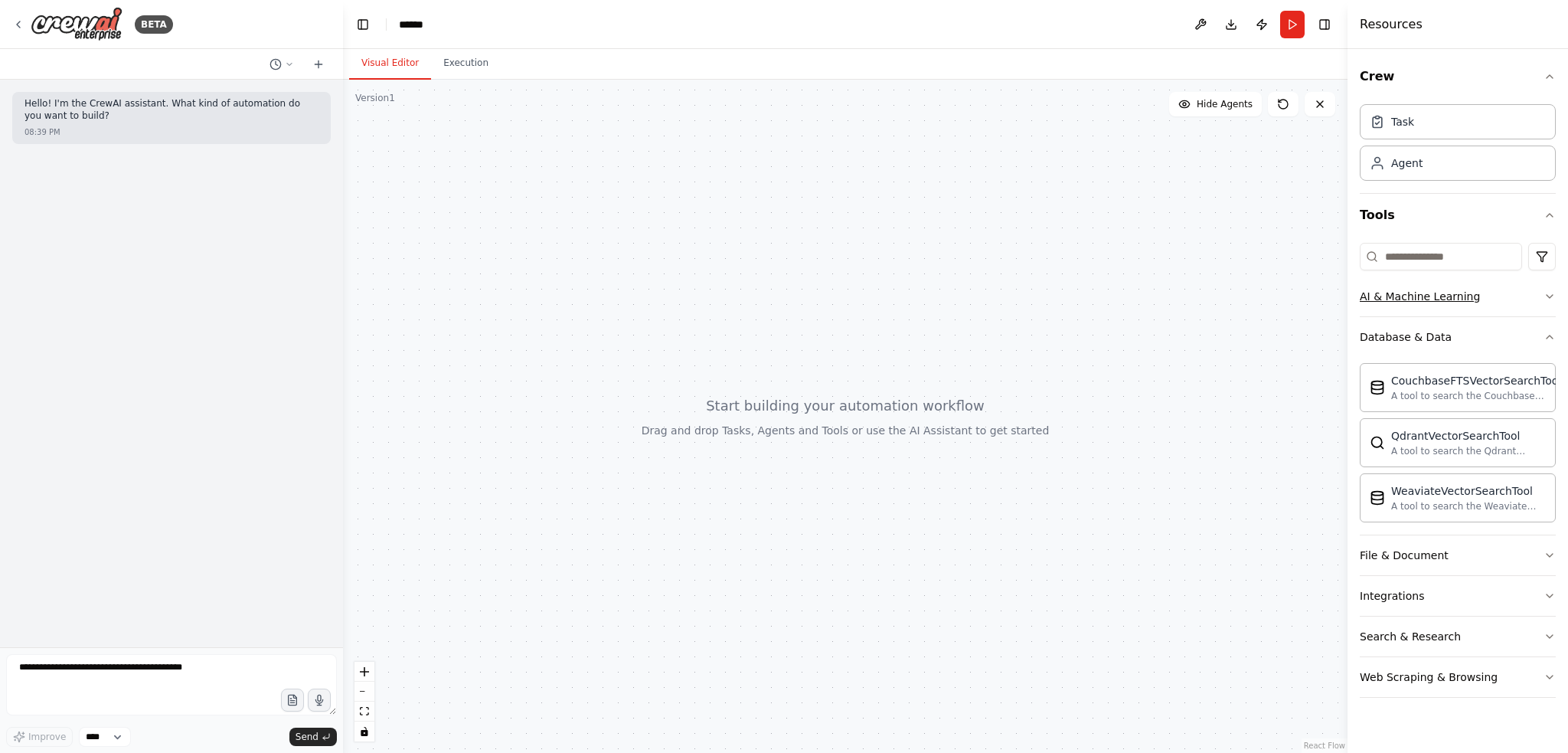
click at [1513, 294] on button "AI & Machine Learning" at bounding box center [1458, 296] width 196 height 40
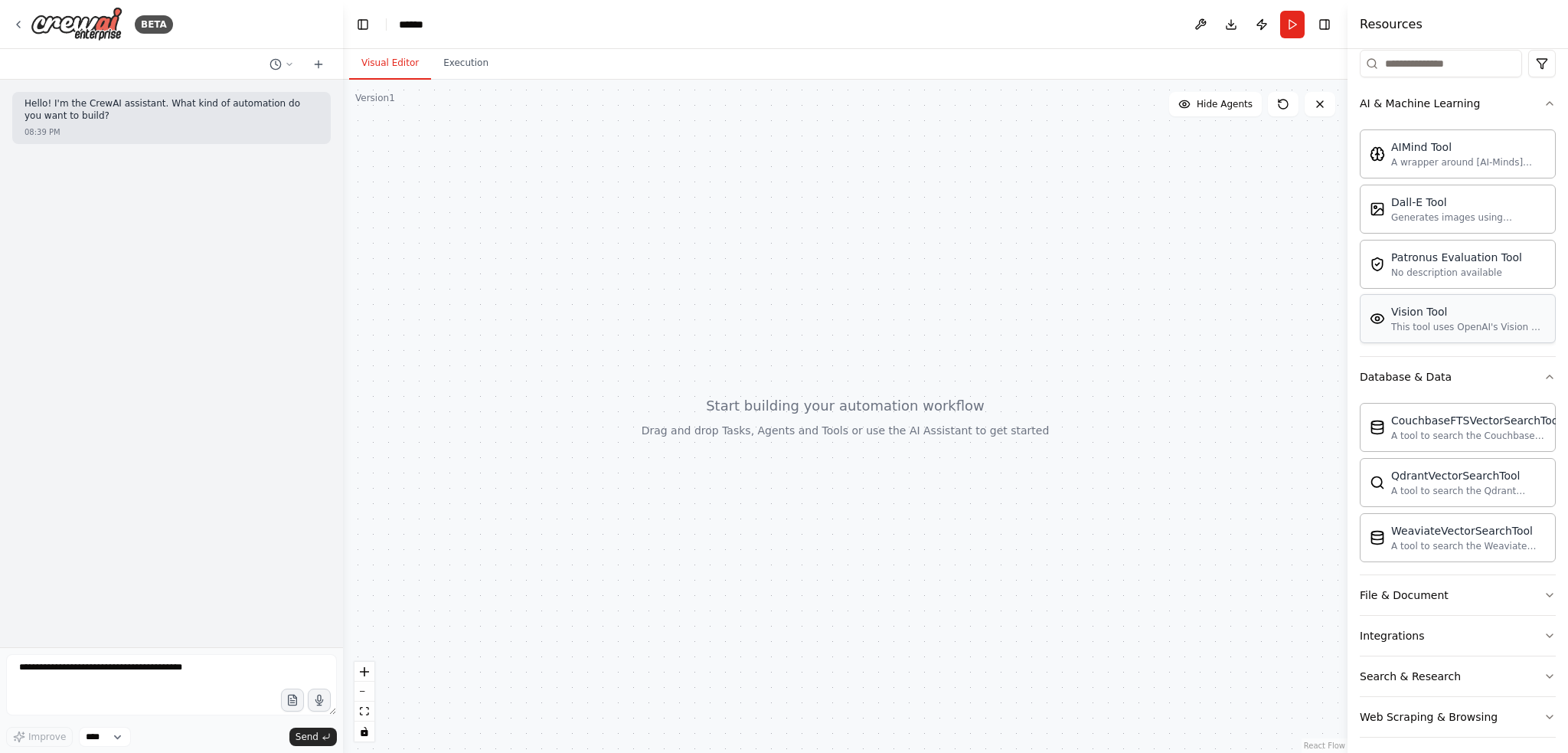
scroll to position [199, 0]
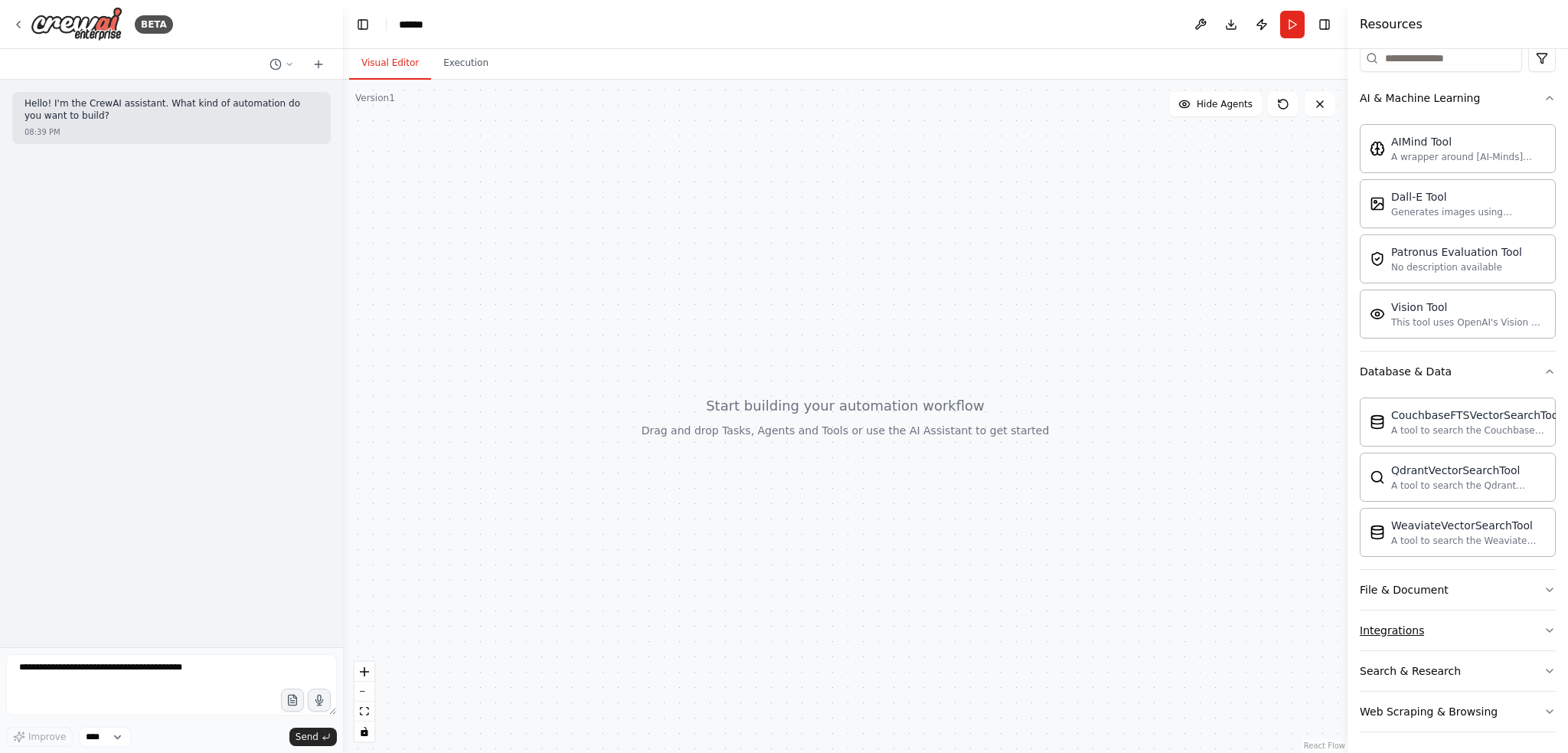
click at [1467, 610] on button "Integrations" at bounding box center [1458, 630] width 196 height 40
click at [1471, 593] on button "File & Document" at bounding box center [1458, 590] width 196 height 40
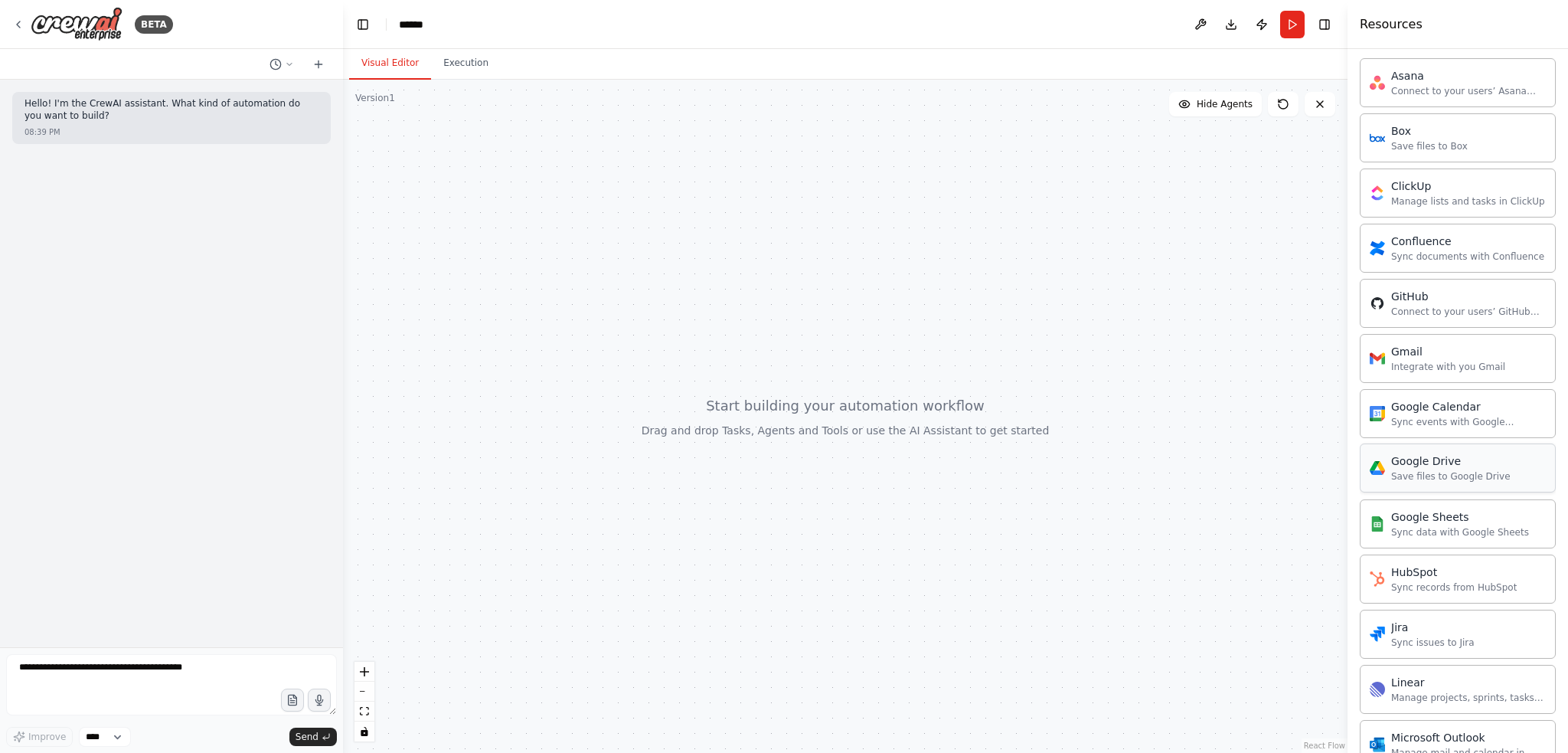
scroll to position [1236, 0]
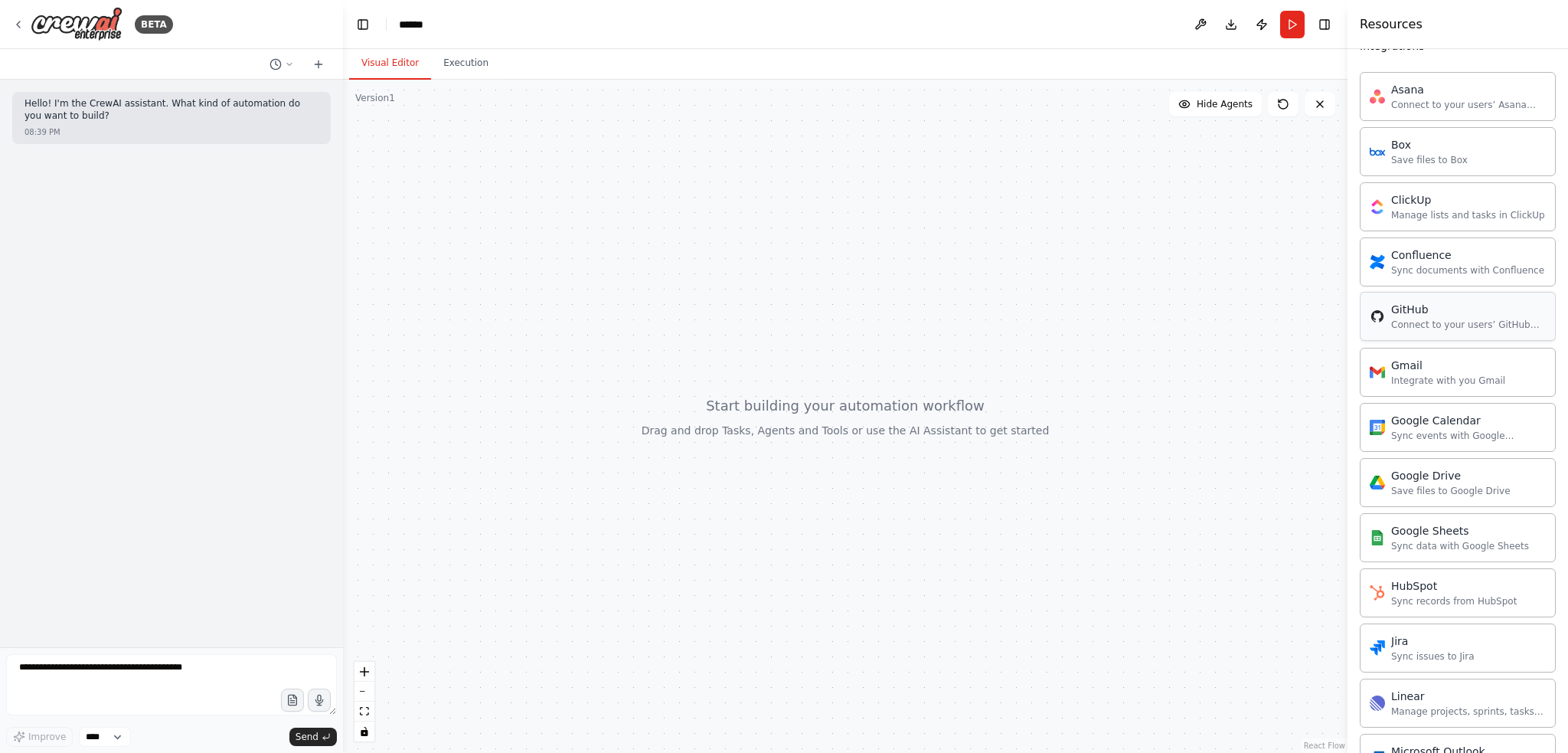
click at [1428, 304] on div "GitHub" at bounding box center [1469, 309] width 155 height 15
click at [1414, 318] on div "Connect to your users’ GitHub accounts" at bounding box center [1469, 324] width 155 height 12
click at [1467, 292] on div "GitHub Connect to your users’ GitHub accounts" at bounding box center [1458, 316] width 196 height 49
click at [1400, 306] on div "GitHub" at bounding box center [1469, 309] width 155 height 15
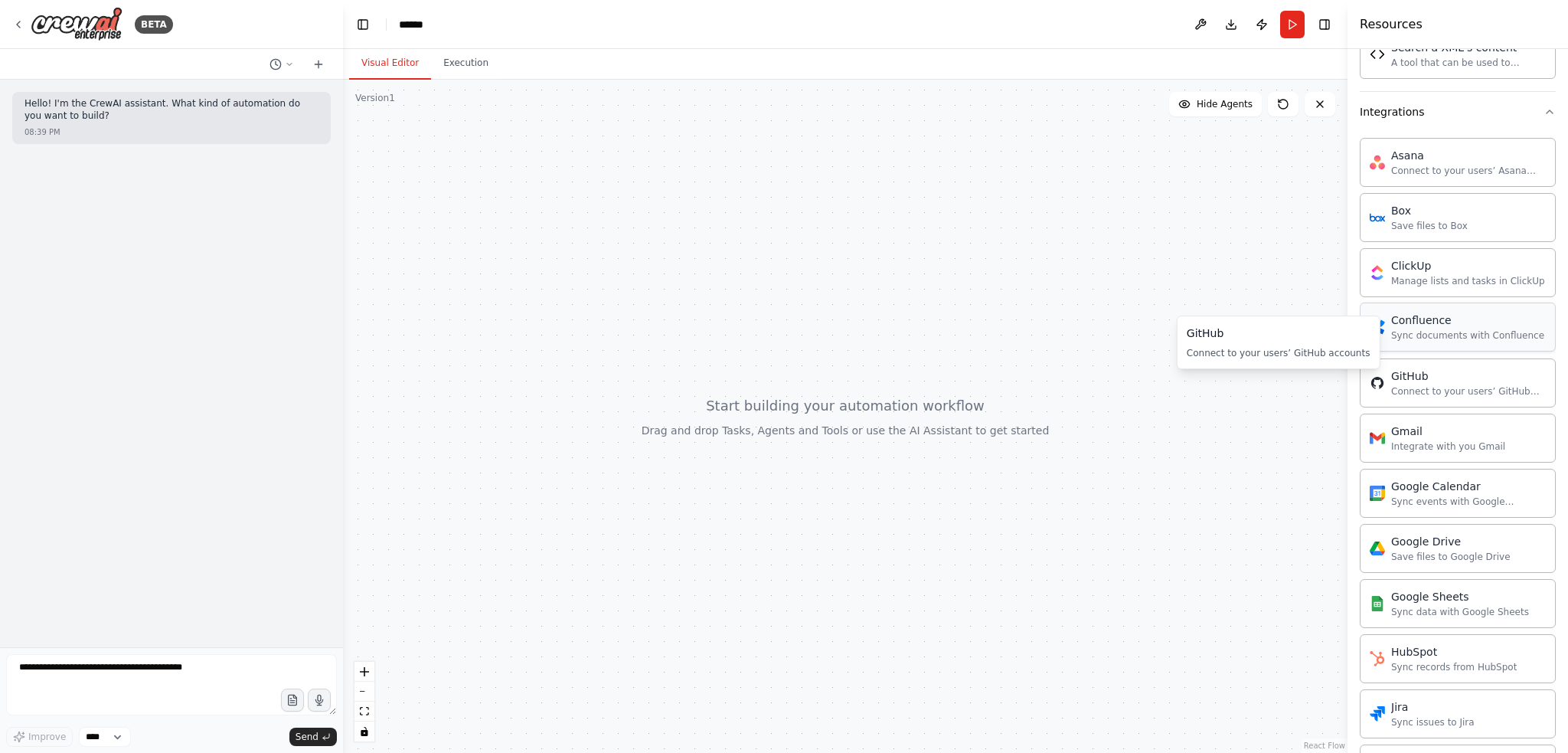
scroll to position [1160, 0]
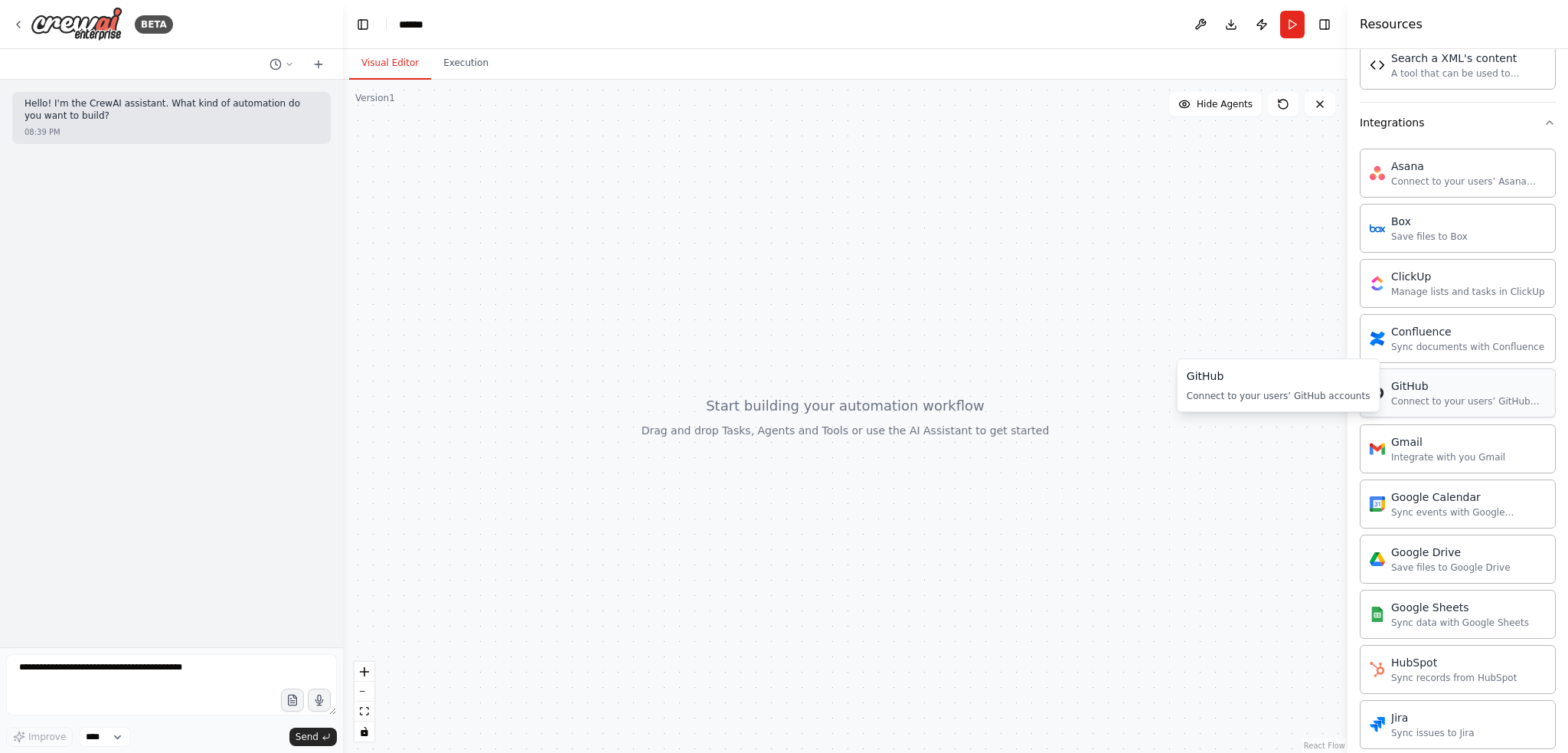
click at [1401, 395] on div "Connect to your users’ GitHub accounts" at bounding box center [1469, 400] width 155 height 12
click at [1424, 382] on div "GitHub" at bounding box center [1469, 386] width 155 height 15
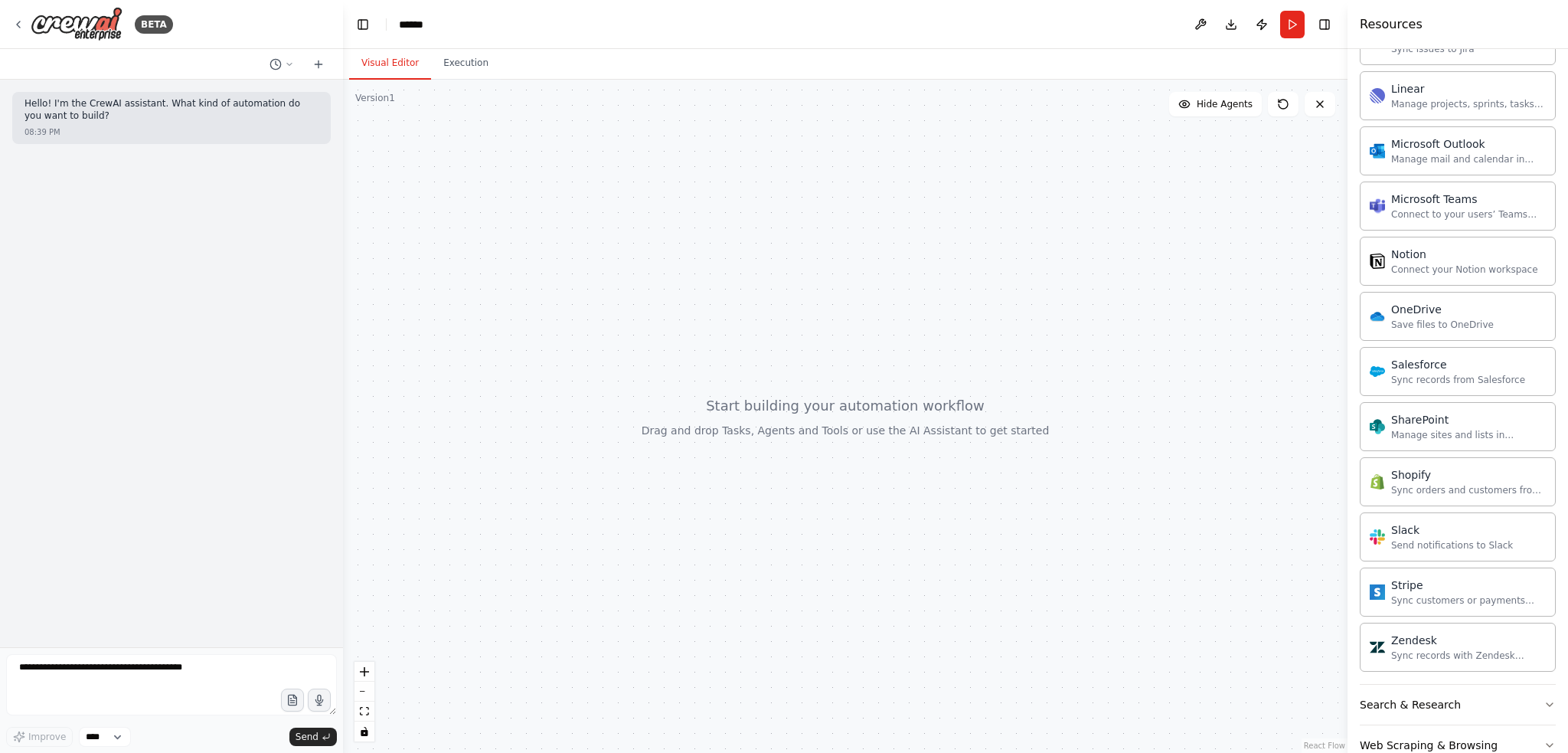
scroll to position [1868, 0]
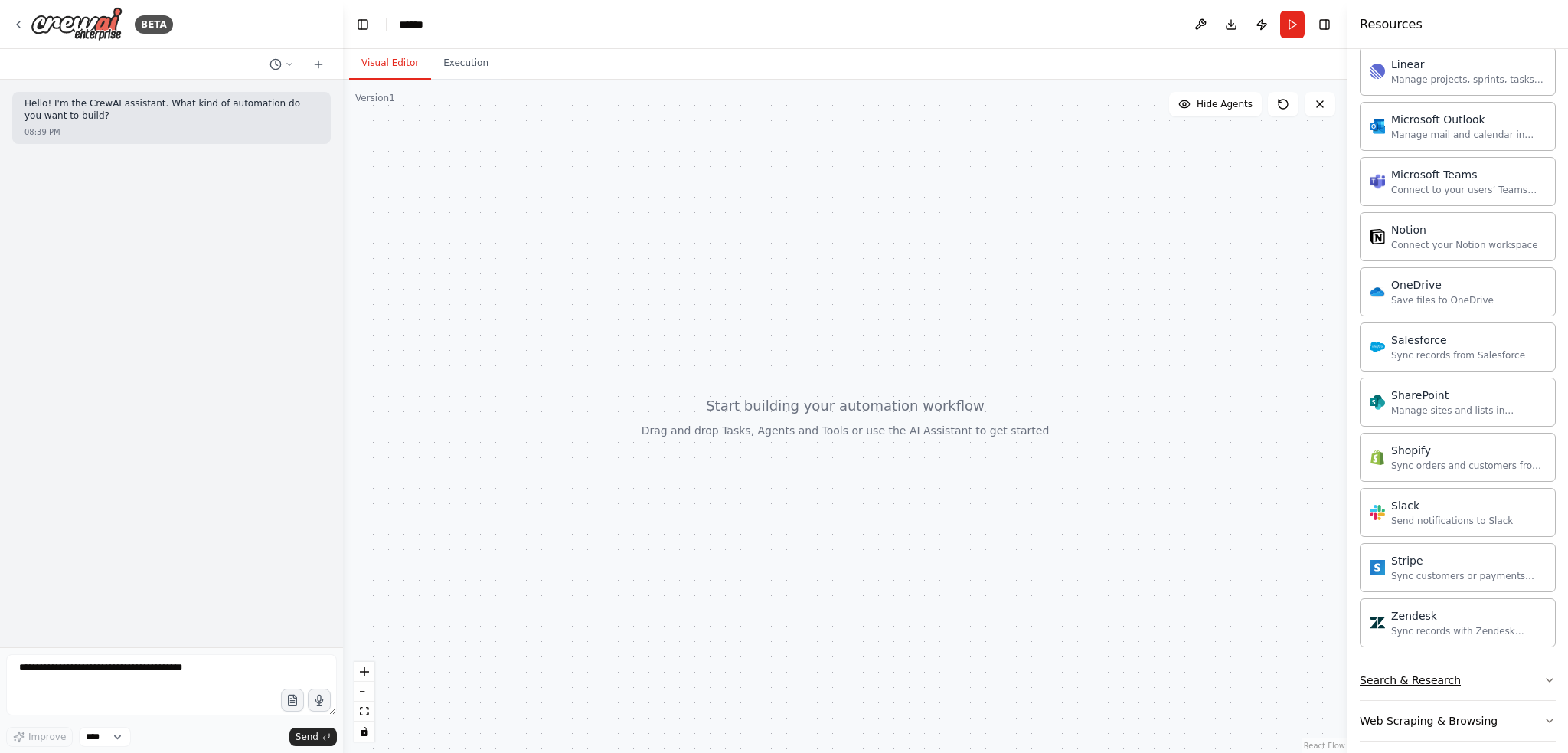
click at [1428, 673] on div "Search & Research" at bounding box center [1410, 680] width 101 height 15
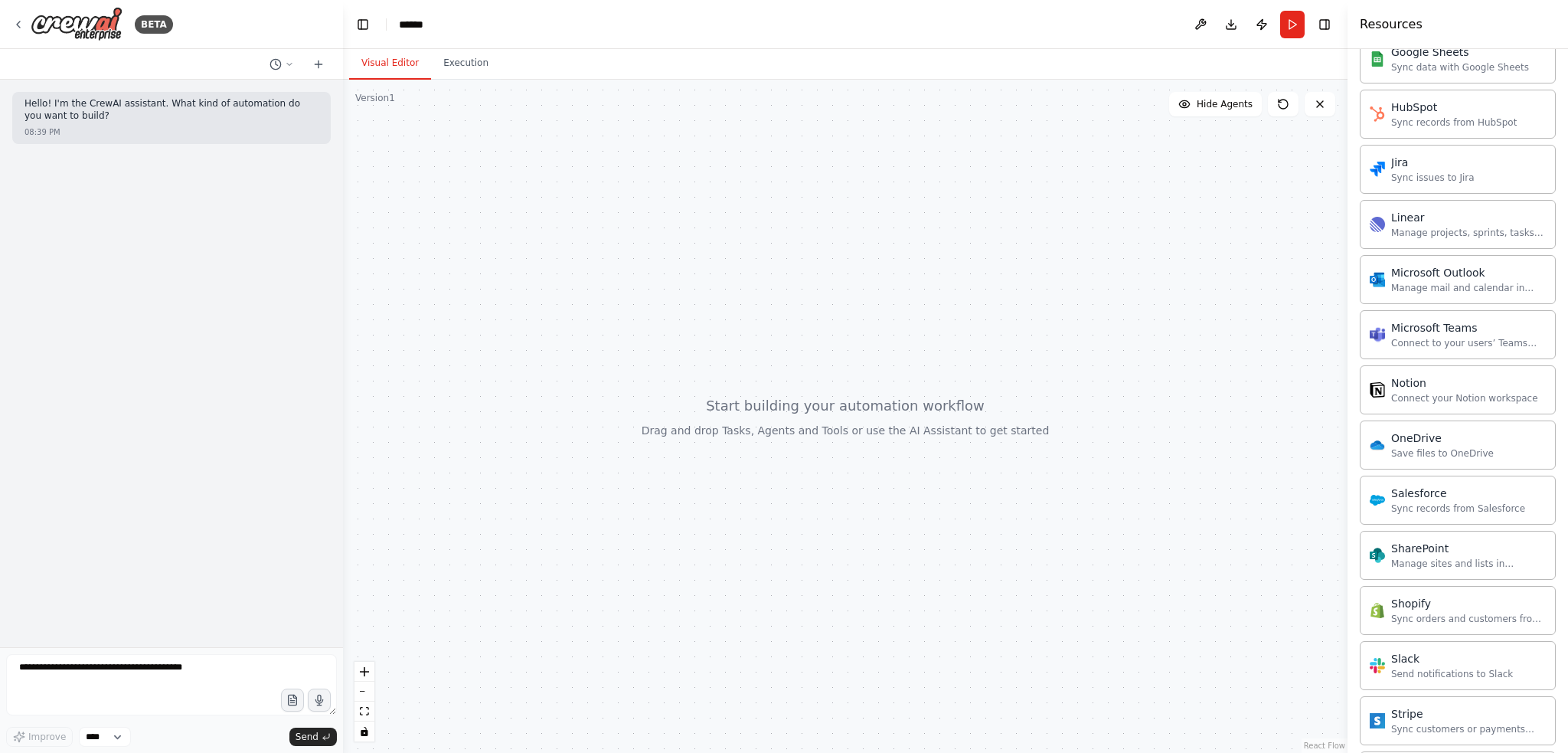
drag, startPoint x: 1549, startPoint y: 465, endPoint x: 1557, endPoint y: 499, distance: 34.9
click at [1557, 499] on div "Crew Task Agent Tools AI & Machine Learning AIMind Tool A wrapper around [AI-Mi…" at bounding box center [1458, 401] width 221 height 704
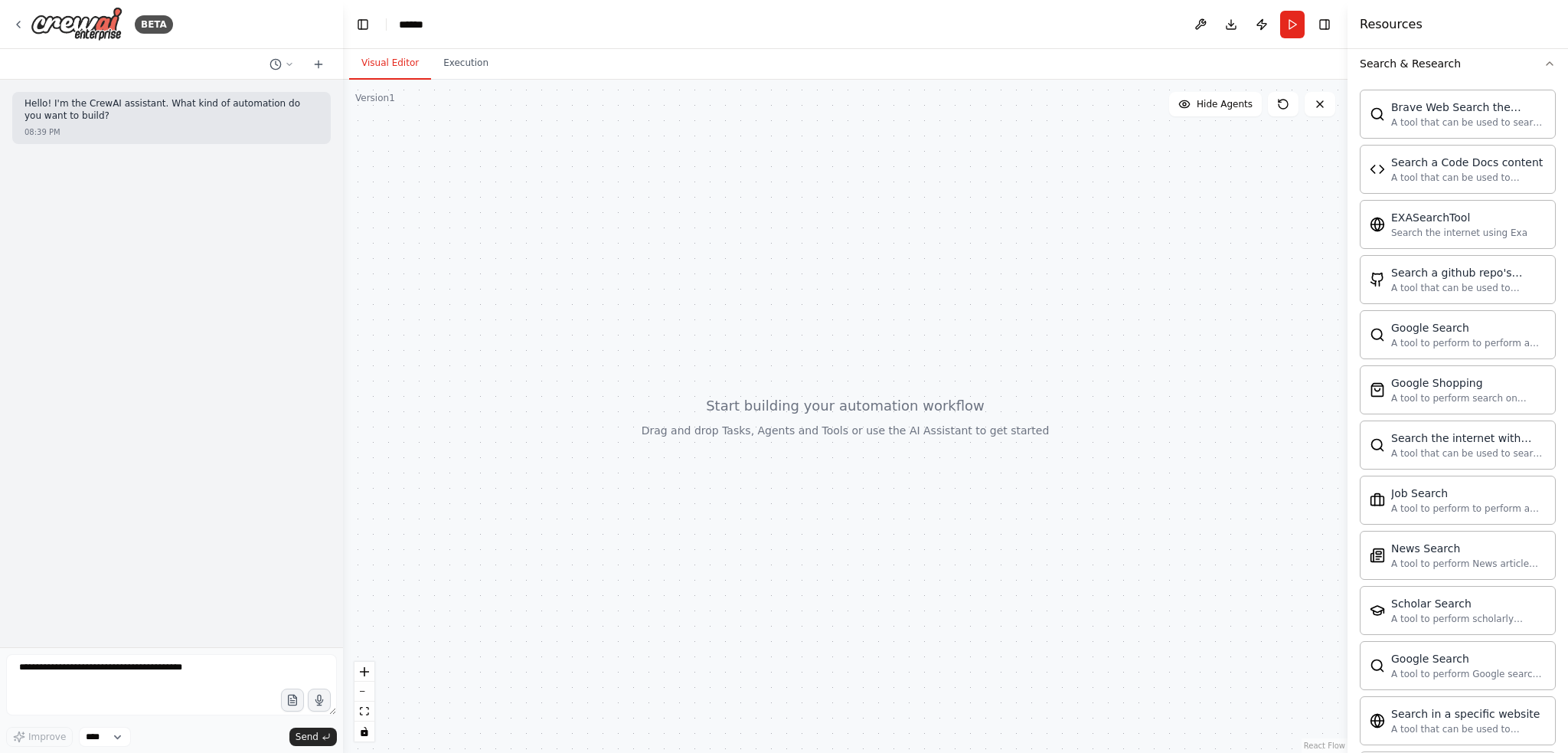
scroll to position [2647, 0]
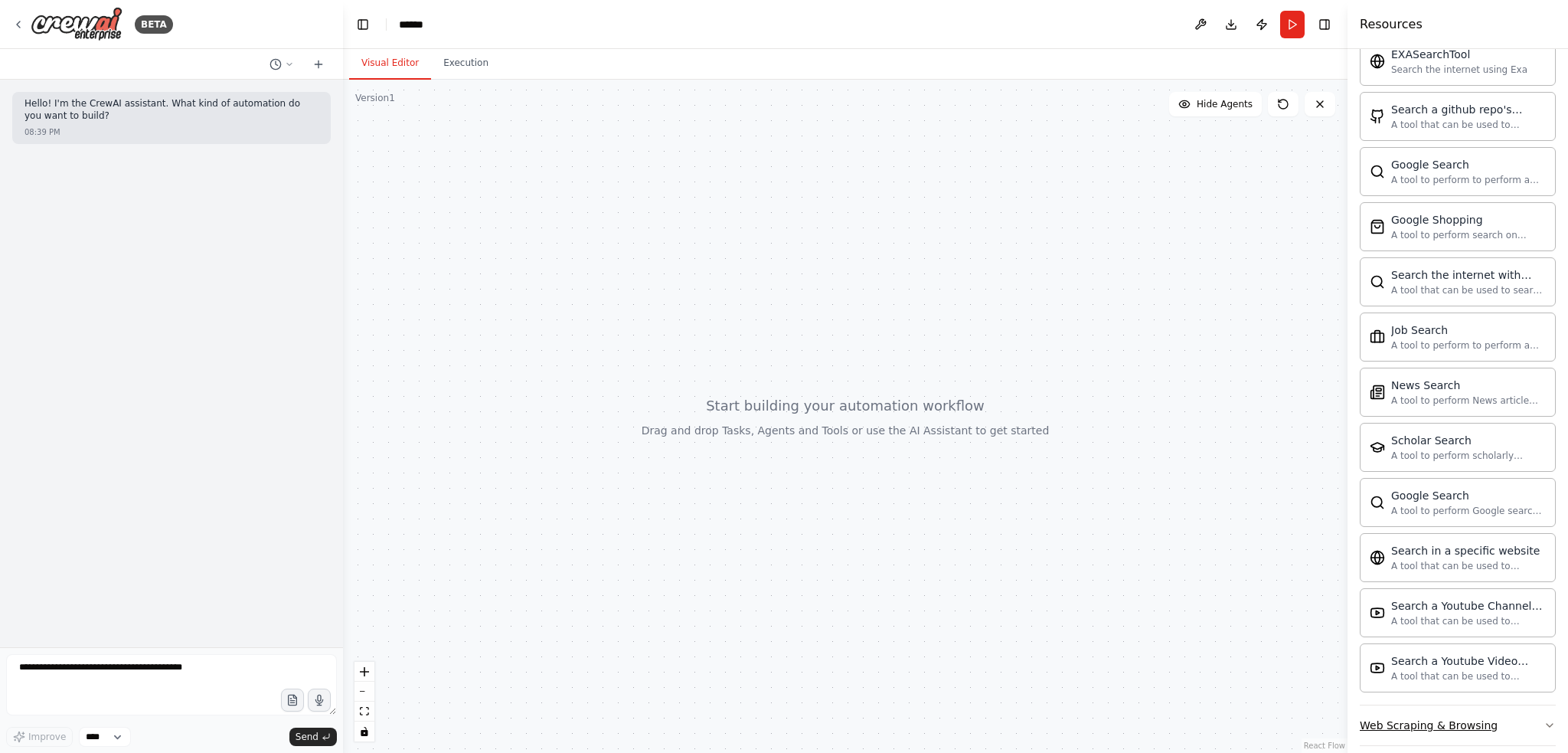
click at [1479, 717] on div "Web Scraping & Browsing" at bounding box center [1429, 725] width 138 height 15
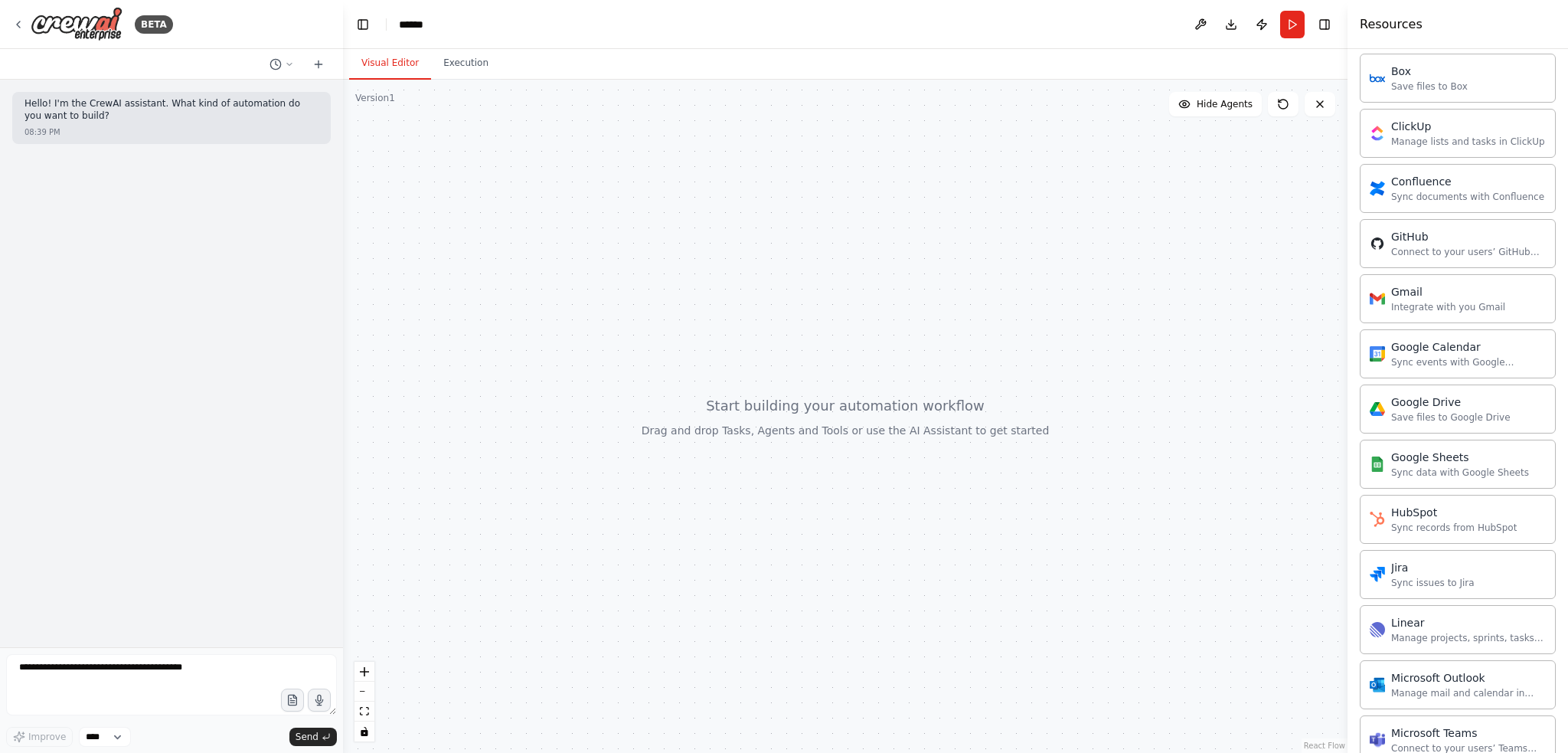
scroll to position [1275, 0]
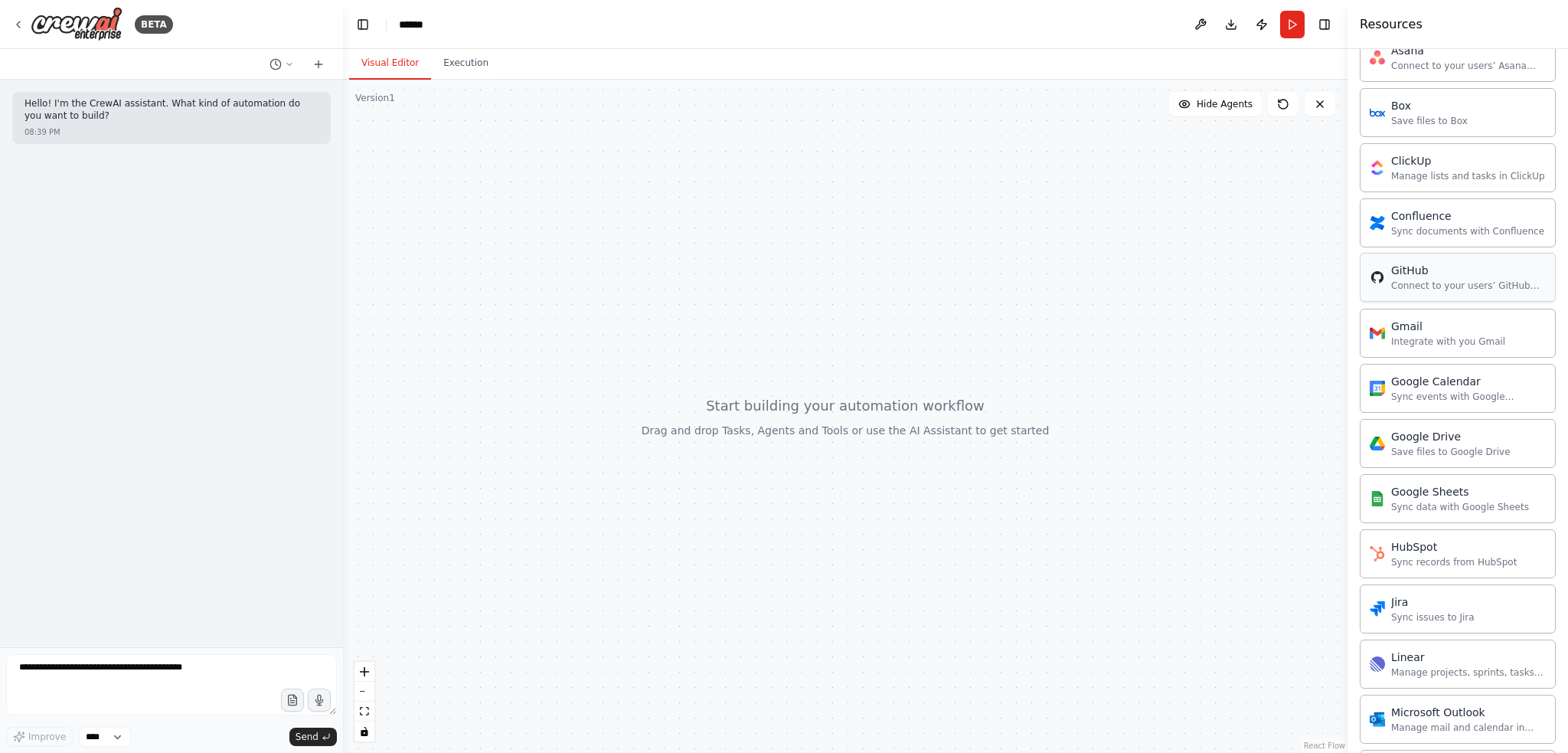
click at [1414, 265] on div "GitHub" at bounding box center [1469, 270] width 155 height 15
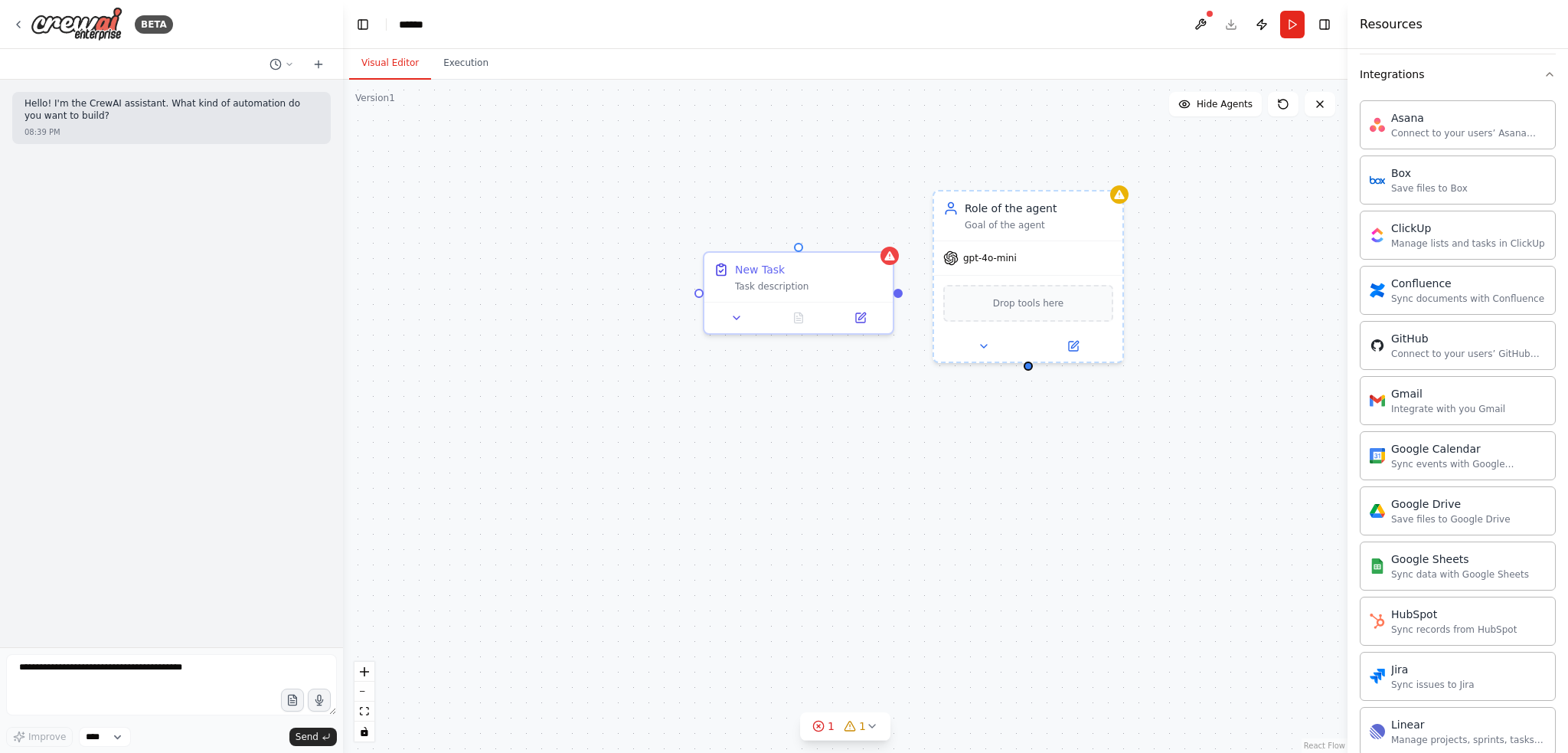
scroll to position [1162, 0]
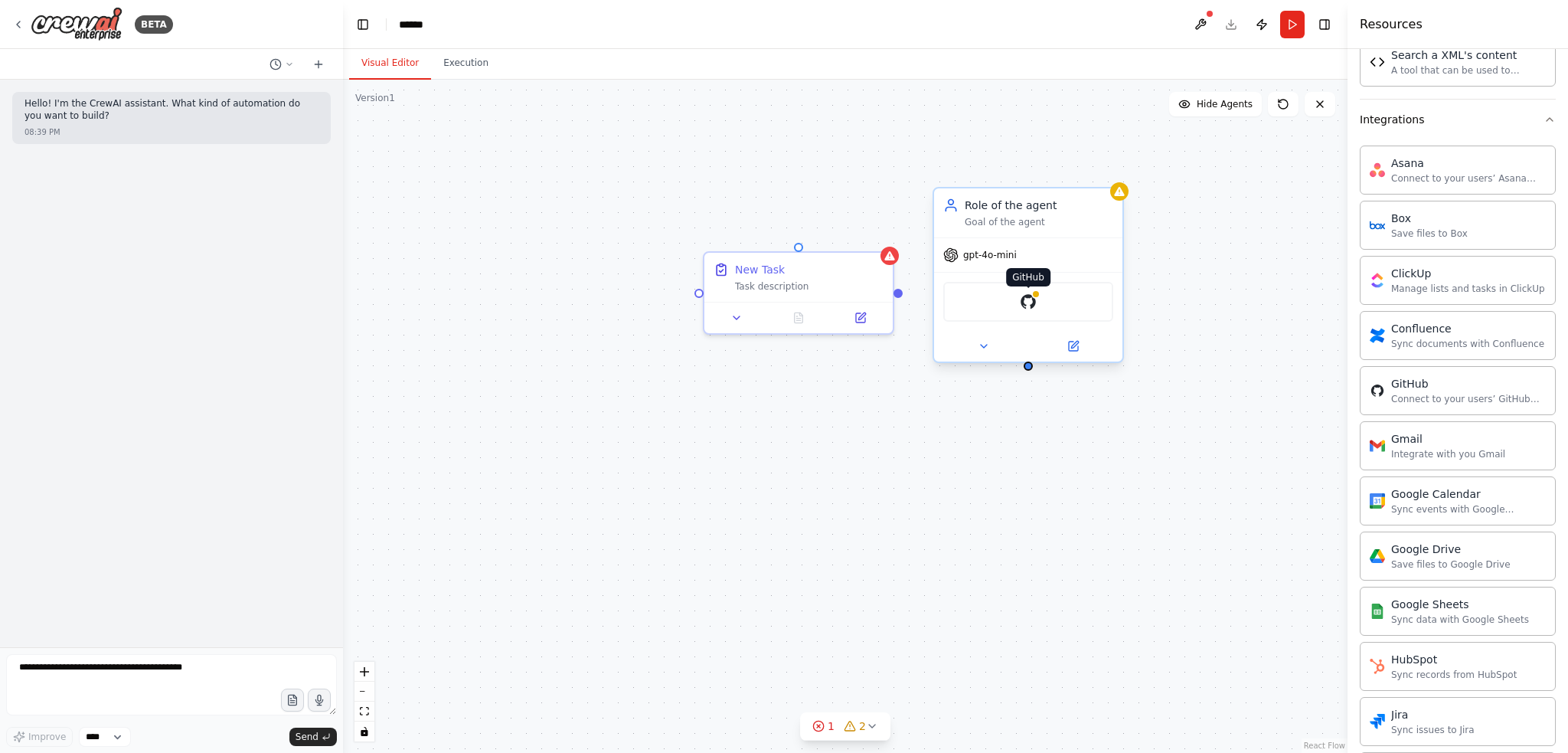
click at [1031, 304] on img at bounding box center [1028, 302] width 18 height 18
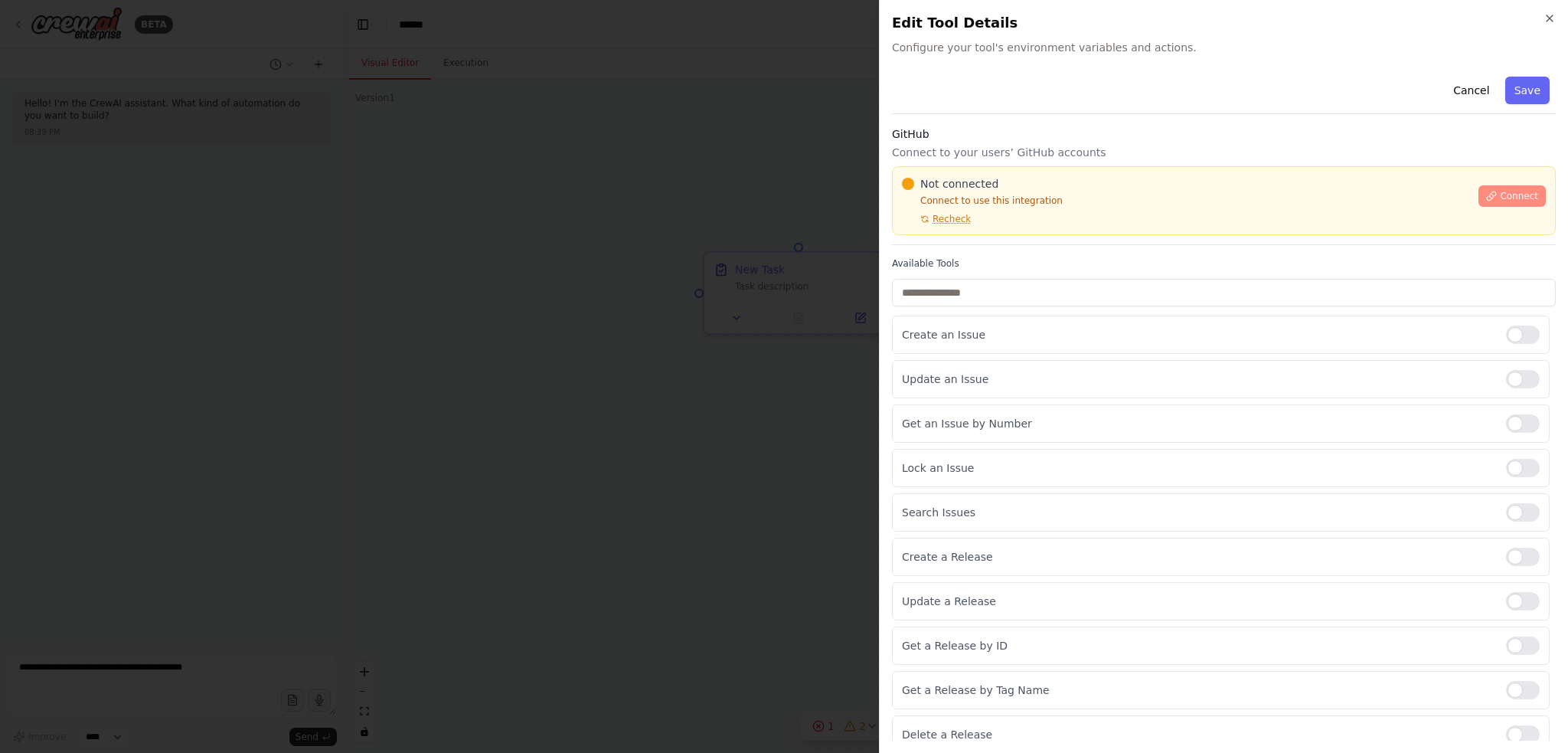
click at [1488, 191] on icon at bounding box center [1491, 196] width 11 height 11
click at [1504, 196] on span "Connect" at bounding box center [1520, 195] width 38 height 12
click at [988, 251] on div "Cancel Save GitHub Connect to your users’ GitHub accounts Not connected Connect…" at bounding box center [1224, 411] width 664 height 683
click at [950, 247] on div "Cancel Save GitHub Connect to your users’ GitHub accounts Not connected Connect…" at bounding box center [1224, 411] width 664 height 683
click at [962, 257] on label "Available Tools" at bounding box center [1224, 263] width 664 height 12
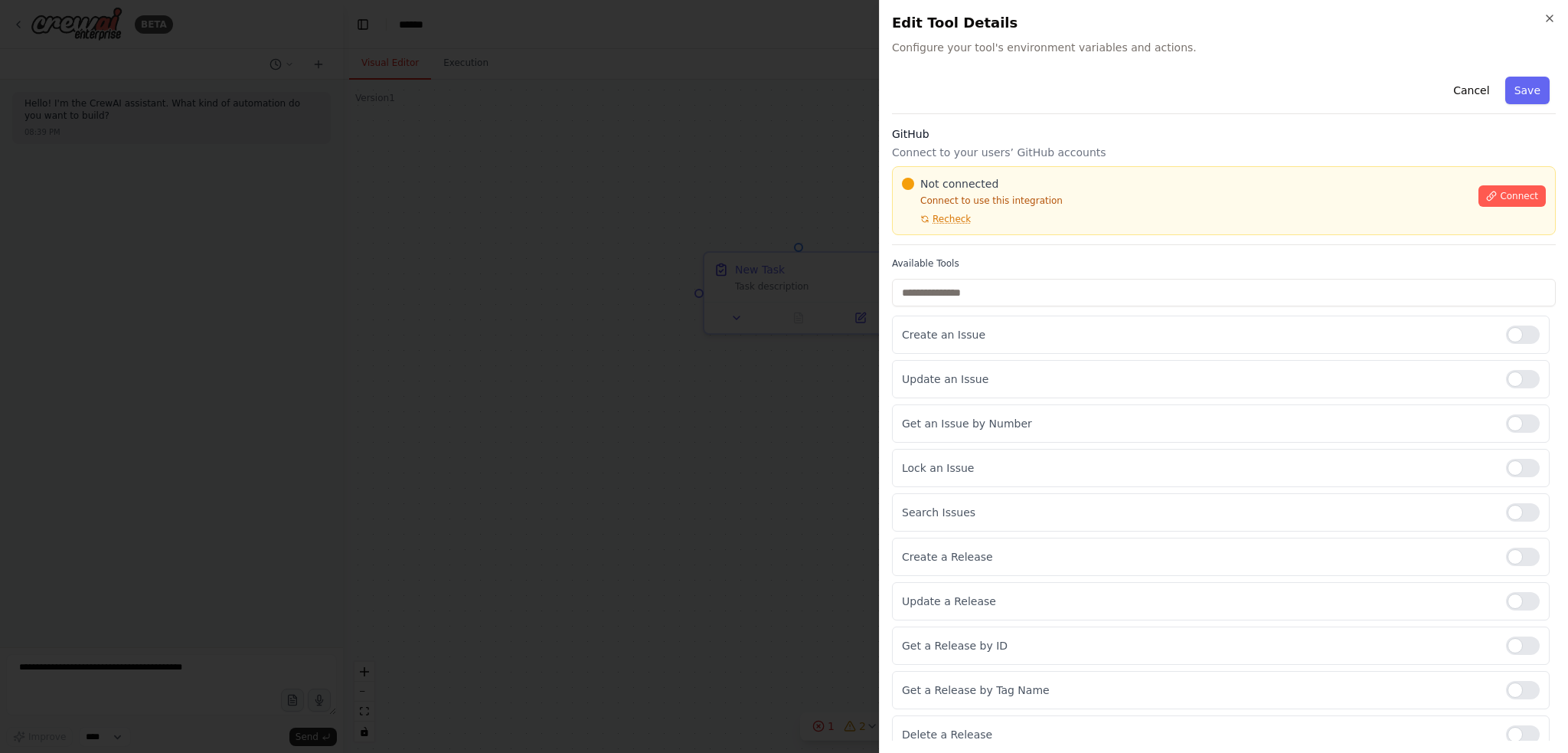
click at [974, 247] on div "Cancel Save GitHub Connect to your users’ GitHub accounts Not connected Connect…" at bounding box center [1224, 411] width 664 height 683
click at [985, 248] on div "Cancel Save GitHub Connect to your users’ GitHub accounts Not connected Connect…" at bounding box center [1224, 411] width 664 height 683
click at [953, 247] on div "Cancel Save GitHub Connect to your users’ GitHub accounts Not connected Connect…" at bounding box center [1224, 411] width 664 height 683
click at [969, 247] on div "Cancel Save GitHub Connect to your users’ GitHub accounts Not connected Connect…" at bounding box center [1224, 411] width 664 height 683
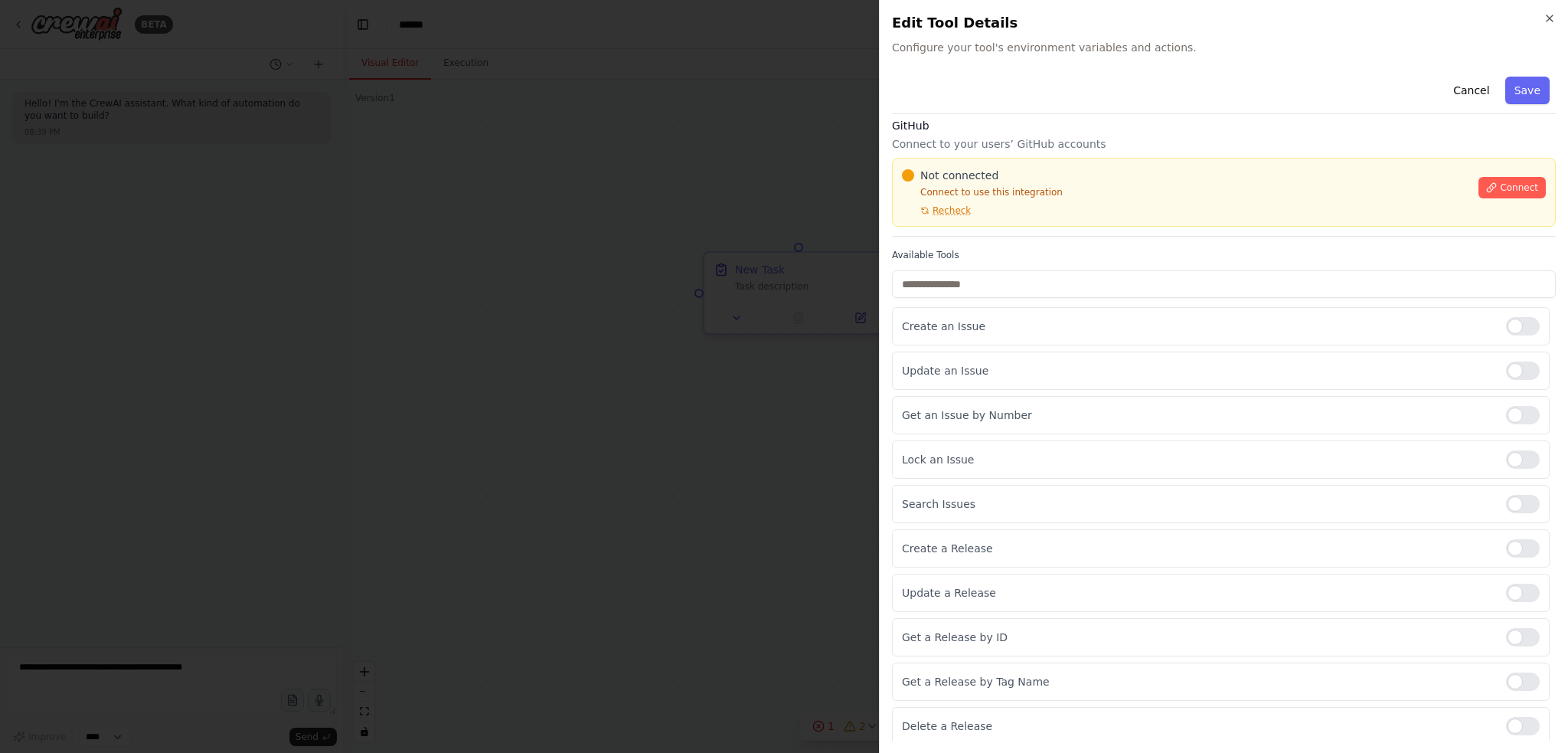
scroll to position [9, 0]
click at [1054, 220] on div "Not connected Connect to use this integration Recheck Connect" at bounding box center [1224, 191] width 664 height 69
click at [1187, 250] on label "Available Tools" at bounding box center [1224, 253] width 664 height 12
click at [1220, 143] on p "Connect to your users’ GitHub accounts" at bounding box center [1224, 143] width 664 height 15
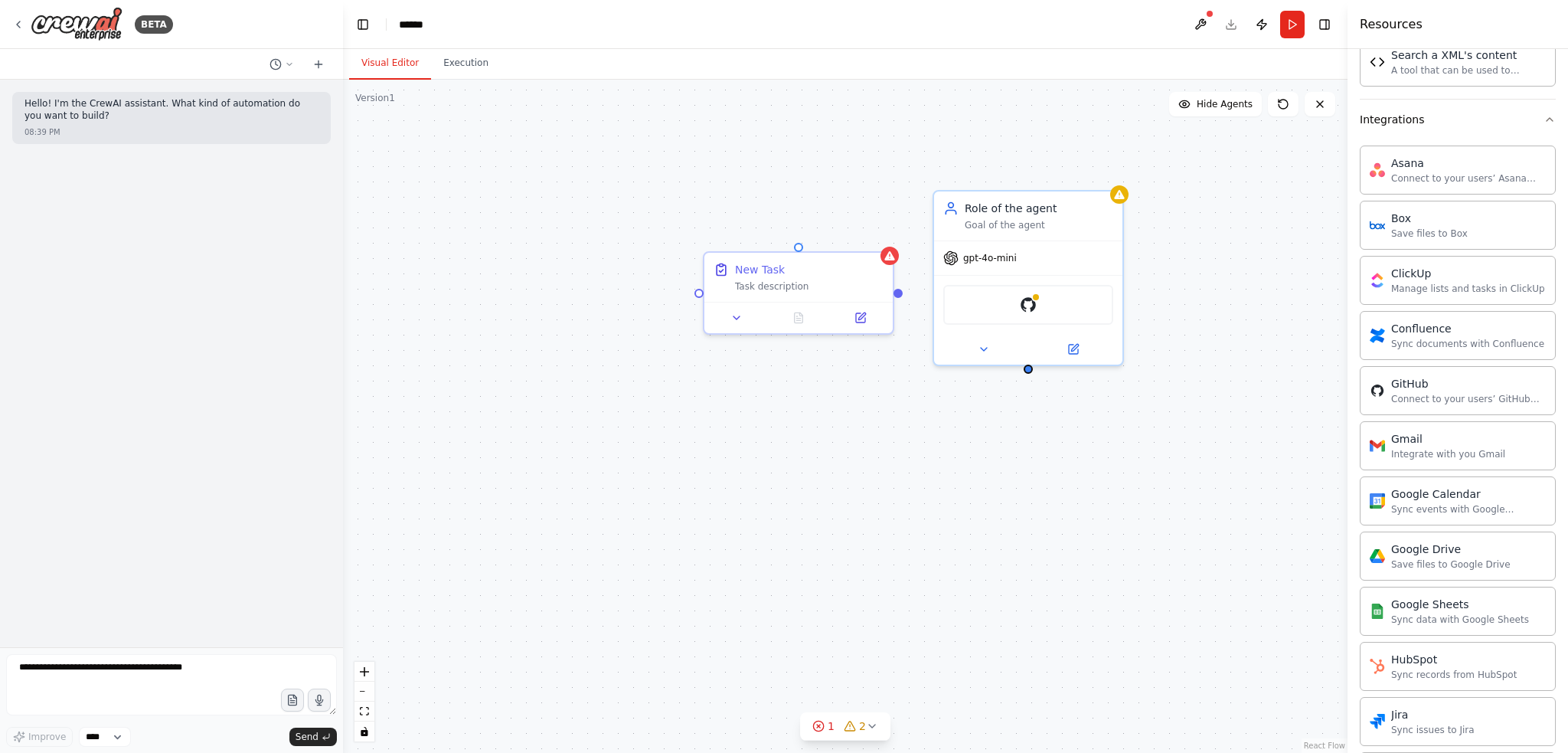
click at [1057, 223] on div "Goal of the agent" at bounding box center [1038, 224] width 149 height 12
click at [1031, 303] on img at bounding box center [1028, 302] width 18 height 18
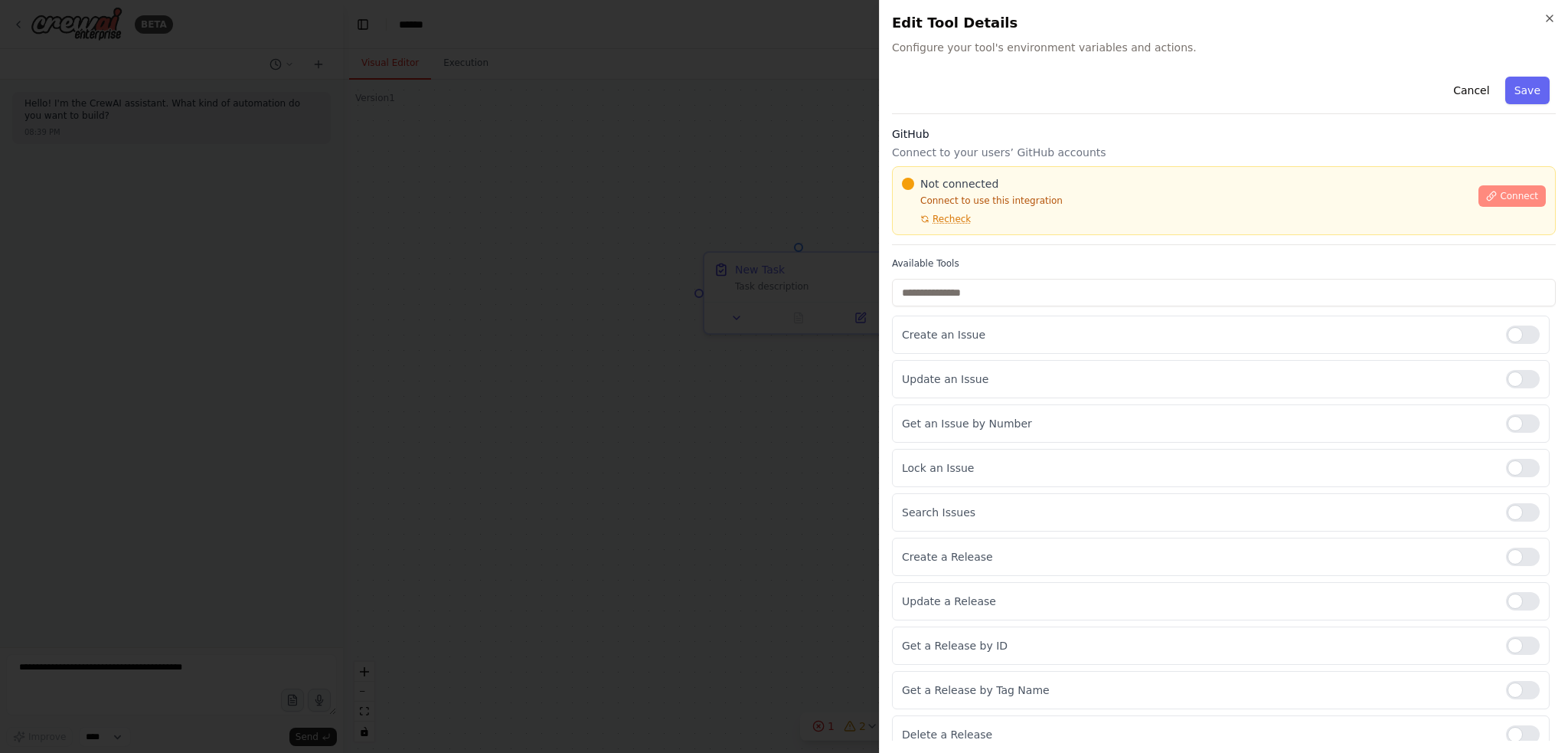
click at [1513, 190] on span "Connect" at bounding box center [1520, 195] width 38 height 12
click at [980, 250] on div "Cancel Save GitHub Connect to your users’ GitHub accounts Not connected Connect…" at bounding box center [1224, 411] width 664 height 683
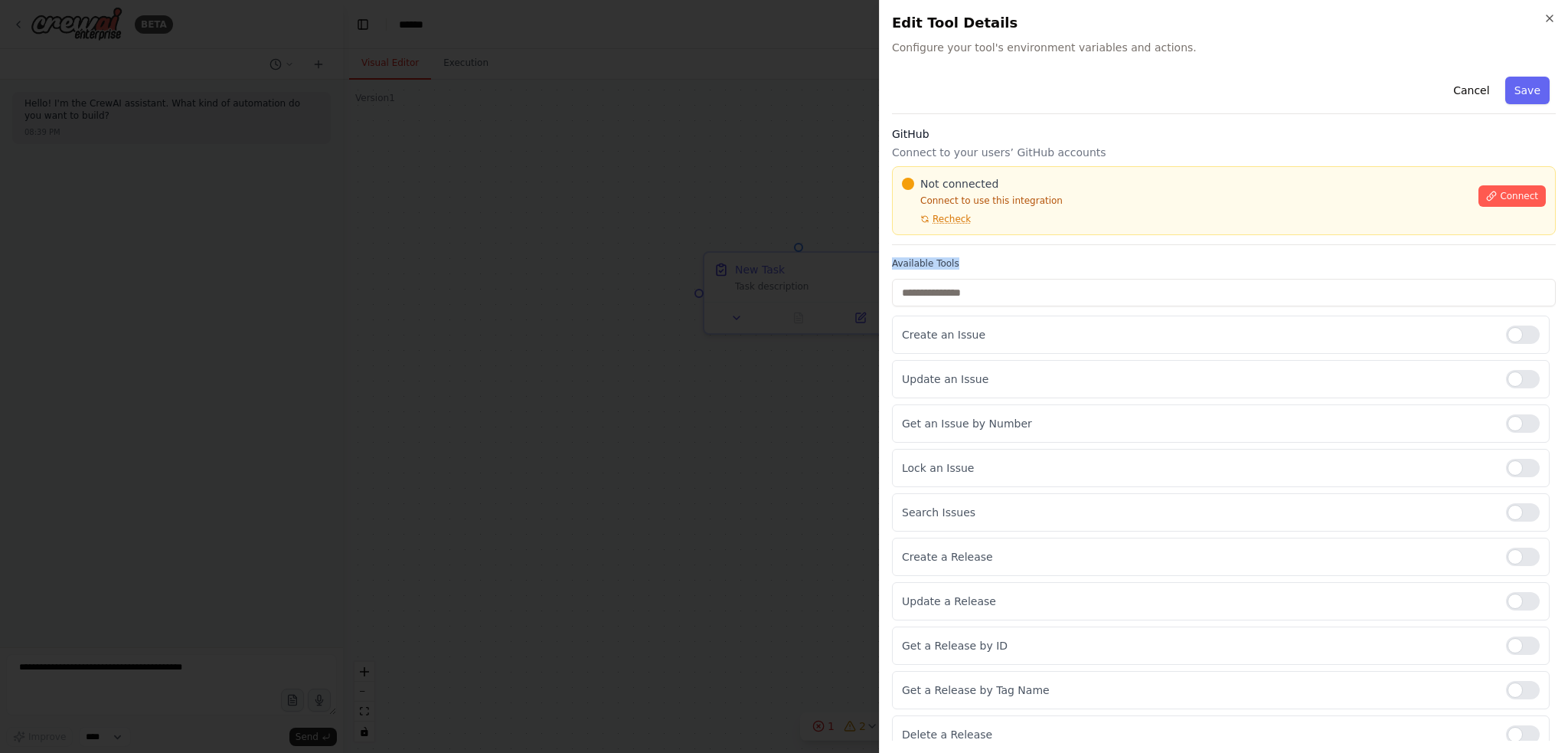
click at [980, 250] on div "Cancel Save GitHub Connect to your users’ GitHub accounts Not connected Connect…" at bounding box center [1224, 411] width 664 height 683
click at [984, 286] on input "text" at bounding box center [1224, 293] width 664 height 27
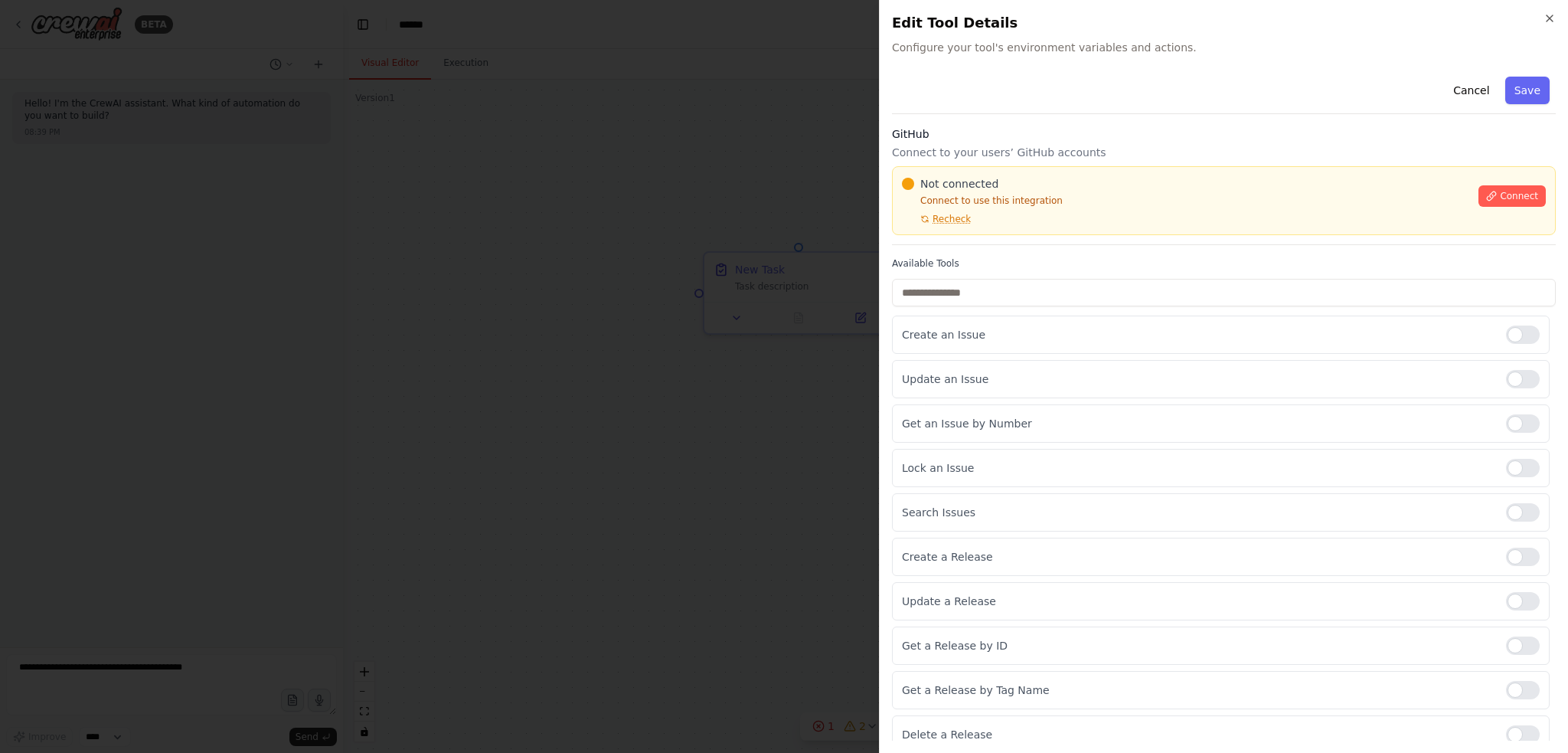
click at [969, 258] on label "Available Tools" at bounding box center [1224, 263] width 664 height 12
click at [971, 299] on input "text" at bounding box center [1224, 293] width 664 height 27
click at [969, 260] on label "Available Tools" at bounding box center [1224, 263] width 664 height 12
click at [1149, 321] on div "Create an Issue" at bounding box center [1222, 335] width 658 height 38
drag, startPoint x: 1163, startPoint y: 287, endPoint x: 1156, endPoint y: 282, distance: 8.6
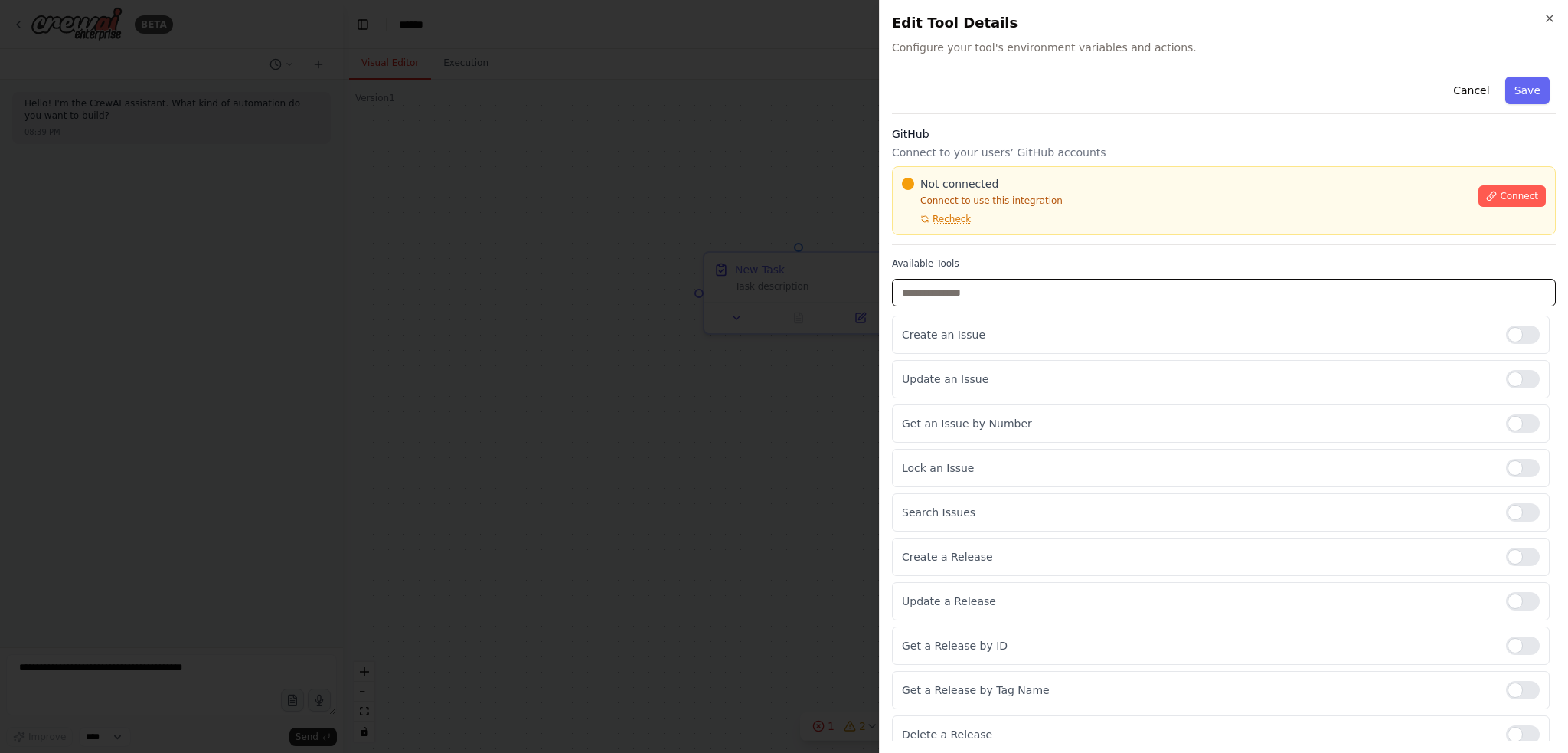
click at [1162, 287] on input "text" at bounding box center [1224, 293] width 664 height 27
click at [1140, 294] on input "text" at bounding box center [1224, 293] width 664 height 27
click at [1115, 192] on div "Not connected Connect to use this integration Recheck" at bounding box center [1186, 201] width 567 height 49
click at [1011, 222] on div "Not connected Connect to use this integration Recheck" at bounding box center [1186, 201] width 567 height 49
click at [910, 226] on div "Not connected Connect to use this integration Recheck Connect" at bounding box center [1224, 201] width 664 height 69
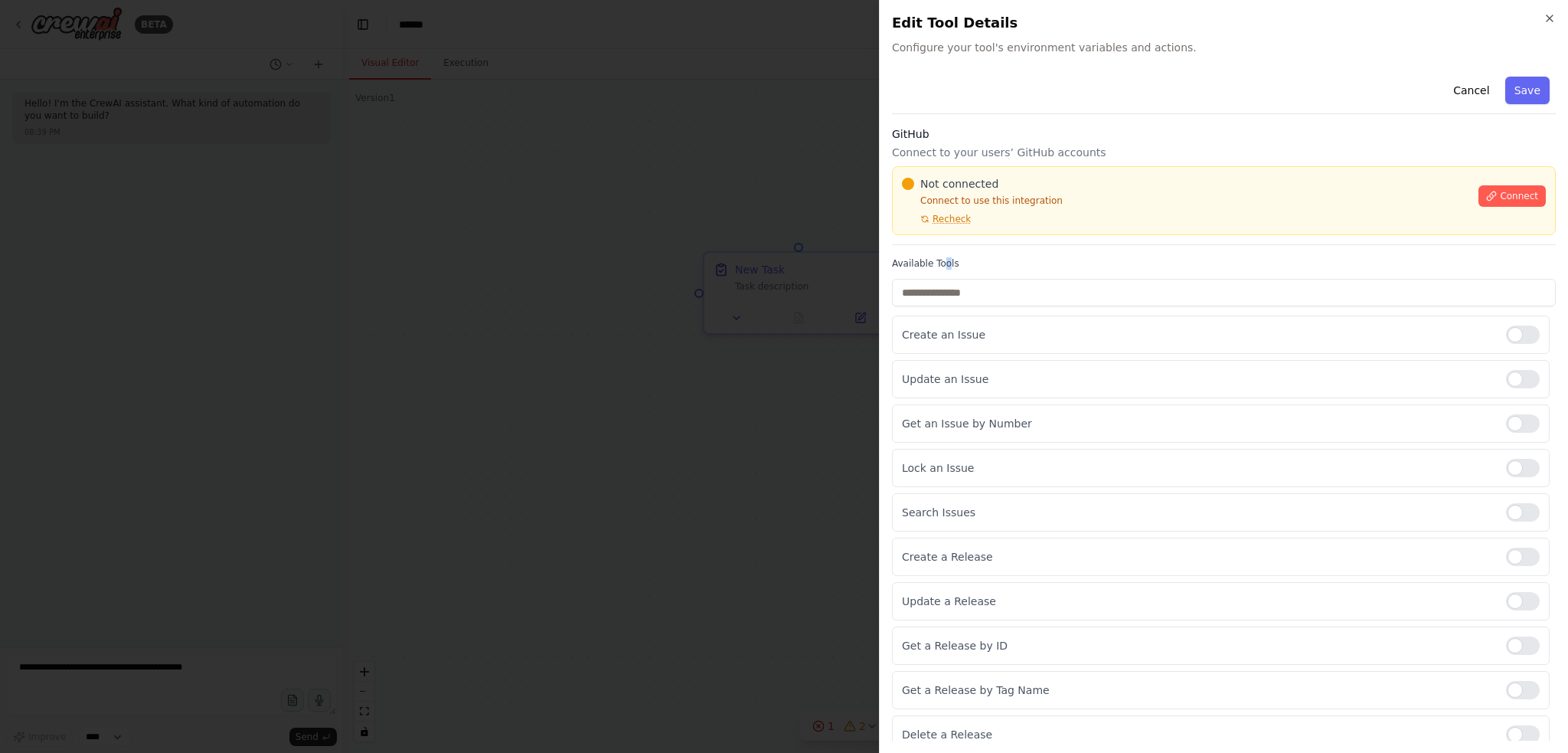
click at [944, 248] on div "Cancel Save GitHub Connect to your users’ GitHub accounts Not connected Connect…" at bounding box center [1224, 411] width 664 height 683
click at [944, 248] on div "Cancel Save GitHub Connect to your users’ GitHub accounts Not connected Connect…" at bounding box center [1224, 411] width 664 height 683
click at [955, 247] on div "Cancel Save GitHub Connect to your users’ GitHub accounts Not connected Connect…" at bounding box center [1224, 411] width 664 height 683
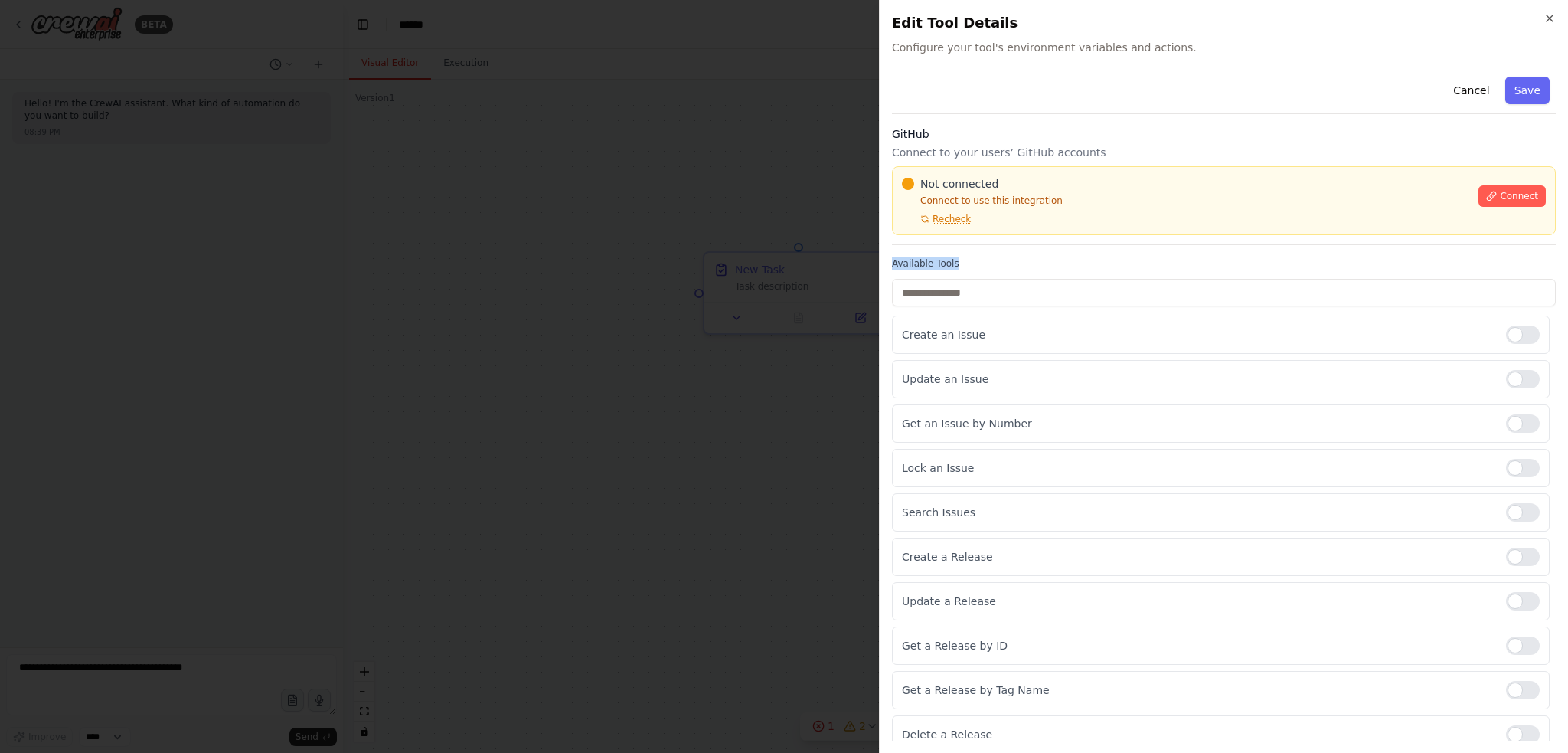
click at [954, 247] on div "Cancel Save GitHub Connect to your users’ GitHub accounts Not connected Connect…" at bounding box center [1224, 411] width 664 height 683
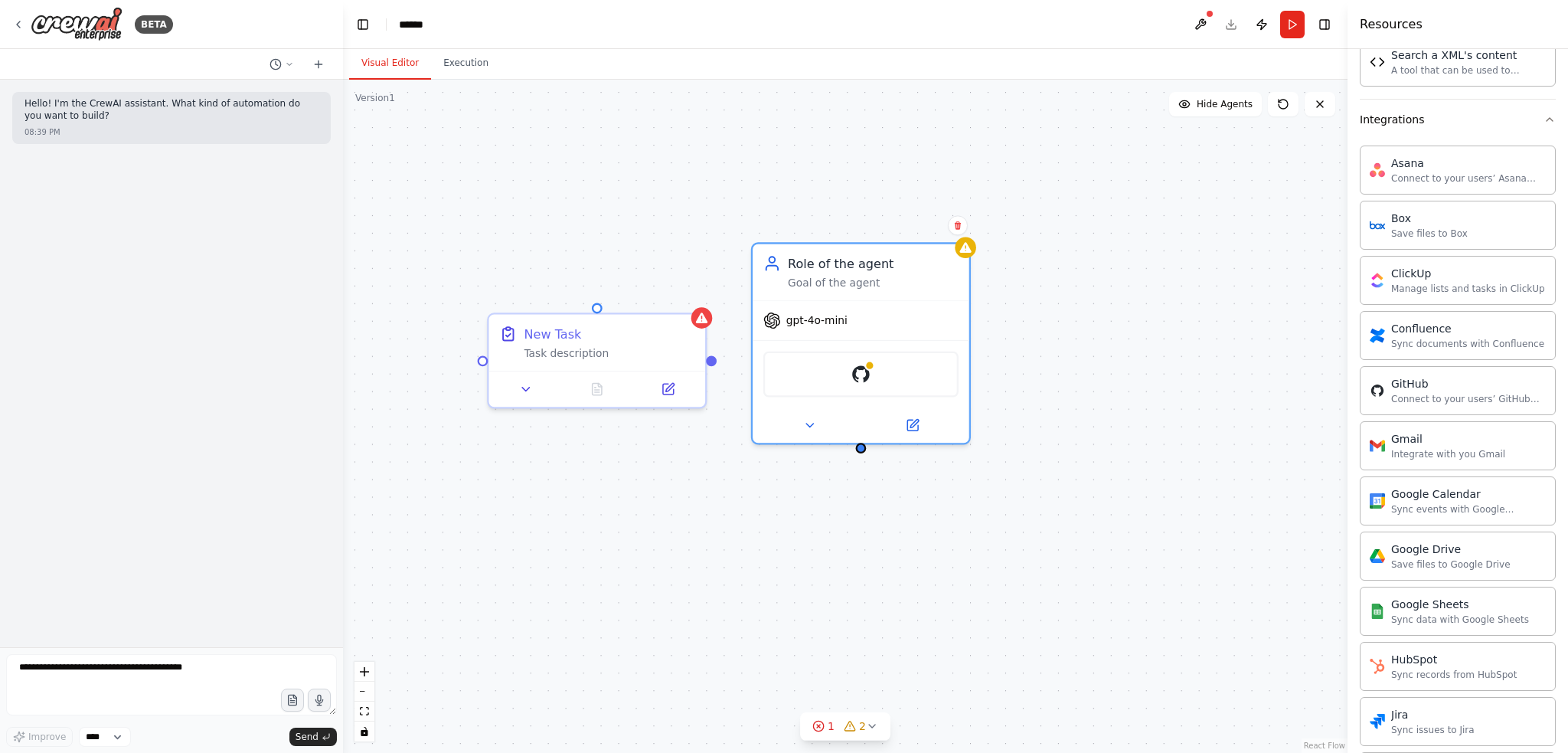
drag, startPoint x: 1214, startPoint y: 363, endPoint x: 983, endPoint y: 323, distance: 234.4
click at [983, 323] on div "Role of the agent Goal of the agent gpt-4o-mini GitHub New Task Task description" at bounding box center [845, 416] width 1005 height 673
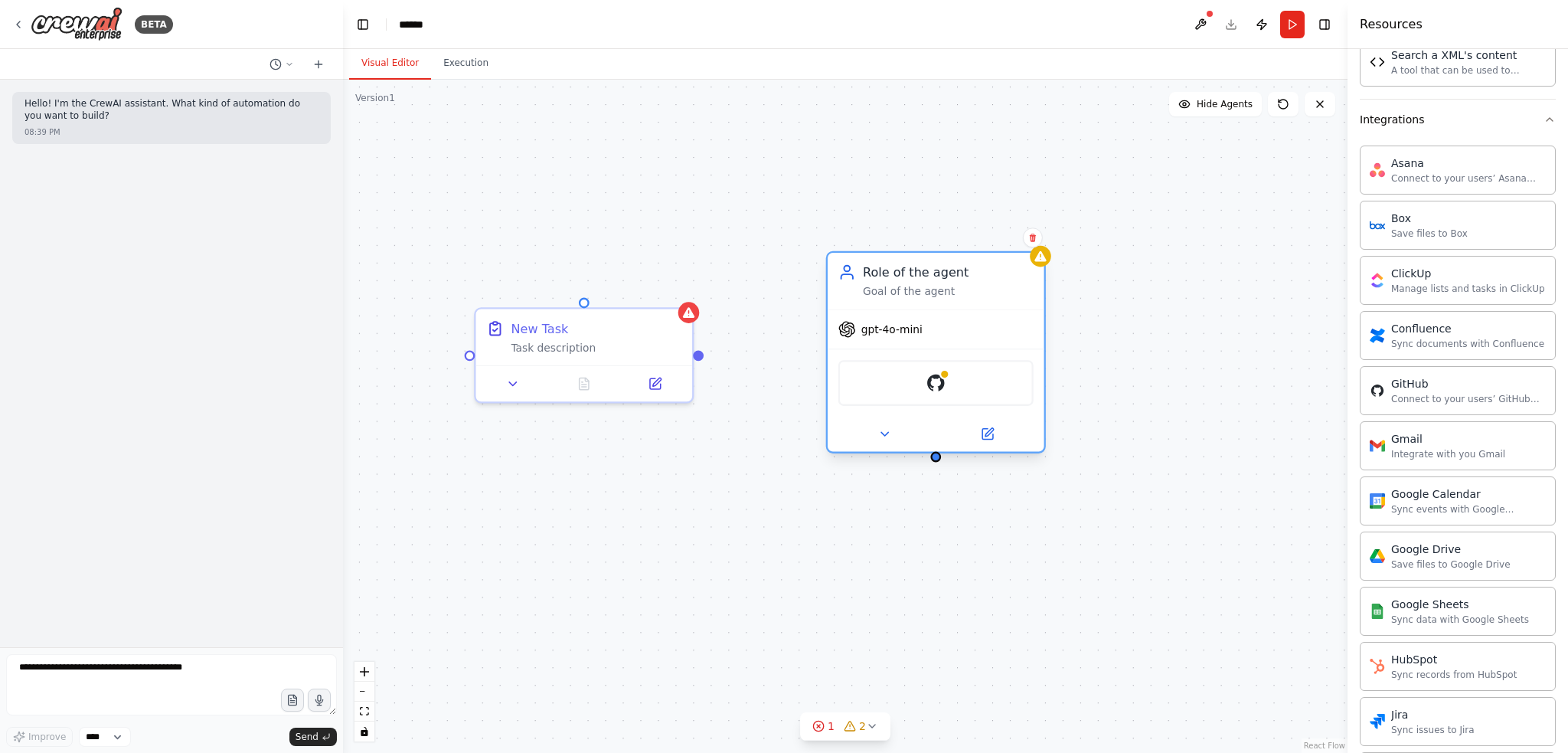
drag, startPoint x: 873, startPoint y: 371, endPoint x: 885, endPoint y: 389, distance: 21.6
click at [885, 389] on div "GitHub" at bounding box center [936, 383] width 195 height 46
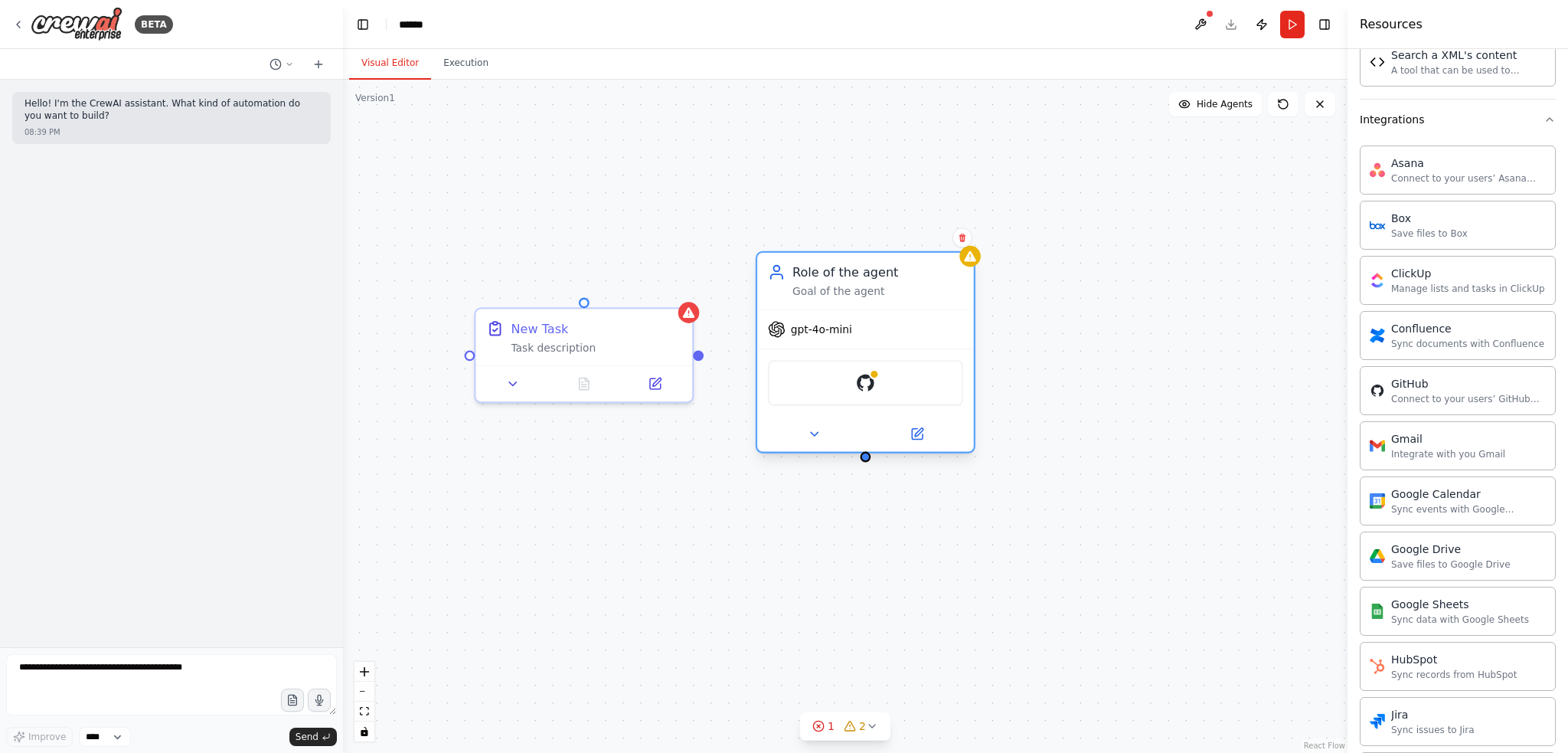
click at [892, 378] on div "GitHub" at bounding box center [866, 383] width 195 height 46
drag, startPoint x: 903, startPoint y: 376, endPoint x: 1141, endPoint y: 388, distance: 238.3
click at [1067, 400] on div "Role of the agent Goal of the agent gpt-4o-mini GitHub New Task Task description" at bounding box center [845, 416] width 1005 height 673
click at [818, 436] on icon at bounding box center [814, 435] width 14 height 14
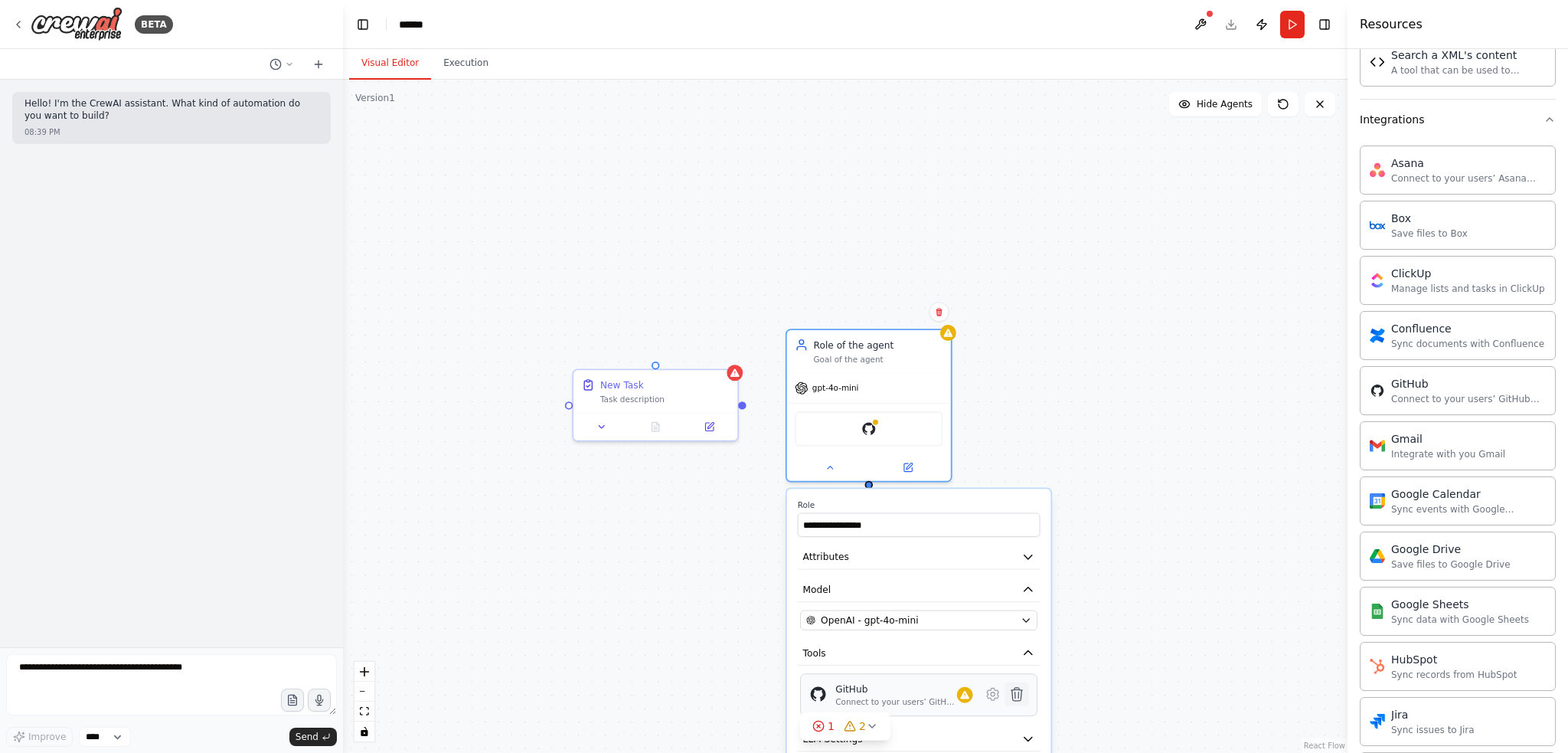
click at [1015, 696] on icon at bounding box center [1017, 694] width 11 height 13
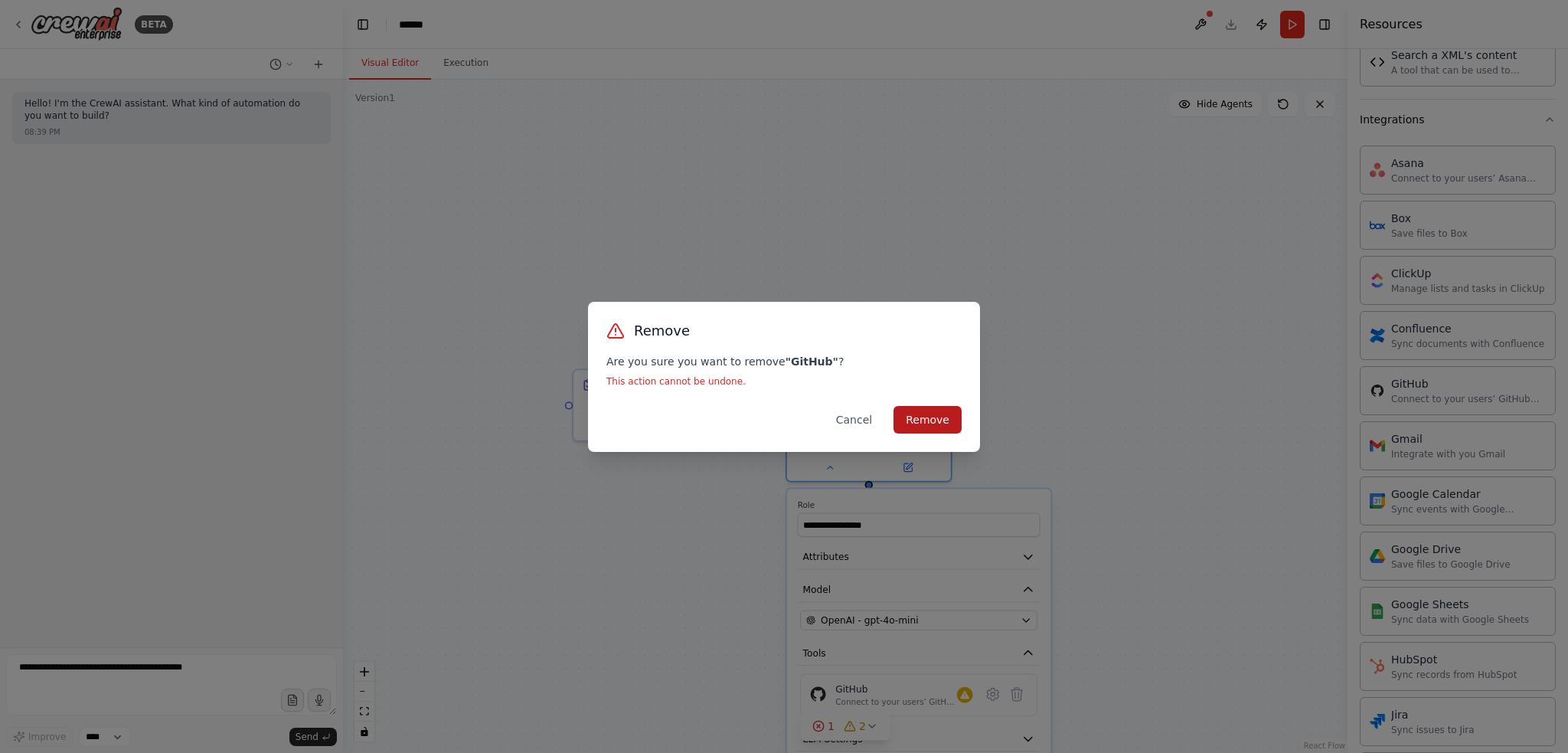
click at [928, 424] on button "Remove" at bounding box center [927, 419] width 68 height 27
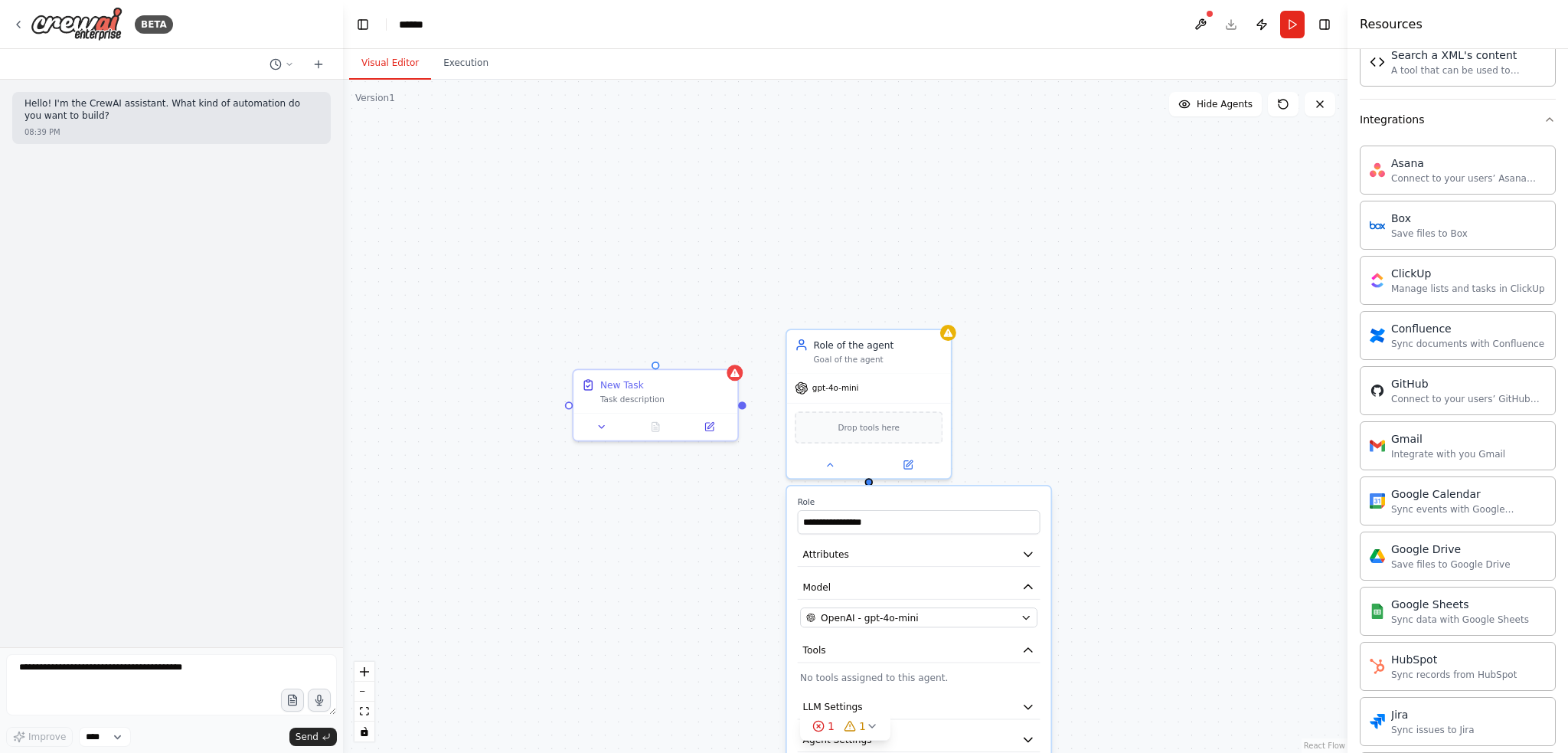
click at [1108, 407] on div "**********" at bounding box center [845, 416] width 1005 height 673
click at [825, 465] on icon at bounding box center [830, 462] width 11 height 11
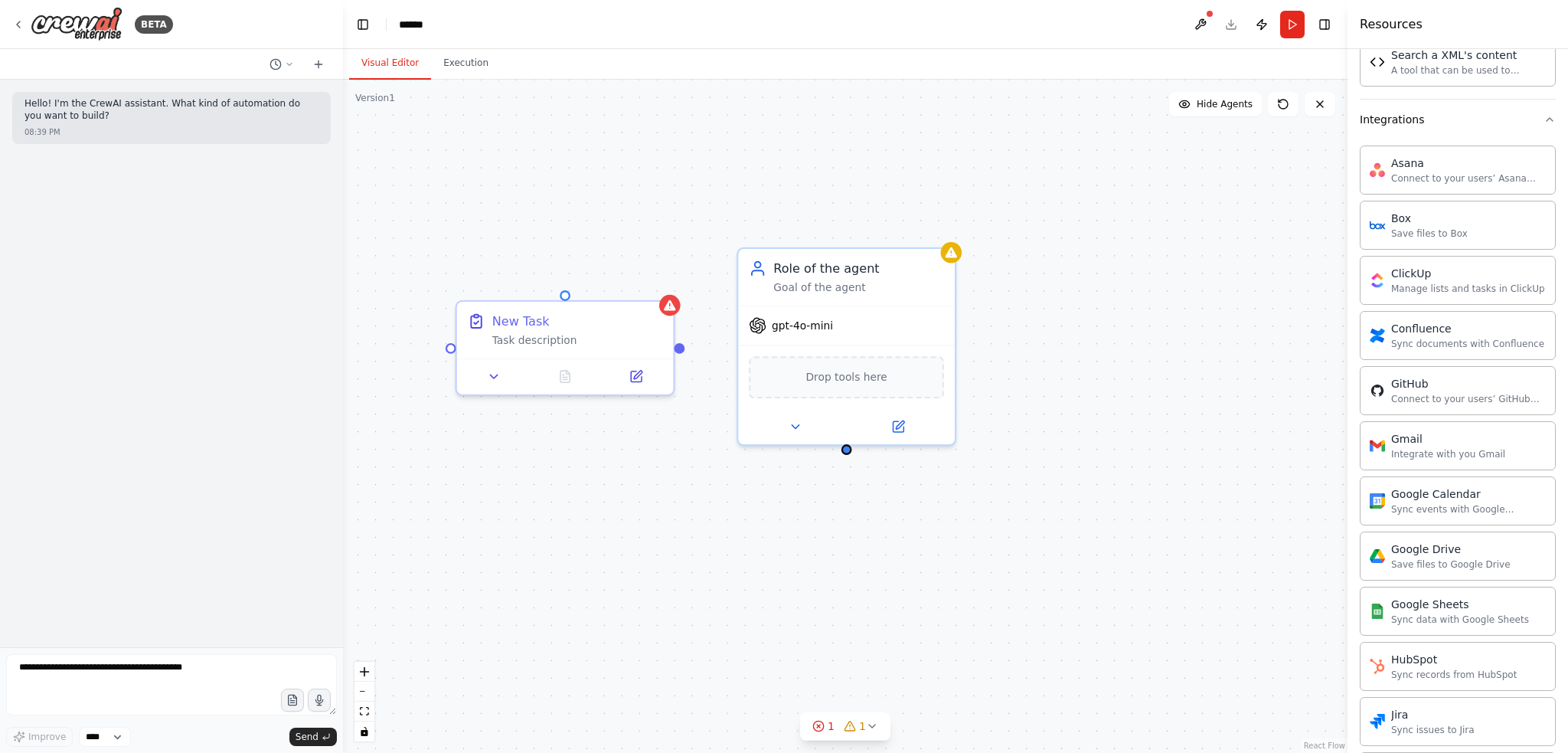
drag, startPoint x: 608, startPoint y: 222, endPoint x: 651, endPoint y: 212, distance: 44.1
click at [651, 212] on div "Role of the agent Goal of the agent gpt-4o-mini Drop tools here New Task Task d…" at bounding box center [845, 416] width 1005 height 673
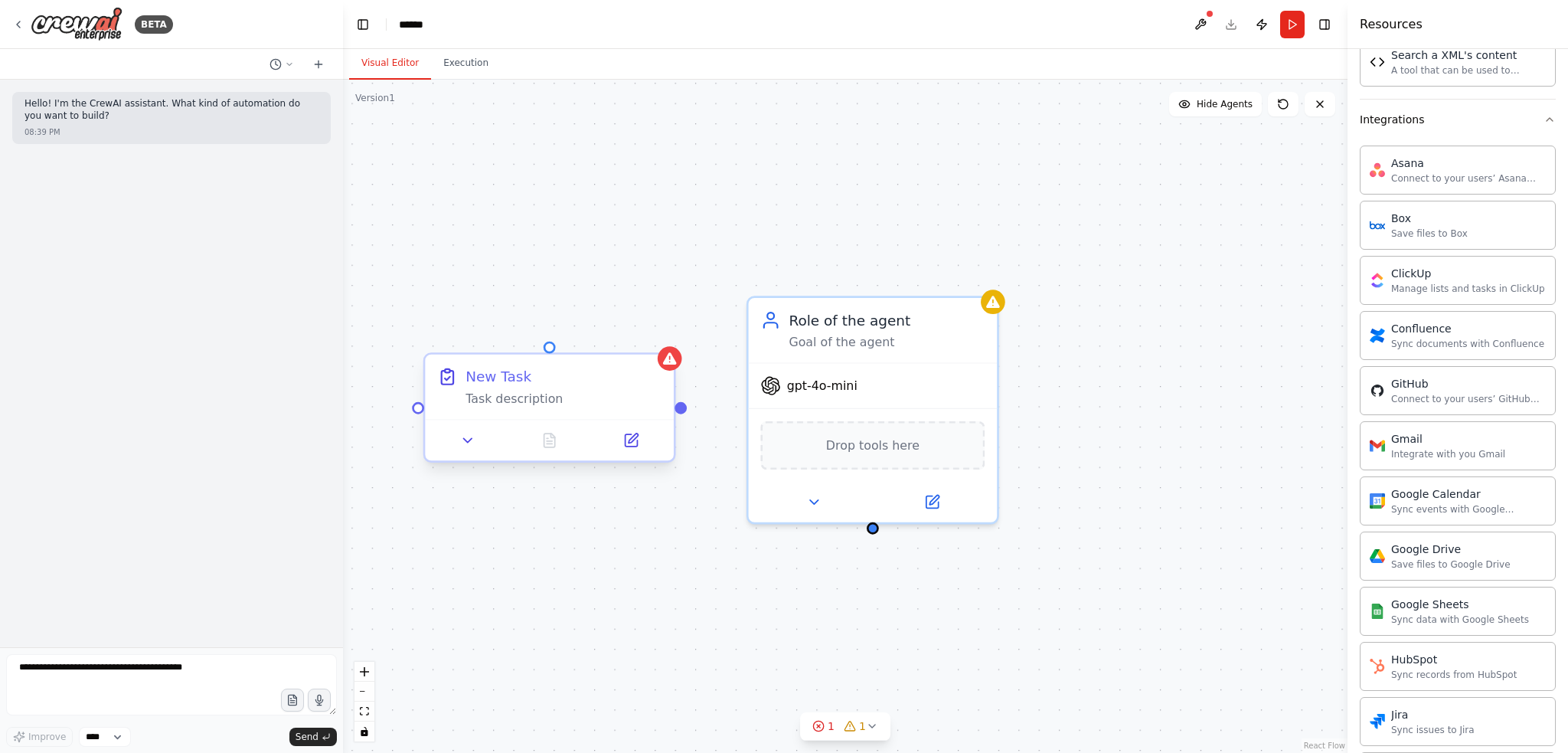
click at [645, 390] on div "Task description" at bounding box center [563, 398] width 196 height 16
click at [462, 440] on icon at bounding box center [469, 440] width 16 height 16
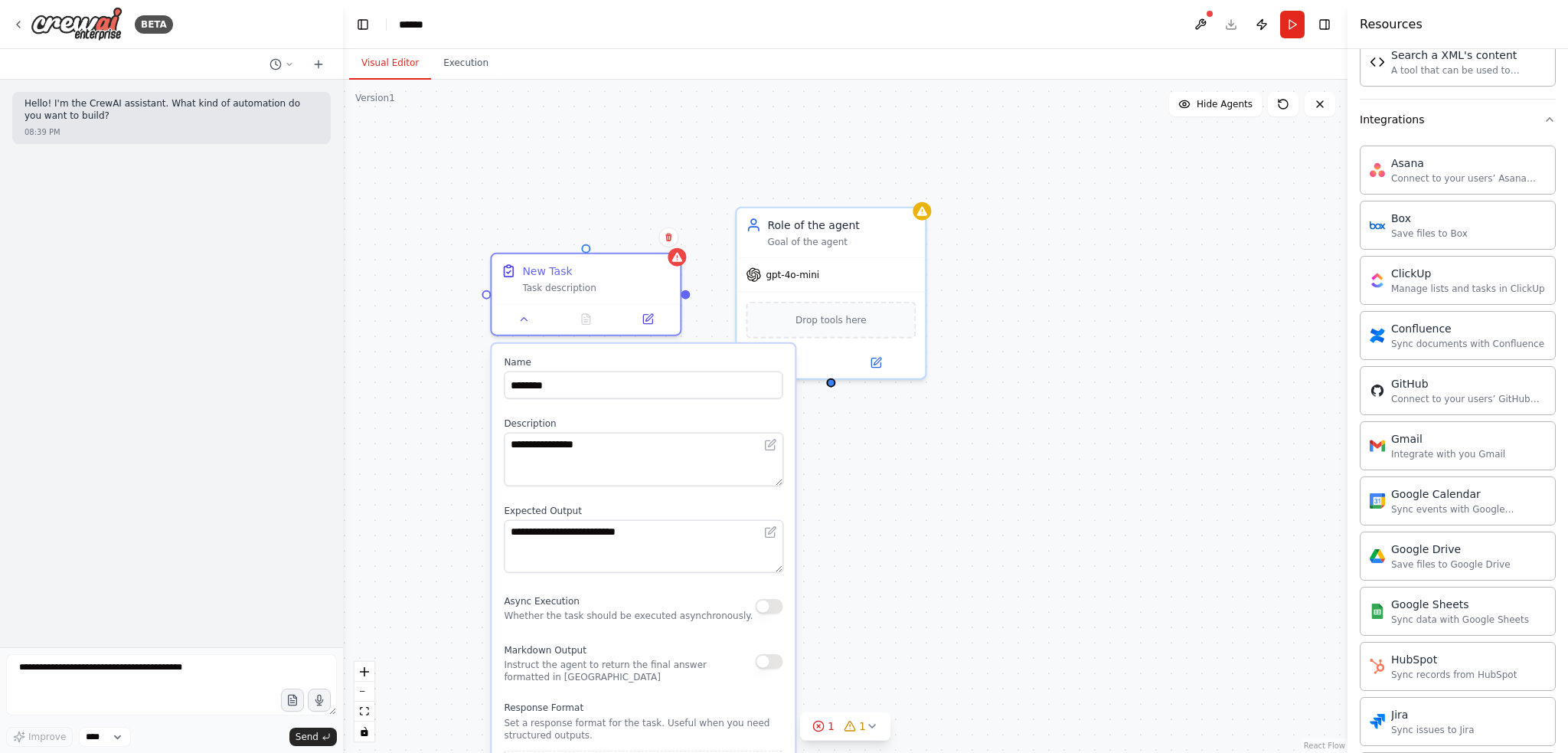
drag, startPoint x: 1003, startPoint y: 593, endPoint x: 1024, endPoint y: 442, distance: 152.5
click at [1024, 442] on div "**********" at bounding box center [845, 416] width 1005 height 673
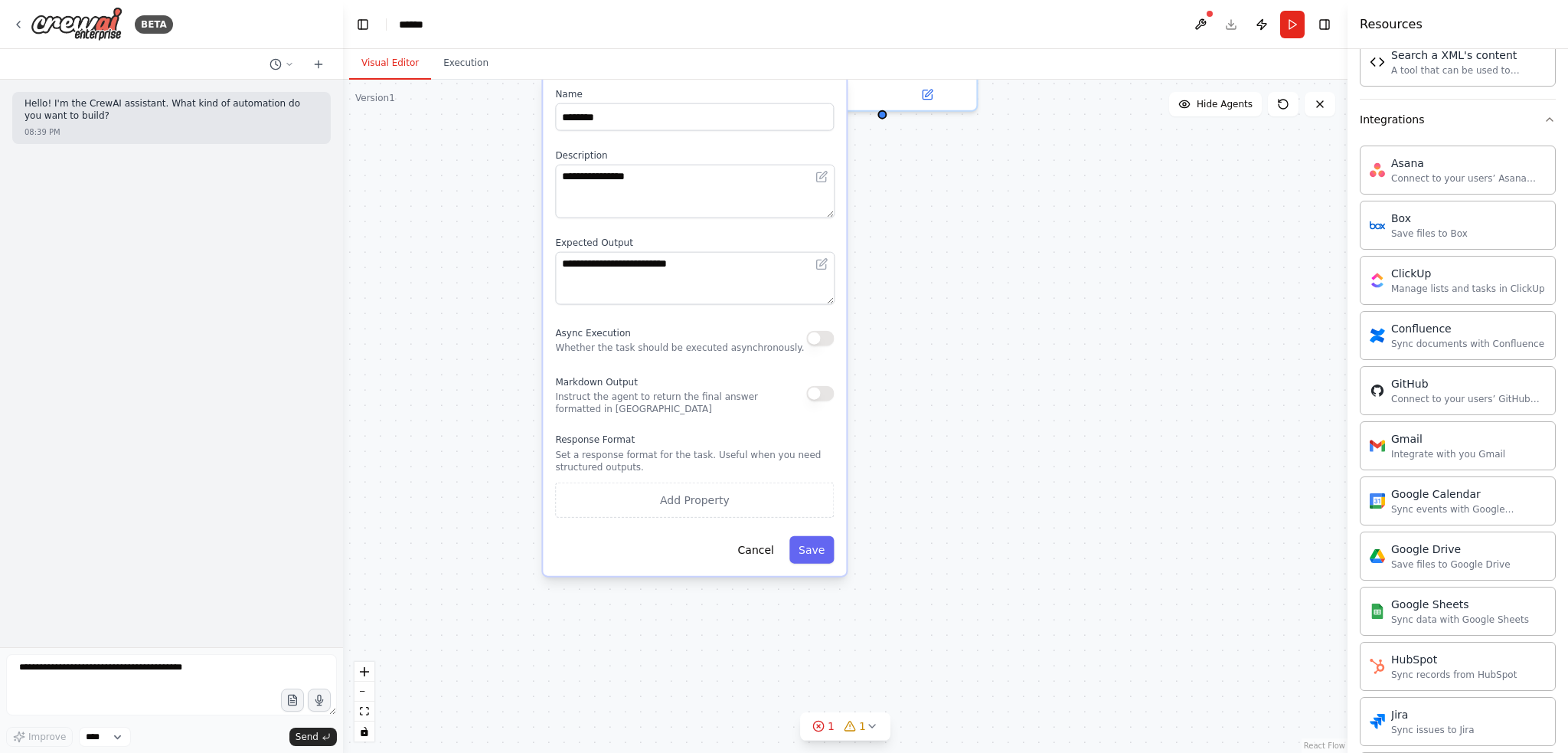
drag, startPoint x: 923, startPoint y: 570, endPoint x: 972, endPoint y: 304, distance: 270.5
click at [974, 295] on div "**********" at bounding box center [845, 416] width 1005 height 673
click at [922, 449] on div "**********" at bounding box center [845, 416] width 1005 height 673
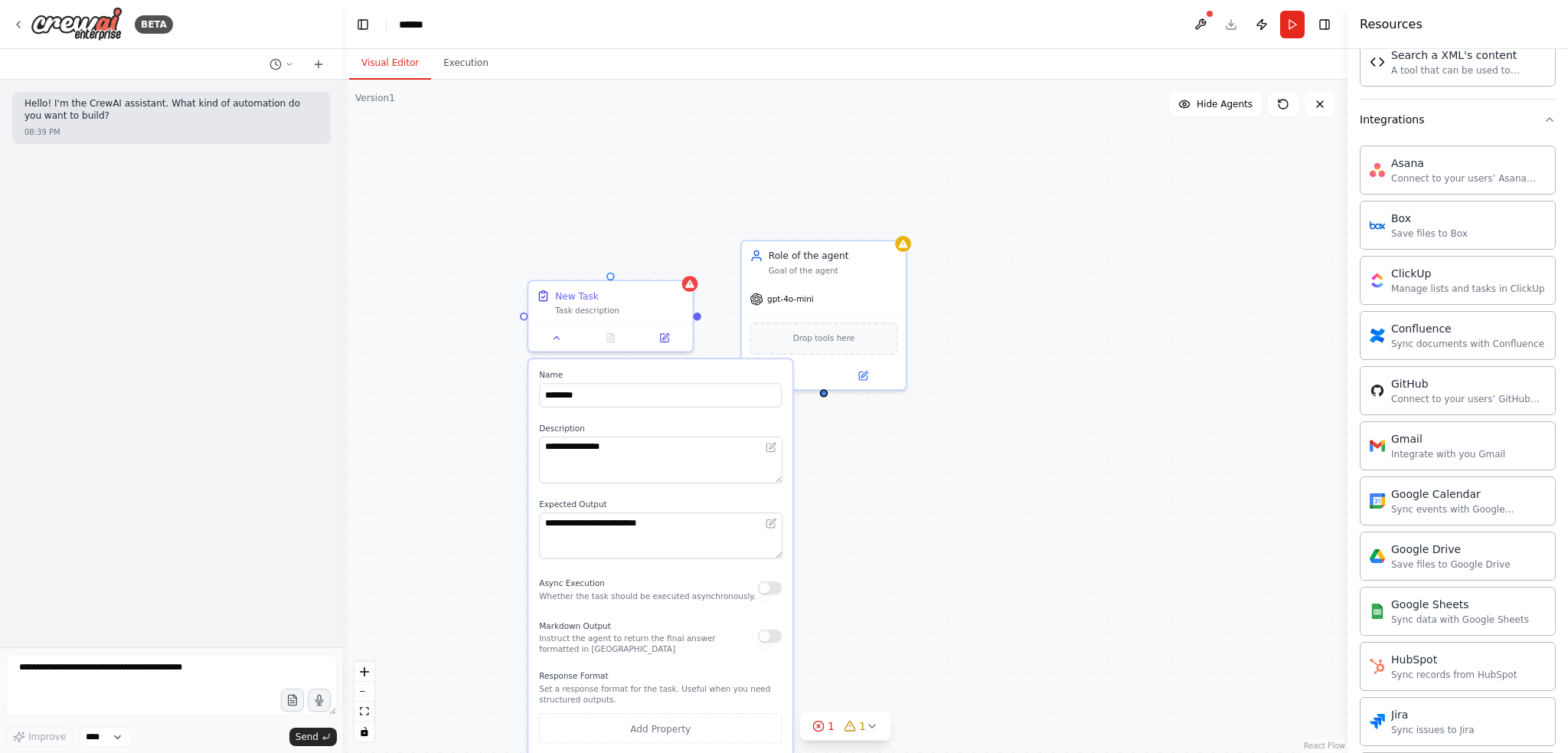
drag, startPoint x: 965, startPoint y: 295, endPoint x: 907, endPoint y: 578, distance: 288.9
click at [907, 586] on div "**********" at bounding box center [845, 416] width 1005 height 673
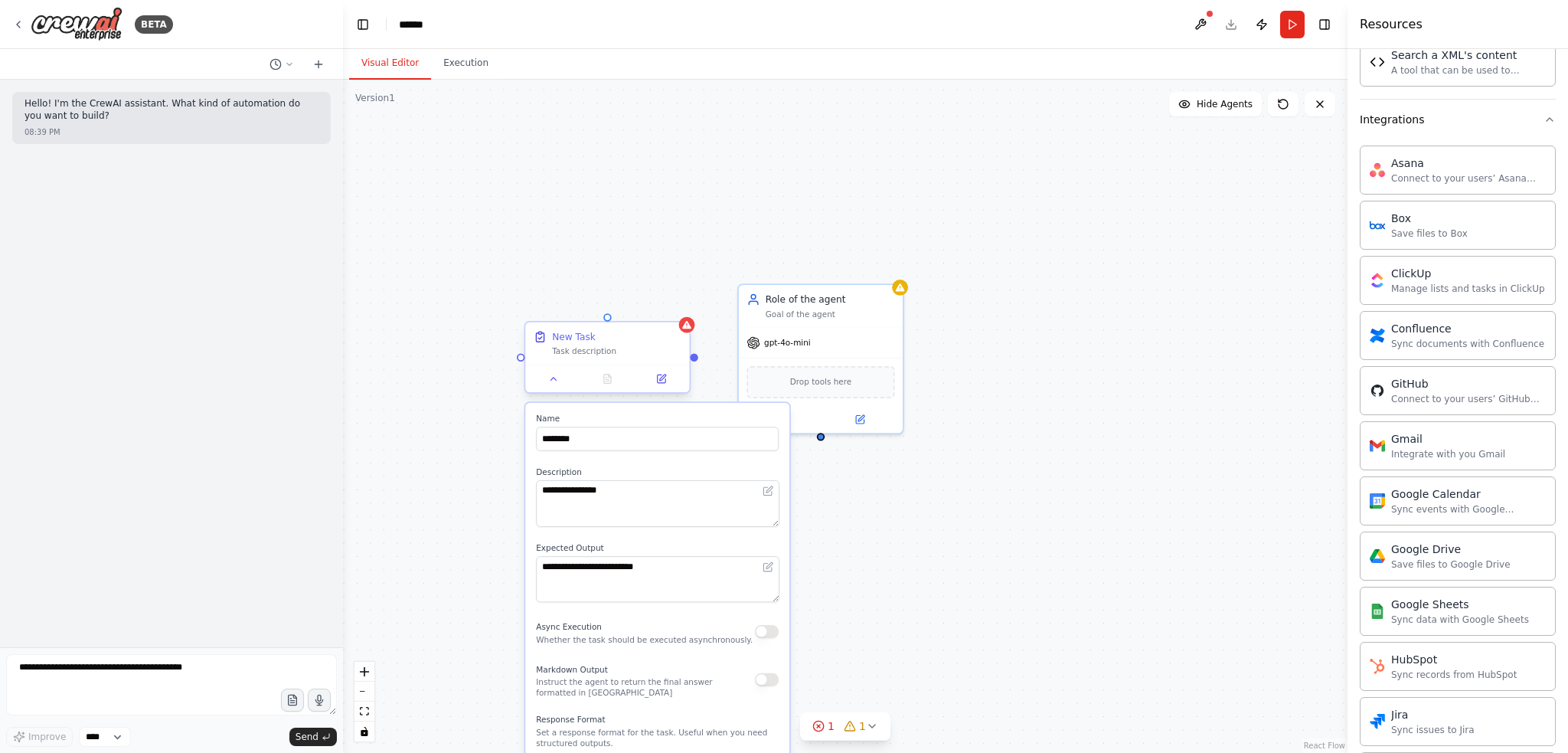
click at [562, 387] on div at bounding box center [607, 378] width 164 height 27
click at [551, 384] on button at bounding box center [553, 379] width 46 height 16
click at [1104, 242] on div "Role of the agent Goal of the agent gpt-4o-mini Drop tools here New Task Task d…" at bounding box center [845, 416] width 1005 height 673
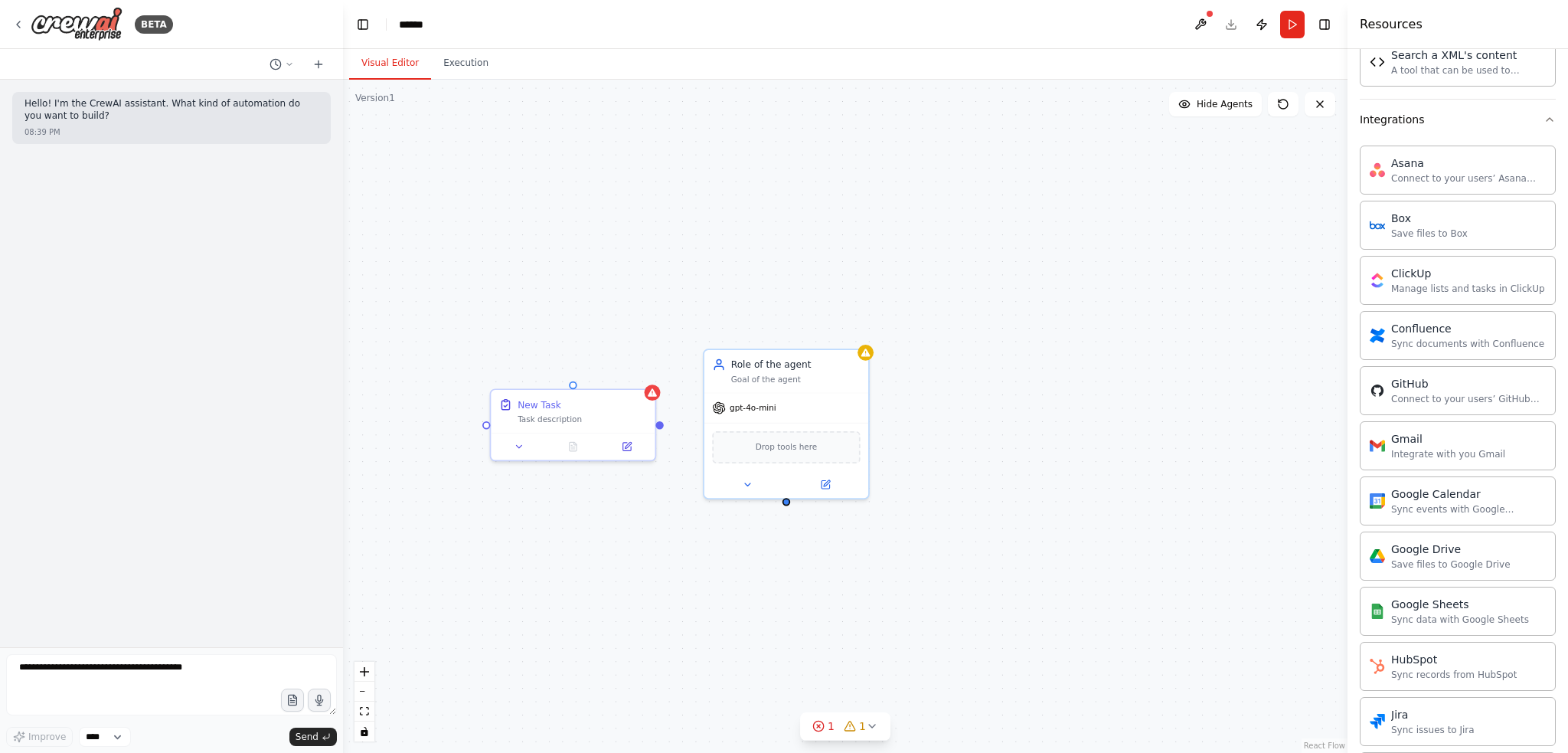
drag, startPoint x: 1233, startPoint y: 222, endPoint x: 1198, endPoint y: 287, distance: 73.8
click at [1198, 287] on div "Role of the agent Goal of the agent gpt-4o-mini Drop tools here New Task Task d…" at bounding box center [845, 416] width 1005 height 673
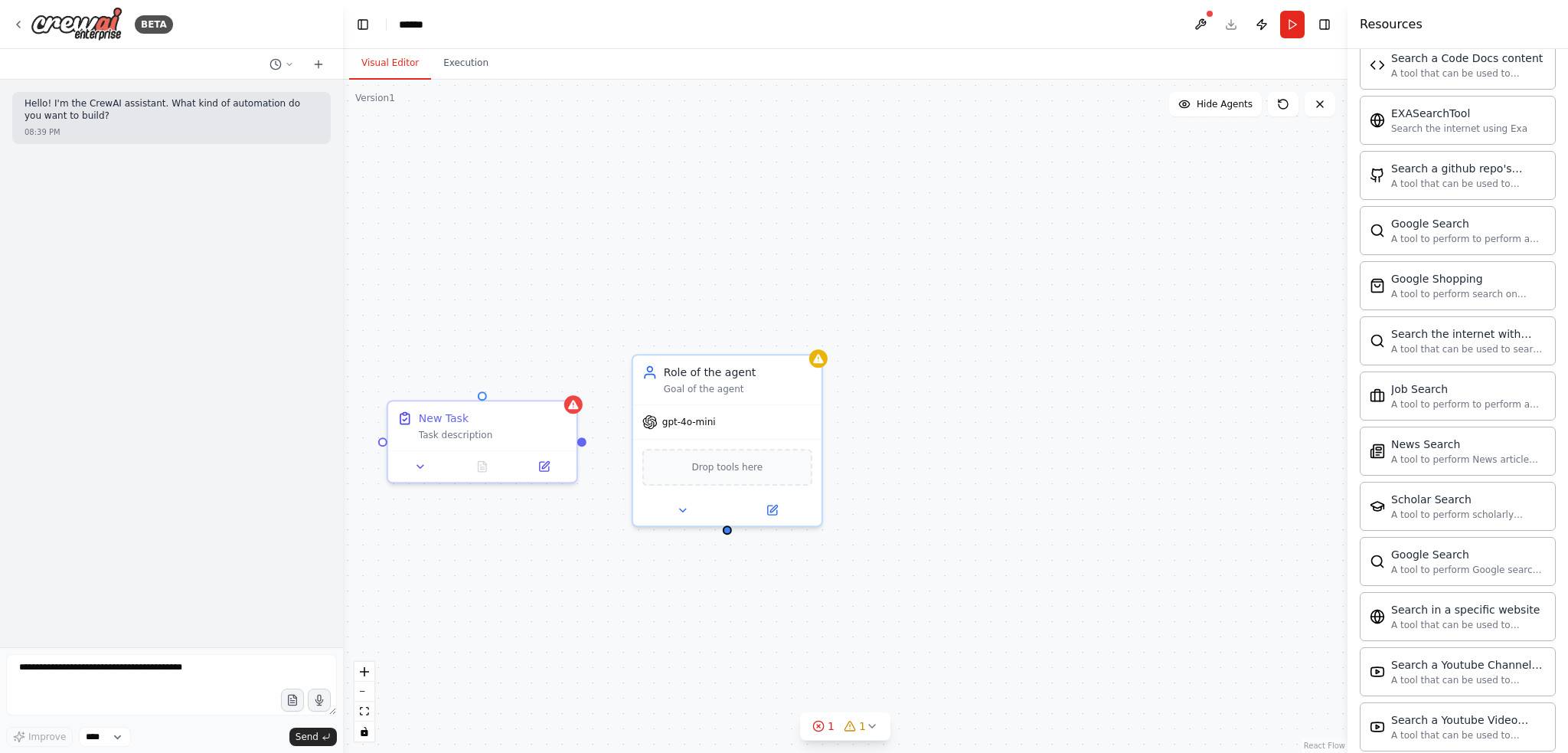
scroll to position [2565, 0]
